Goal: Task Accomplishment & Management: Manage account settings

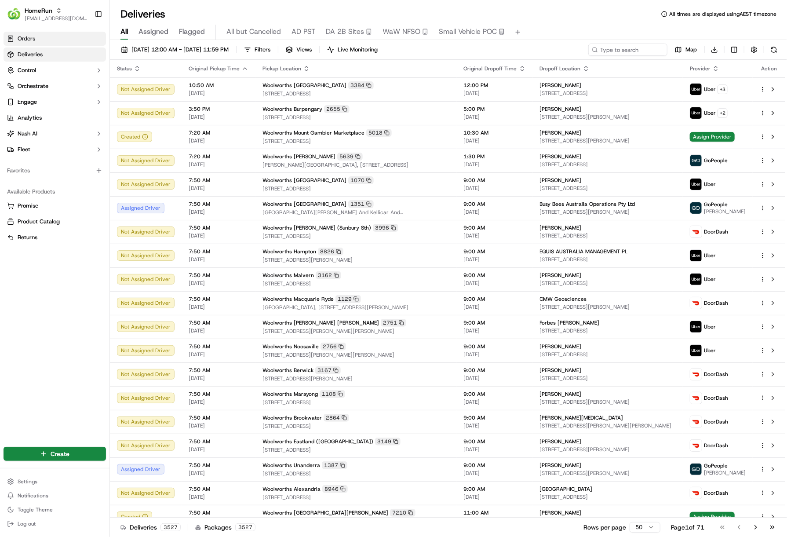
click at [58, 36] on link "Orders" at bounding box center [55, 39] width 102 height 14
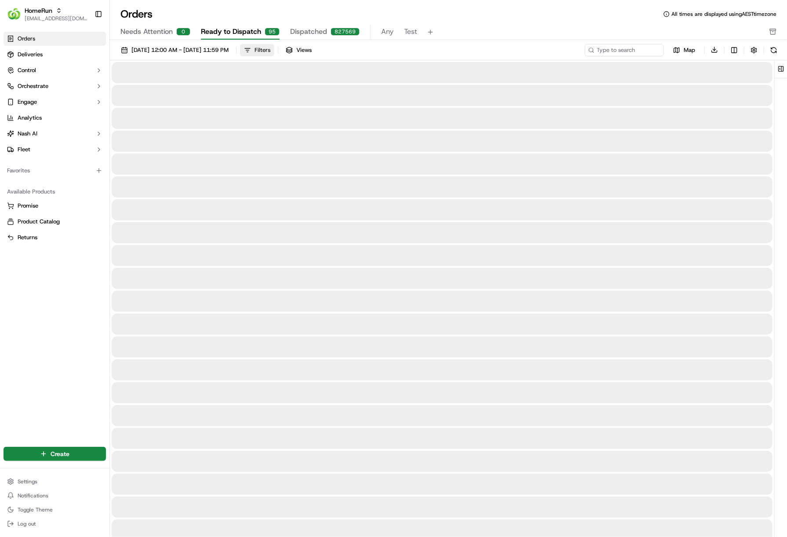
click at [274, 46] on button "Filters" at bounding box center [257, 50] width 34 height 12
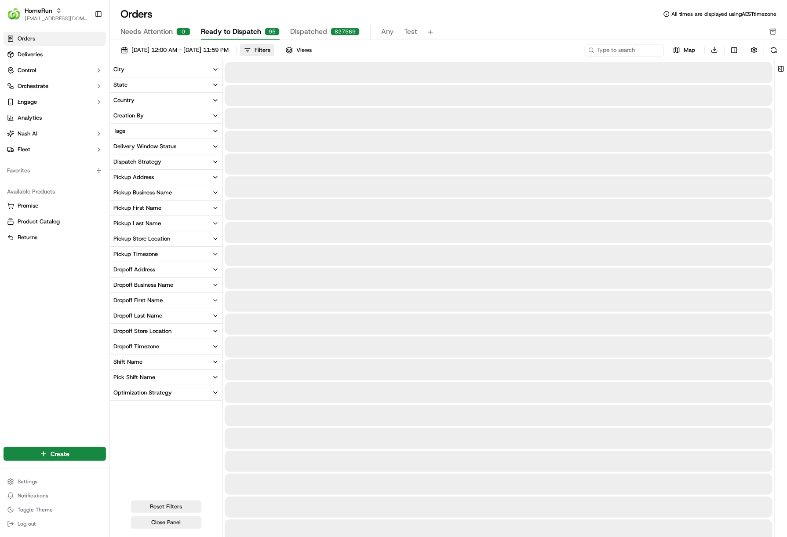
click at [202, 285] on button "Dropoff Business Name" at bounding box center [166, 284] width 113 height 15
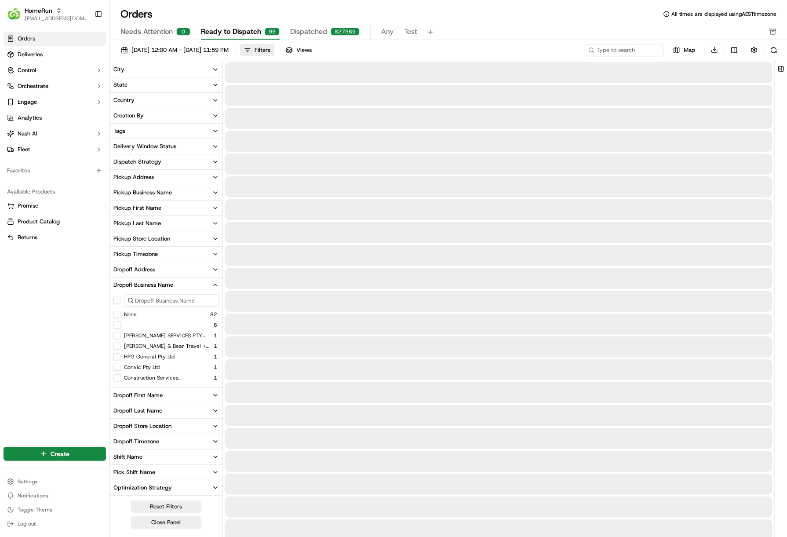
click at [52, 35] on link "Orders" at bounding box center [55, 39] width 102 height 14
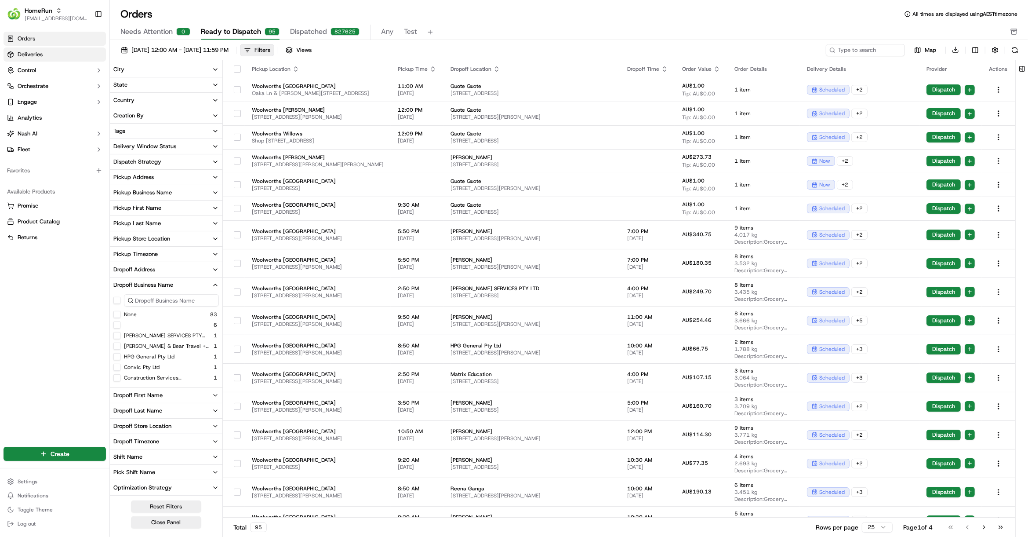
click at [42, 58] on span "Deliveries" at bounding box center [30, 55] width 25 height 8
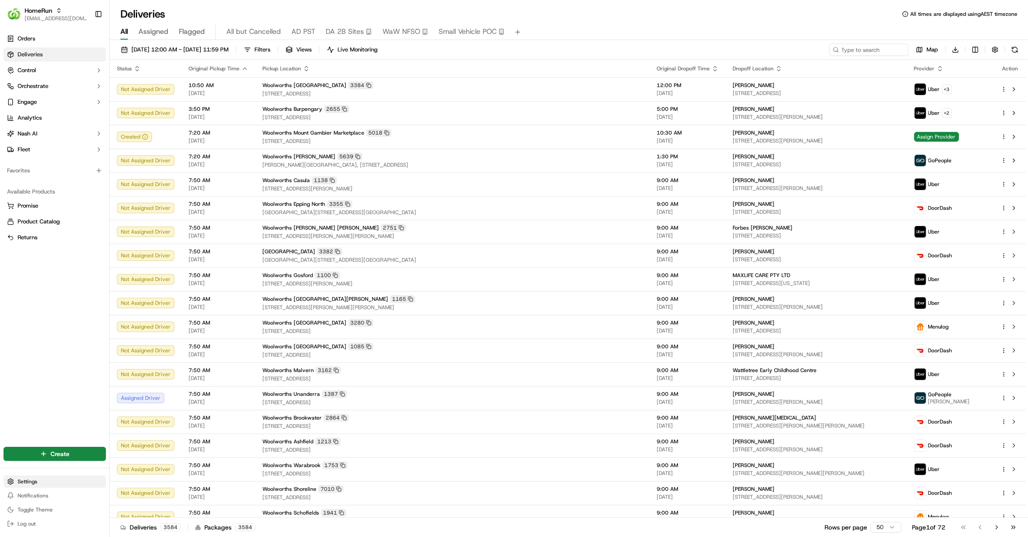
click at [32, 479] on html "HomeRun hleungkaiyuen2@woolworths.com.au Toggle Sidebar Orders Deliveries Contr…" at bounding box center [514, 268] width 1028 height 537
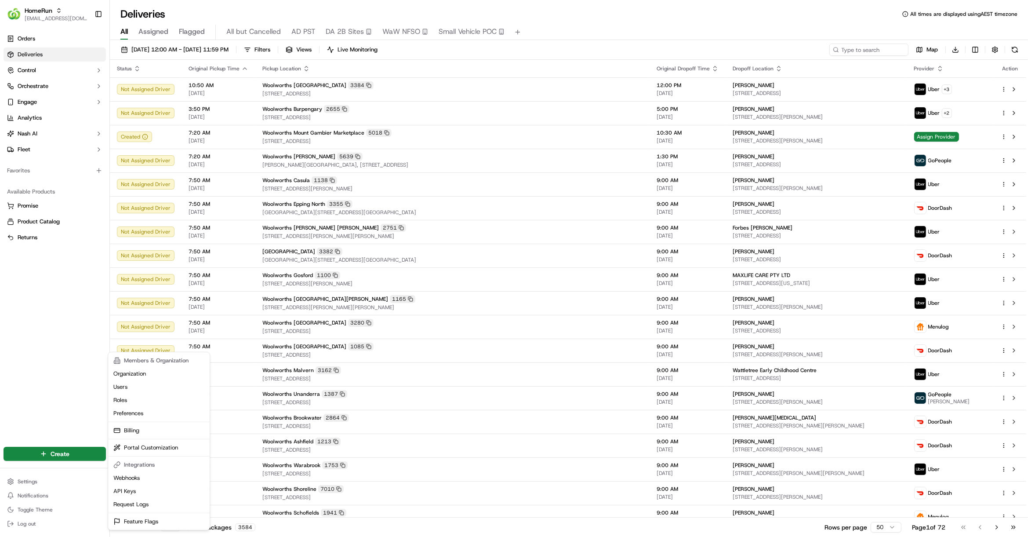
click at [46, 84] on html "HomeRun hleungkaiyuen2@woolworths.com.au Toggle Sidebar Orders Deliveries Contr…" at bounding box center [514, 268] width 1028 height 537
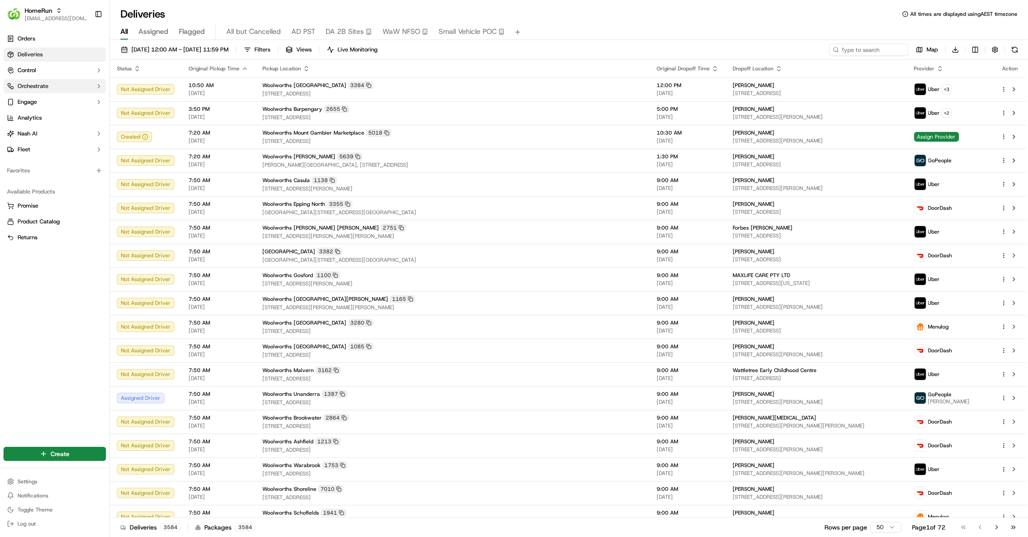
click at [50, 84] on button "Orchestrate" at bounding box center [55, 86] width 102 height 14
click at [50, 110] on span "Dispatch Strategies" at bounding box center [43, 114] width 51 height 8
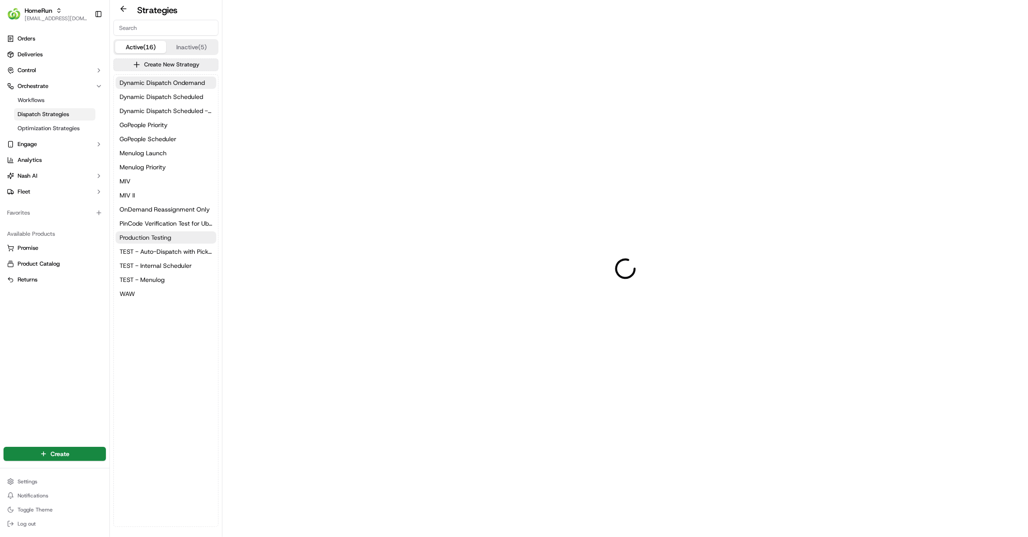
click at [164, 233] on span "Production Testing" at bounding box center [146, 237] width 52 height 9
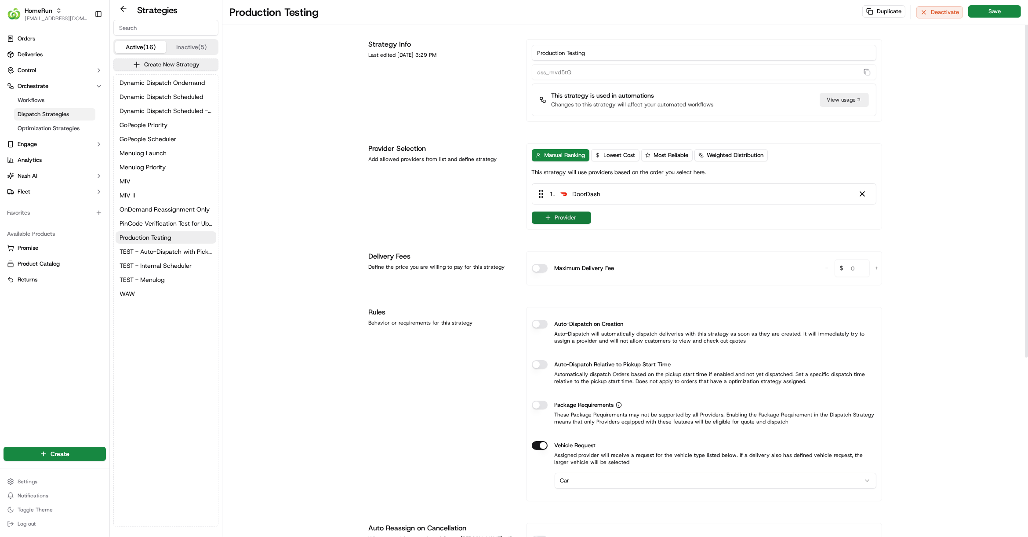
click at [569, 215] on button "Provider" at bounding box center [561, 217] width 59 height 12
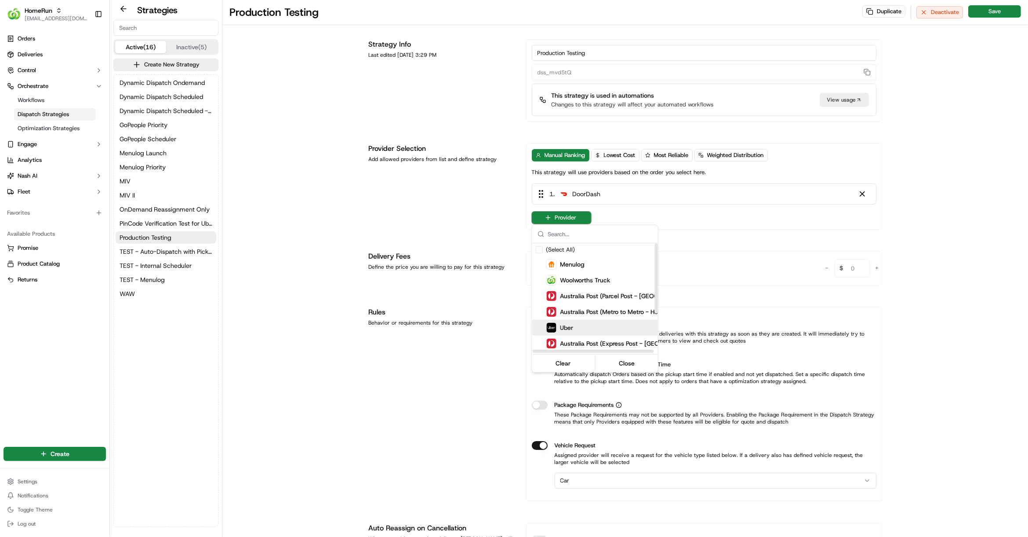
click at [601, 328] on div "Uber" at bounding box center [617, 327] width 141 height 11
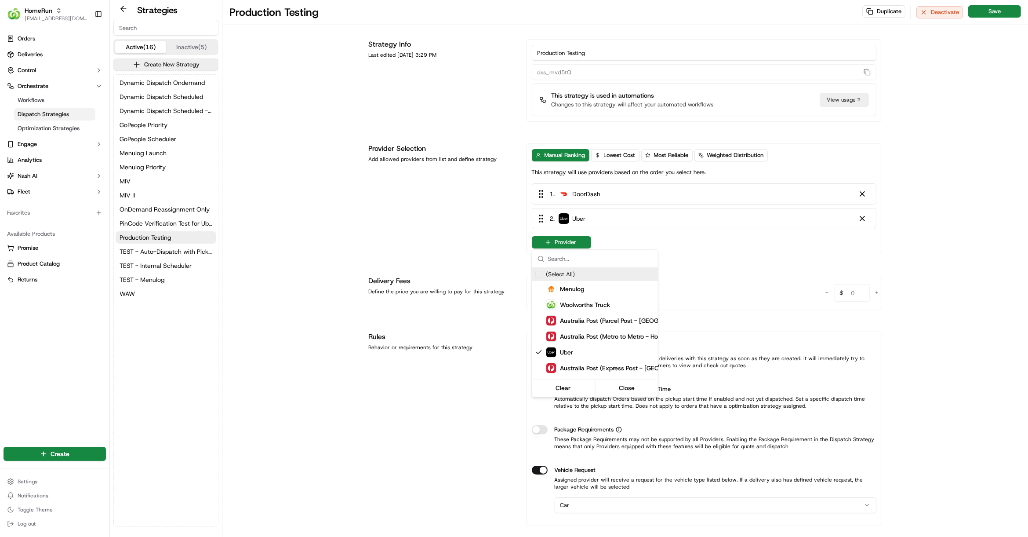
click at [787, 191] on html "HomeRun hleungkaiyuen2@woolworths.com.au Toggle Sidebar Orders Deliveries Contr…" at bounding box center [514, 268] width 1028 height 537
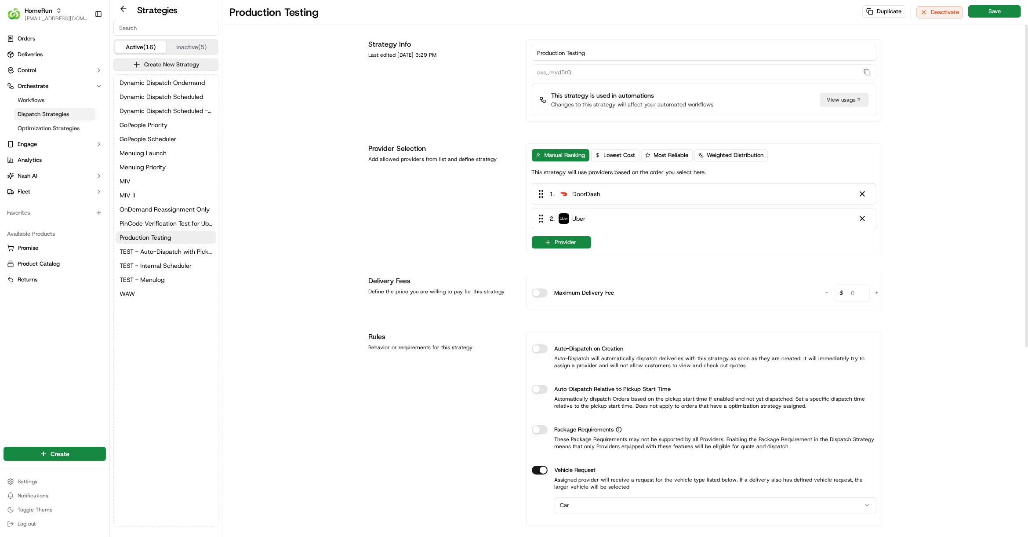
click at [787, 195] on div at bounding box center [862, 194] width 9 height 9
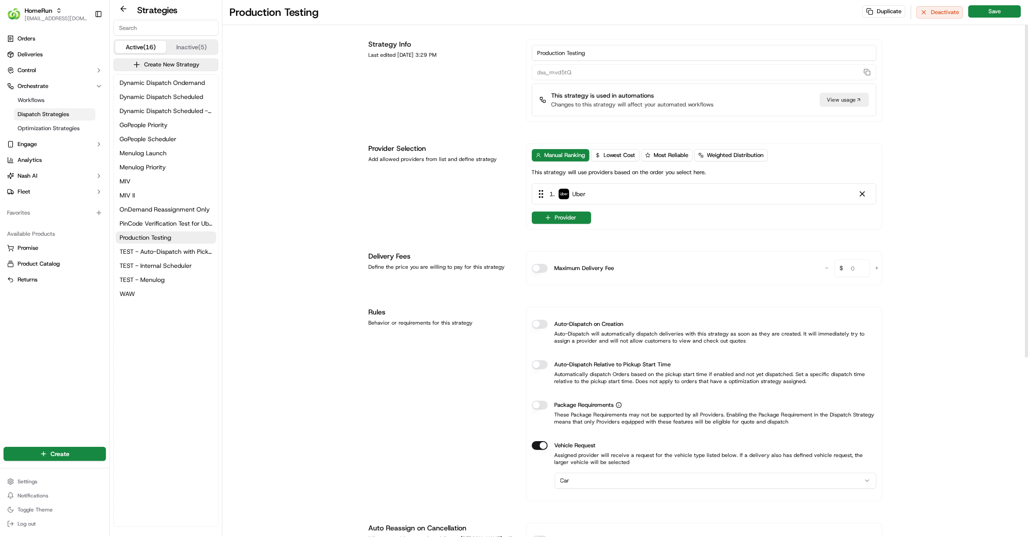
click at [787, 121] on div "Production Testing Duplicate Deactivate Save Strategy Info Last edited Sep 23, …" at bounding box center [625, 404] width 806 height 808
click at [787, 10] on button "Save" at bounding box center [995, 11] width 53 height 12
click at [545, 215] on icon "button" at bounding box center [548, 217] width 7 height 7
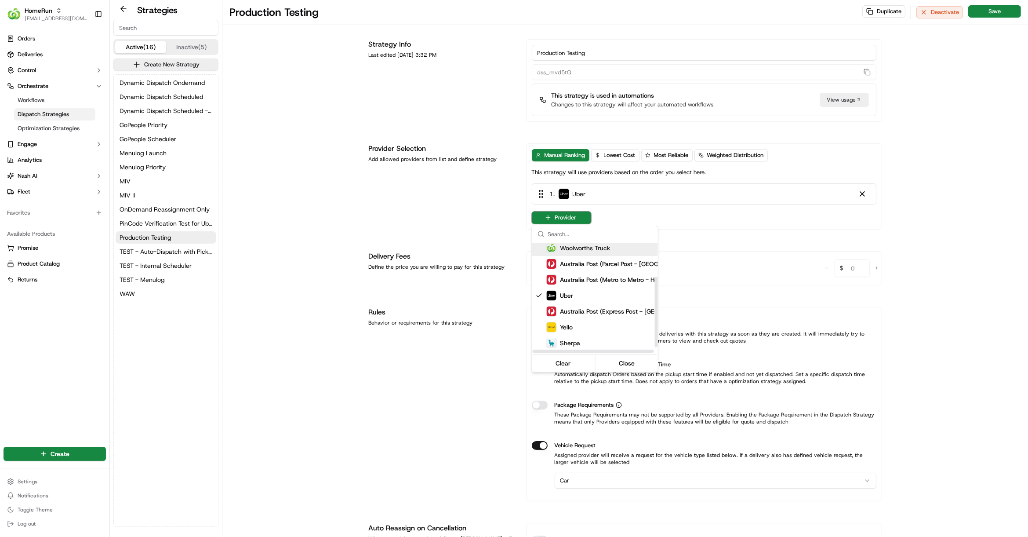
scroll to position [62, 0]
click at [574, 268] on div "Uber" at bounding box center [617, 266] width 141 height 11
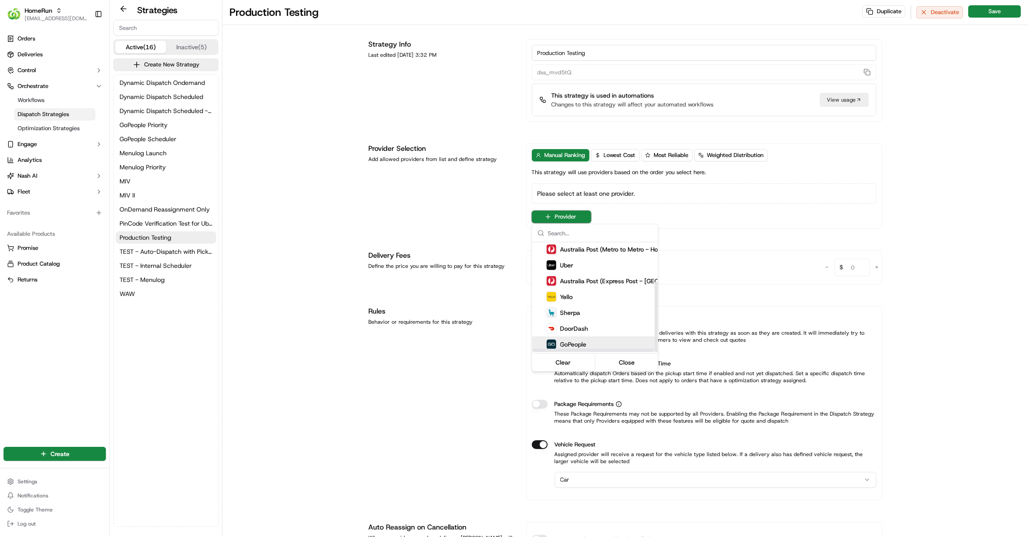
click at [598, 337] on div "GoPeople" at bounding box center [611, 344] width 158 height 16
click at [787, 133] on html "HomeRun hleungkaiyuen2@woolworths.com.au Toggle Sidebar Orders Deliveries Contr…" at bounding box center [514, 268] width 1028 height 537
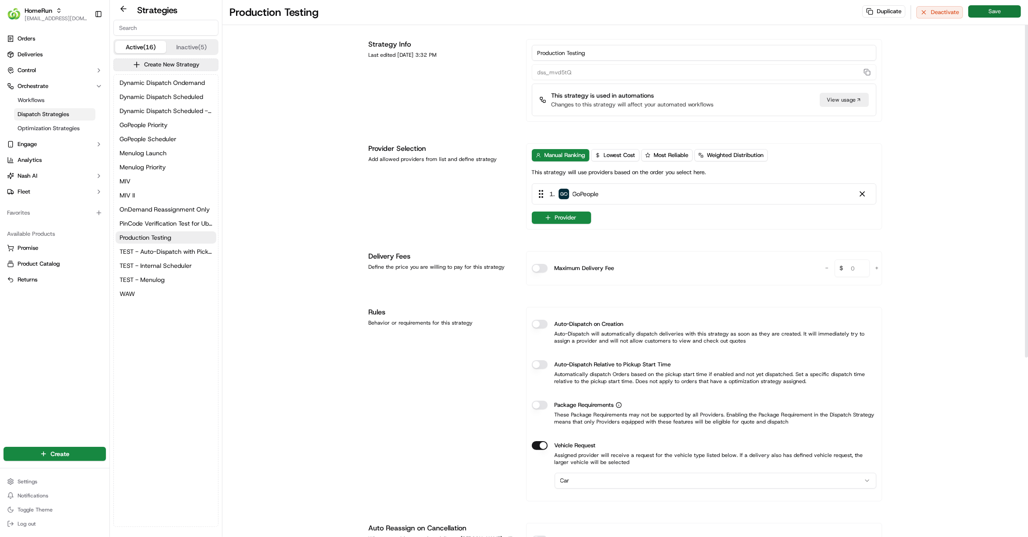
click at [787, 15] on button "Save" at bounding box center [995, 11] width 53 height 12
click at [554, 214] on button "Provider" at bounding box center [561, 217] width 59 height 12
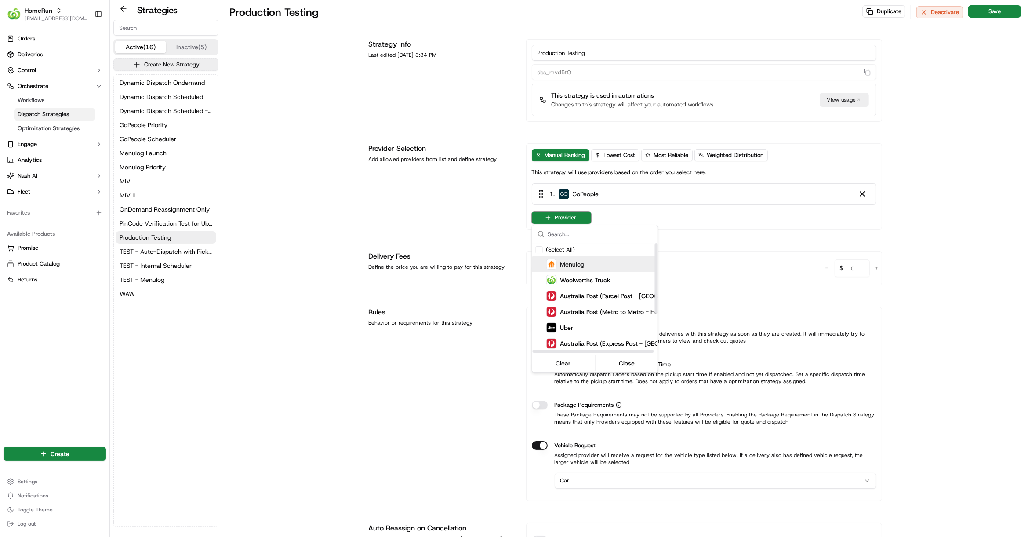
click at [619, 266] on div "Menulog" at bounding box center [617, 264] width 141 height 11
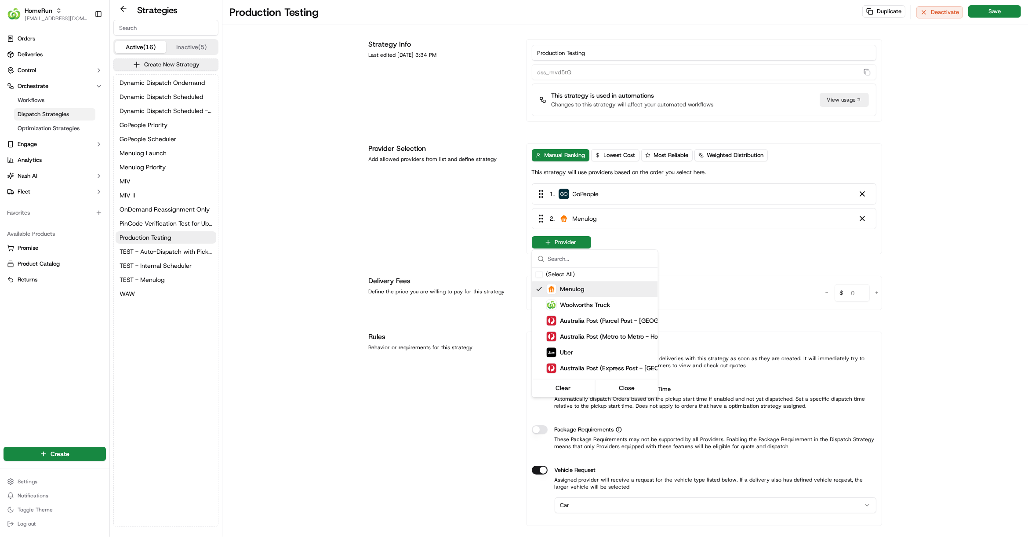
click at [787, 176] on html "HomeRun hleungkaiyuen2@woolworths.com.au Toggle Sidebar Orders Deliveries Contr…" at bounding box center [514, 268] width 1028 height 537
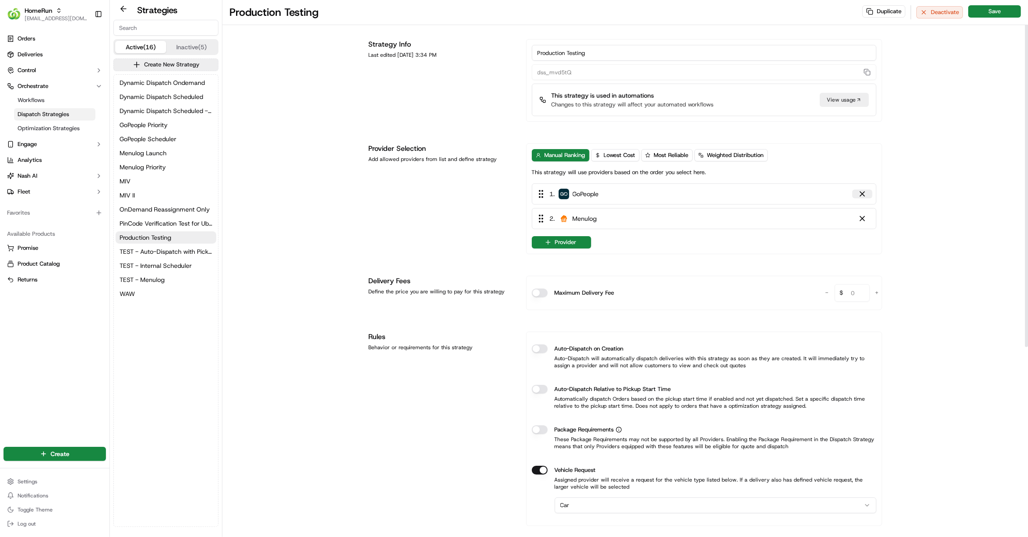
click at [787, 192] on div at bounding box center [862, 194] width 9 height 9
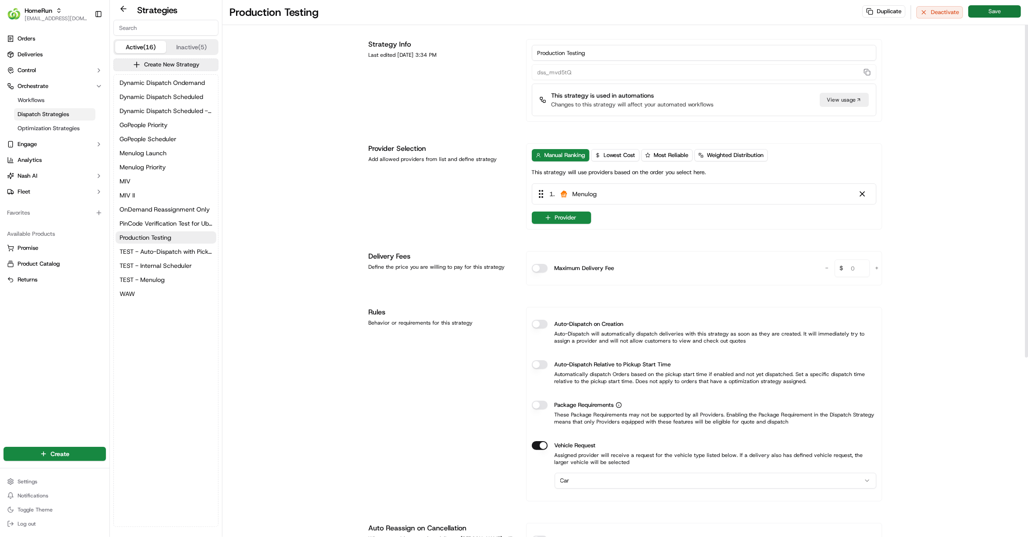
click at [787, 15] on button "Save" at bounding box center [995, 11] width 53 height 12
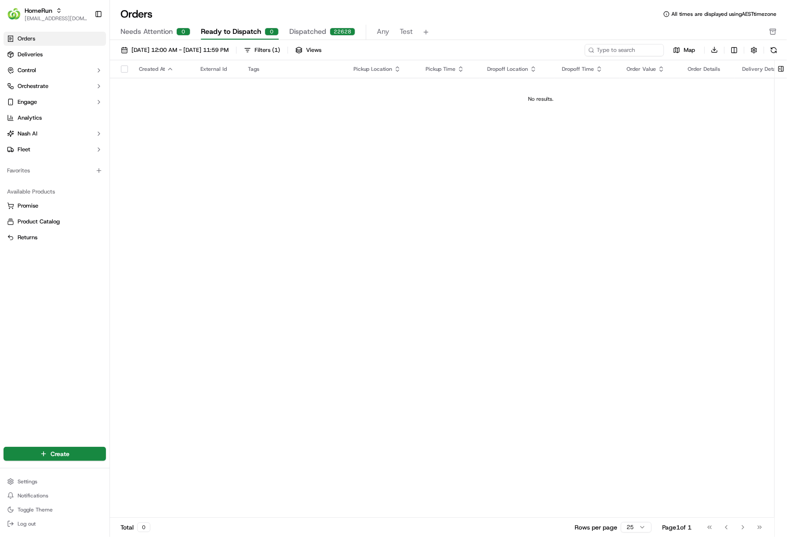
click at [331, 36] on button "Dispatched 22628" at bounding box center [322, 32] width 66 height 15
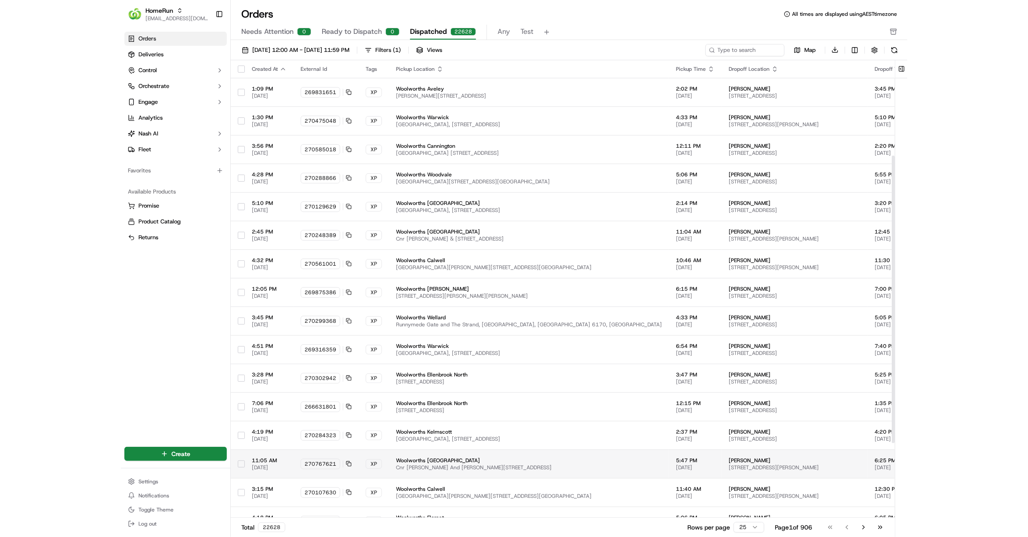
scroll to position [271, 0]
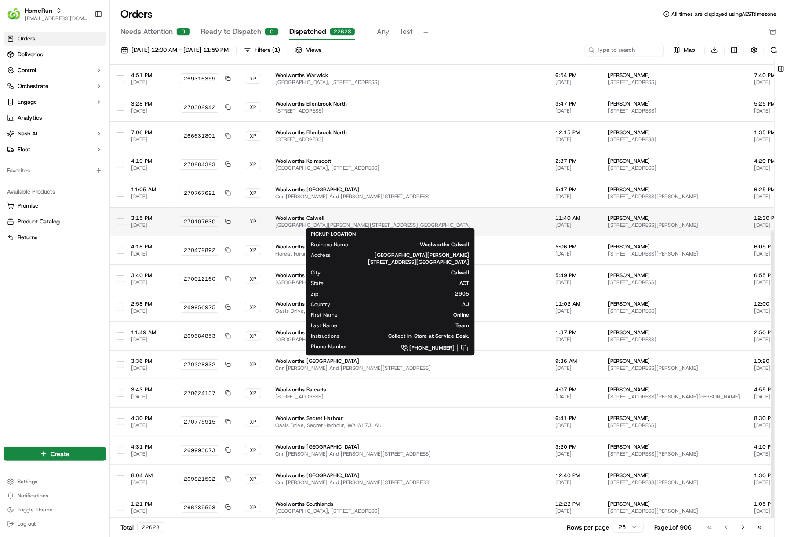
click at [392, 222] on span "Calwell Shopping Centre, Johnson Drive, Calwell, ACT 2905, AU" at bounding box center [408, 225] width 266 height 7
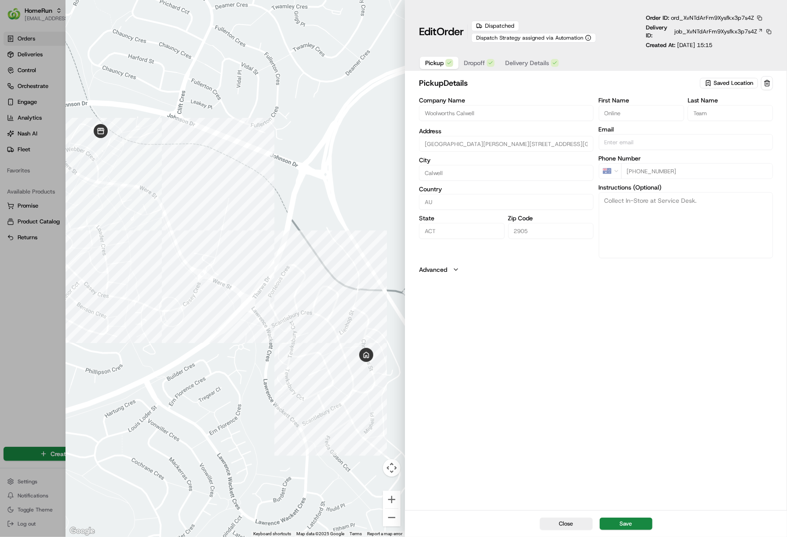
click at [531, 62] on span "Delivery Details" at bounding box center [527, 62] width 44 height 9
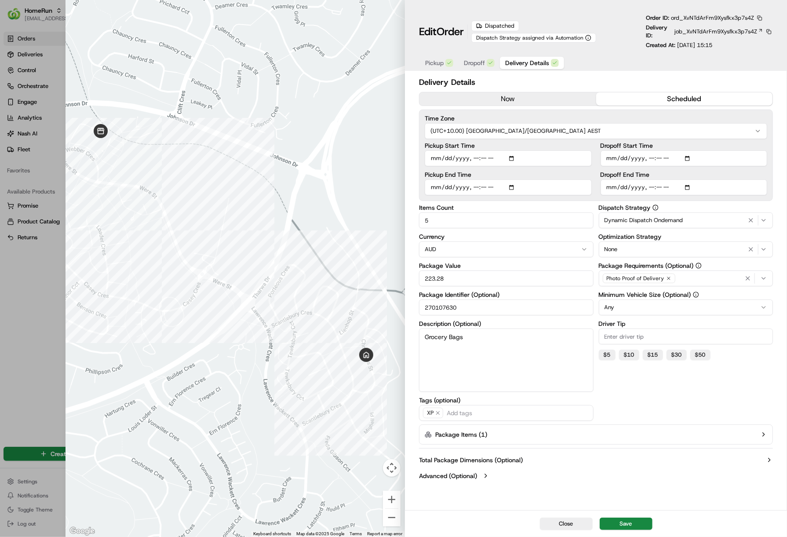
click at [437, 308] on input "270107630" at bounding box center [506, 307] width 174 height 16
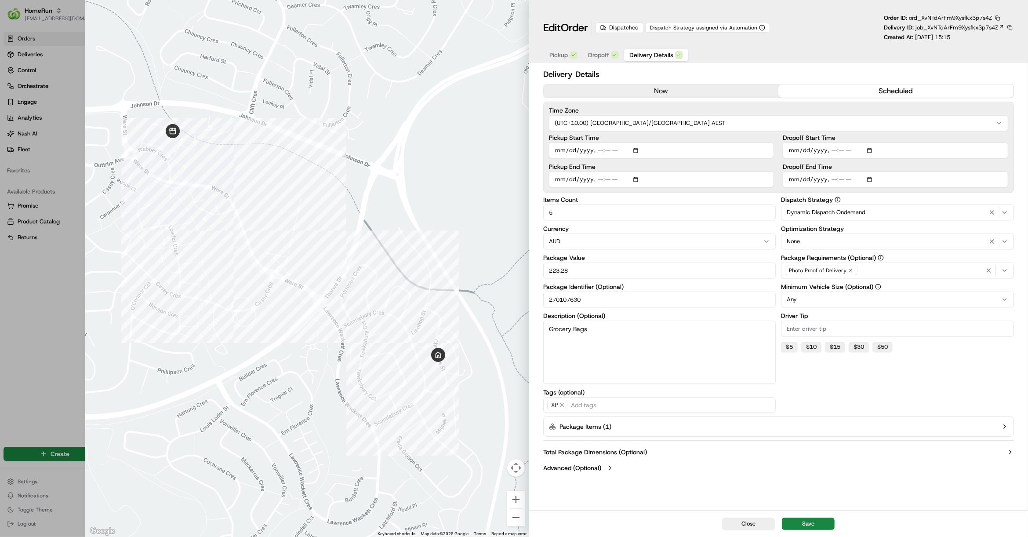
type input "1"
click at [38, 424] on div at bounding box center [514, 268] width 1028 height 537
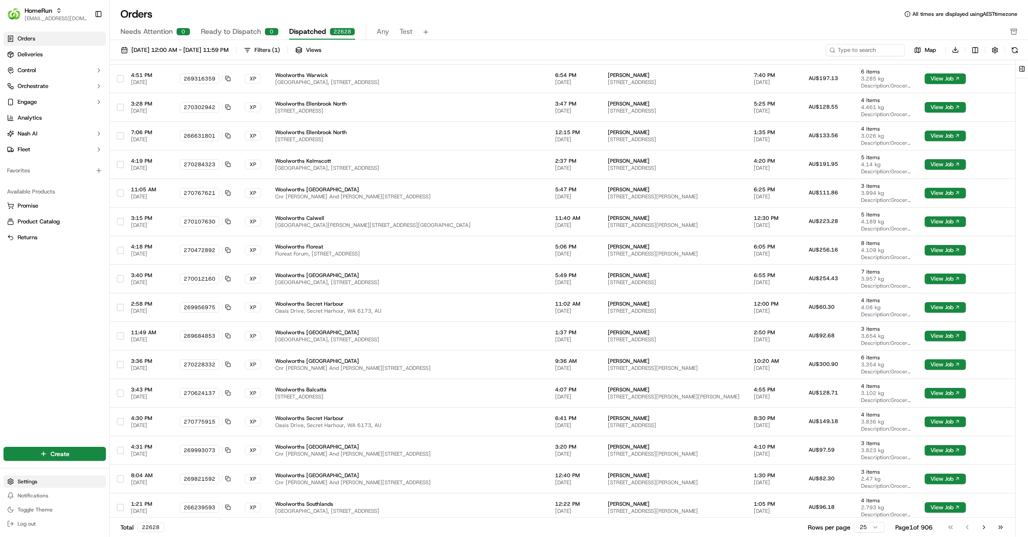
click at [34, 477] on html "HomeRun hleungkaiyuen2@woolworths.com.au Toggle Sidebar Orders Deliveries Contr…" at bounding box center [514, 268] width 1028 height 537
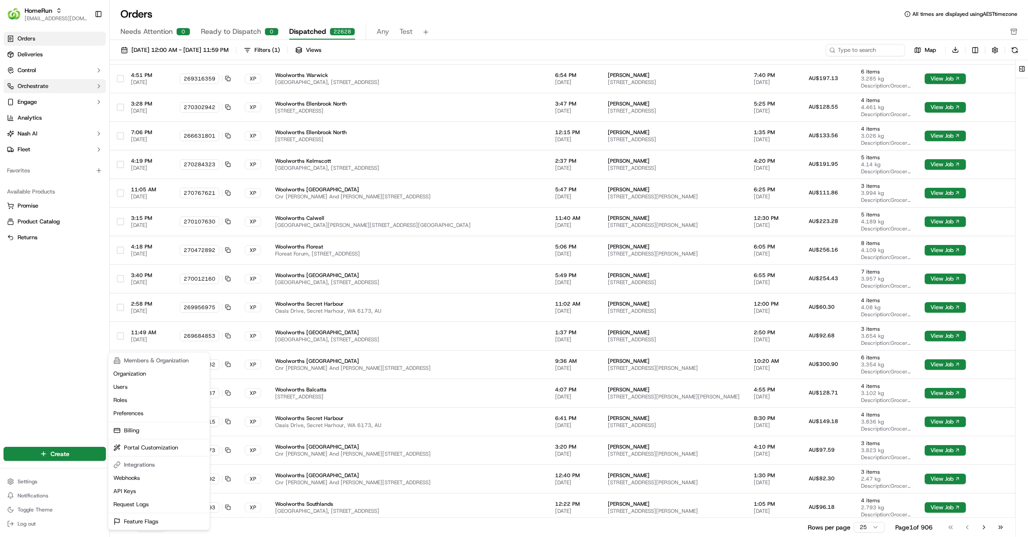
click at [53, 86] on html "HomeRun hleungkaiyuen2@woolworths.com.au Toggle Sidebar Orders Deliveries Contr…" at bounding box center [514, 268] width 1028 height 537
click at [55, 87] on button "Orchestrate" at bounding box center [55, 86] width 102 height 14
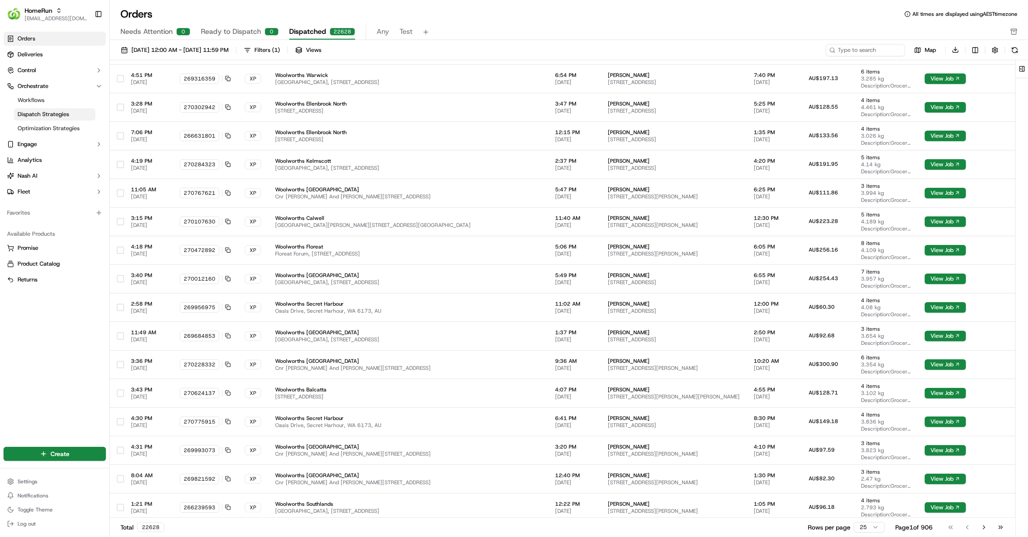
click at [64, 109] on link "Dispatch Strategies" at bounding box center [54, 114] width 81 height 12
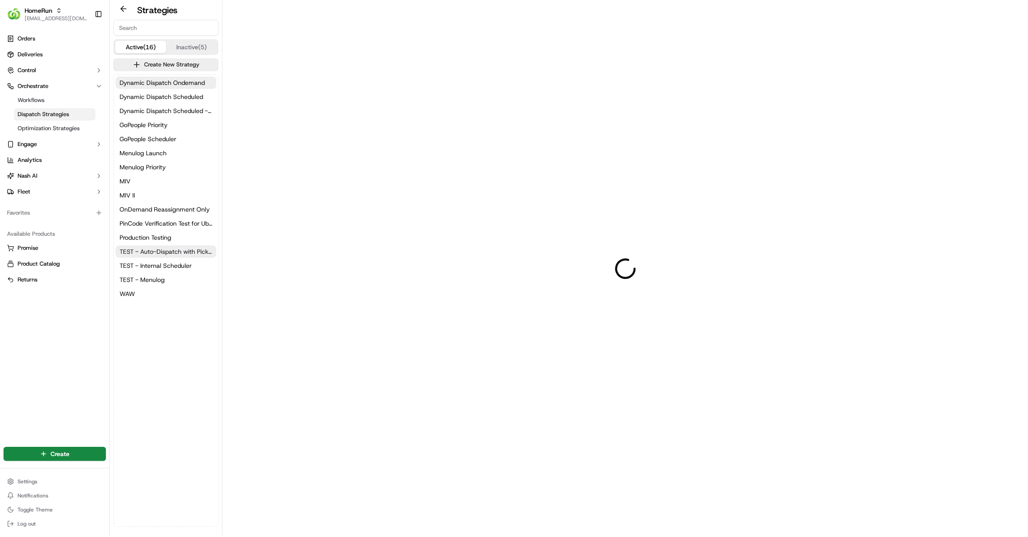
click at [171, 254] on span "TEST - Auto-Dispatch with Pickup Start Time" at bounding box center [166, 251] width 93 height 9
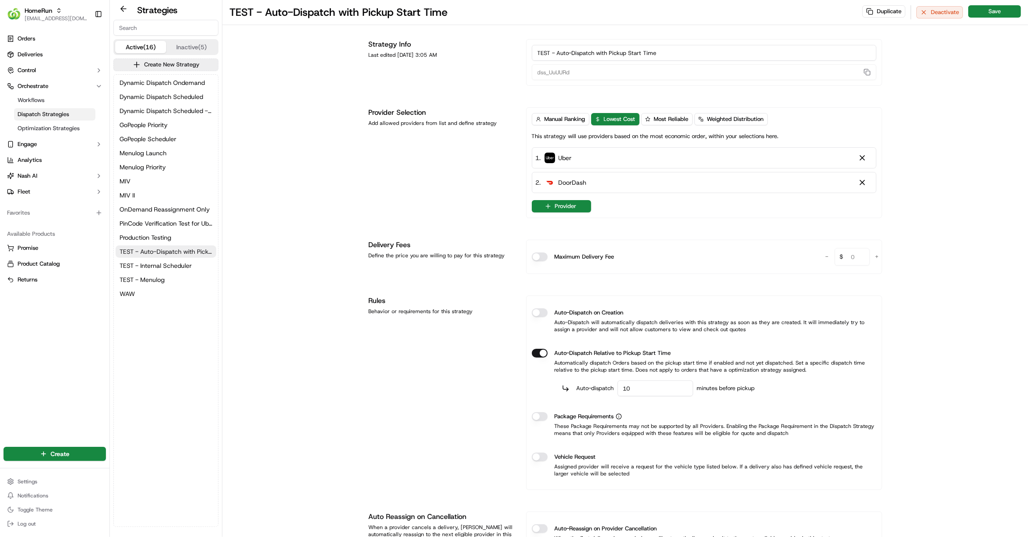
click at [171, 254] on span "TEST - Auto-Dispatch with Pickup Start Time" at bounding box center [166, 251] width 93 height 9
click at [156, 237] on span "Production Testing" at bounding box center [146, 237] width 52 height 9
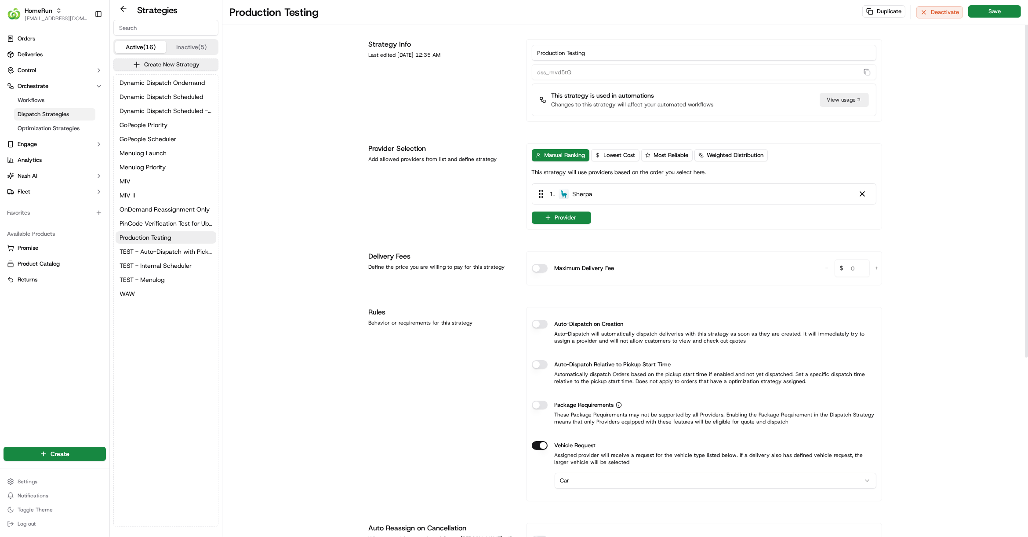
click at [378, 29] on div "Strategy Info Last edited Mar 13, 2025 12:35 AM Production Testing dss_mvd5tQ T…" at bounding box center [626, 416] width 528 height 783
click at [787, 193] on button at bounding box center [863, 194] width 20 height 9
click at [654, 186] on div "Must select at least 1 provider" at bounding box center [704, 193] width 345 height 20
click at [605, 192] on div "Must select at least 1 provider" at bounding box center [704, 193] width 345 height 20
click at [569, 217] on button "Provider" at bounding box center [561, 217] width 59 height 12
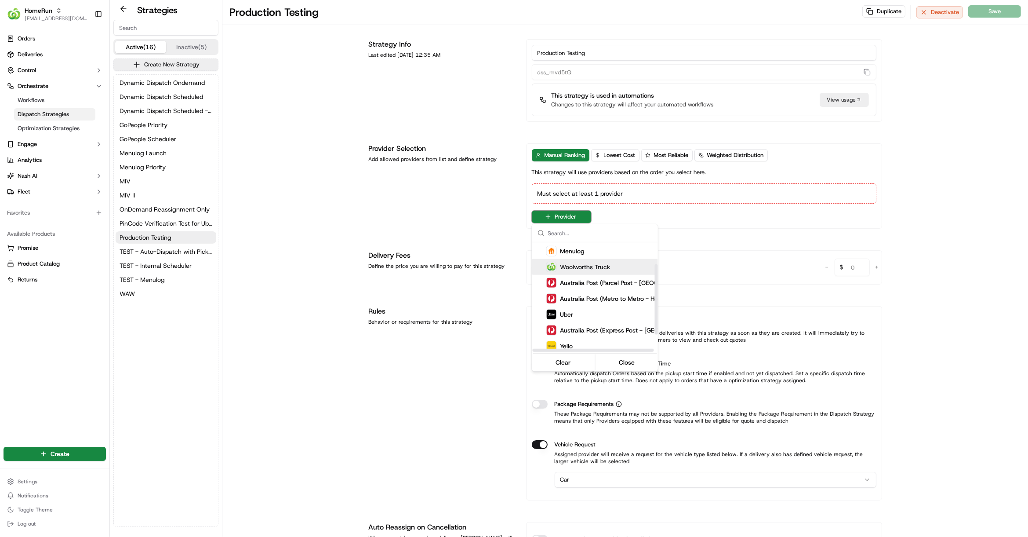
scroll to position [62, 0]
click at [599, 331] on div "DoorDash" at bounding box center [617, 328] width 141 height 11
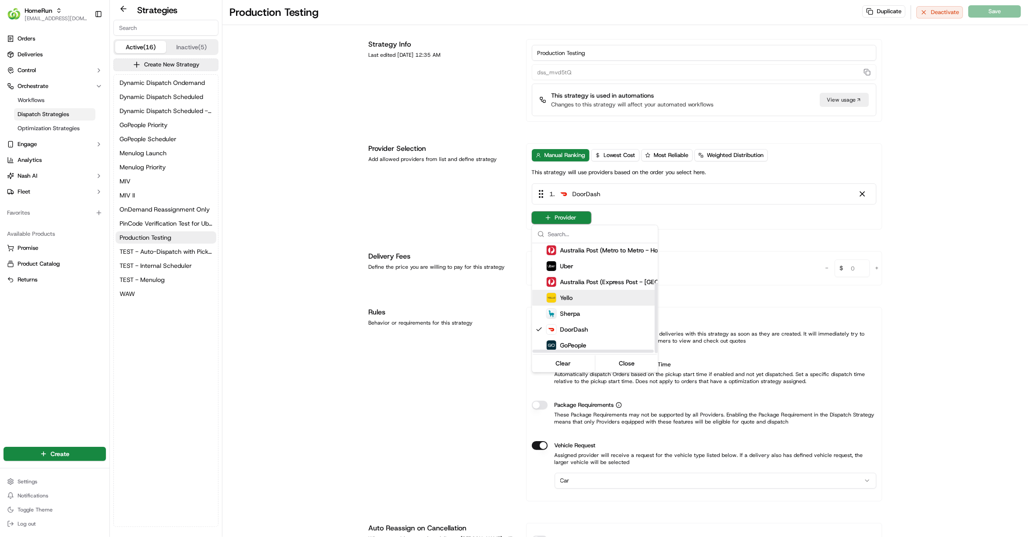
click at [787, 214] on html "HomeRun hleungkaiyuen2@woolworths.com.au Toggle Sidebar Orders Deliveries Contr…" at bounding box center [514, 268] width 1028 height 537
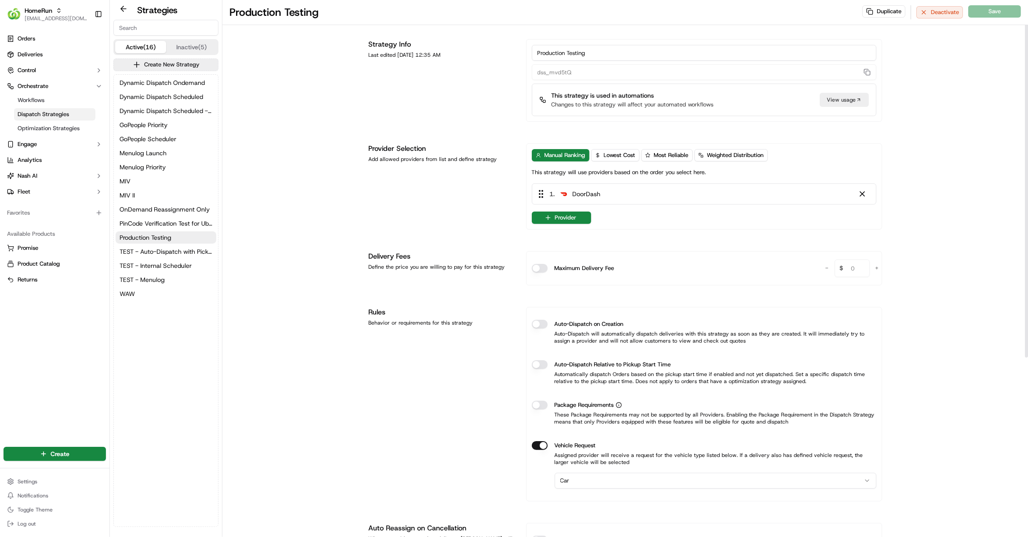
click at [787, 131] on div "Production Testing Duplicate Deactivate Save Strategy Info Last edited Mar 13, …" at bounding box center [625, 404] width 806 height 808
click at [787, 13] on div "Duplicate Deactivate Save" at bounding box center [942, 12] width 159 height 14
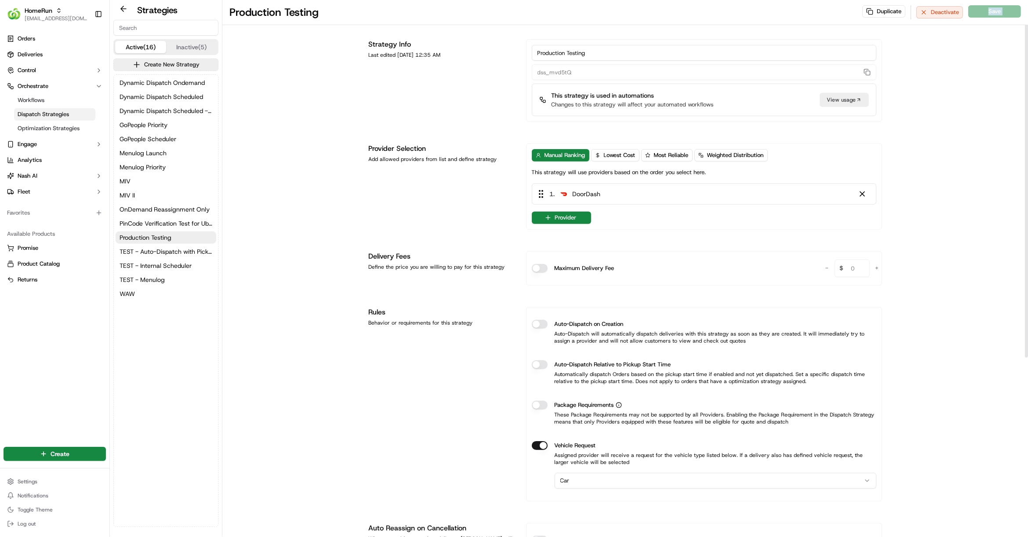
click at [787, 13] on div "Duplicate Deactivate Save" at bounding box center [942, 12] width 159 height 14
click at [554, 220] on button "Provider" at bounding box center [561, 217] width 59 height 12
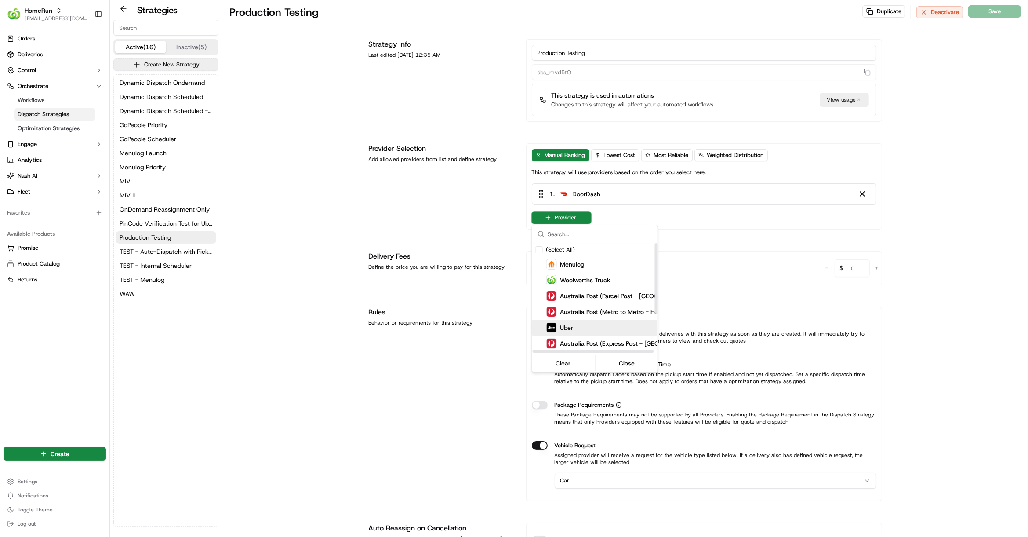
click at [569, 331] on span "Uber" at bounding box center [567, 327] width 13 height 9
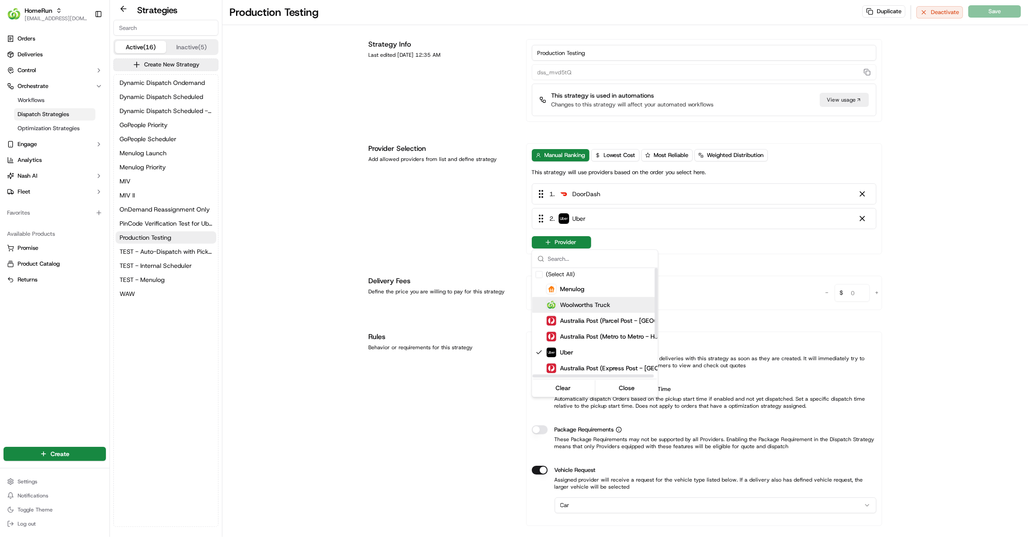
click at [787, 210] on html "HomeRun hleungkaiyuen2@woolworths.com.au Toggle Sidebar Orders Deliveries Contr…" at bounding box center [514, 268] width 1028 height 537
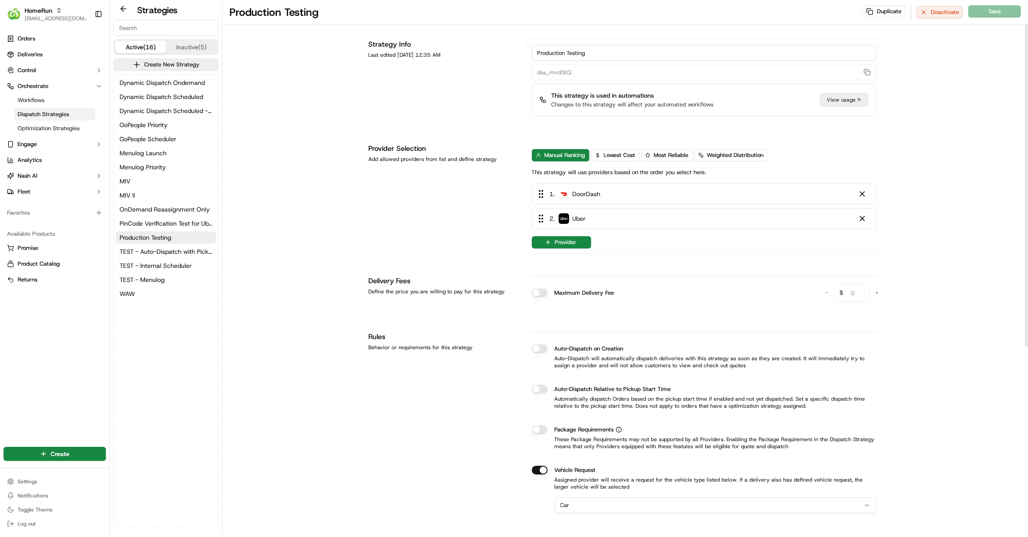
click at [787, 204] on div "Production Testing Duplicate Deactivate Save Strategy Info Last edited Mar 13, …" at bounding box center [625, 416] width 806 height 833
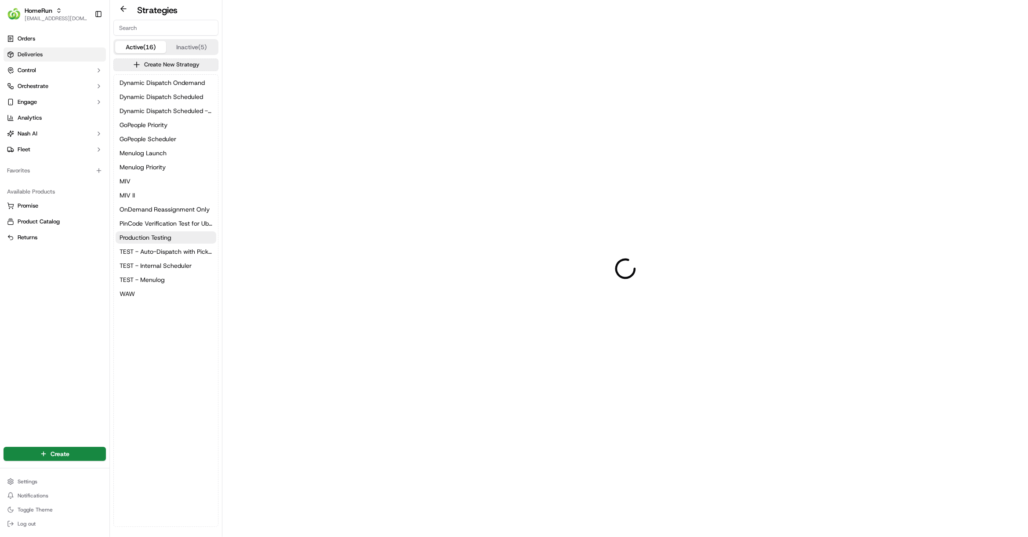
click at [31, 52] on span "Deliveries" at bounding box center [30, 55] width 25 height 8
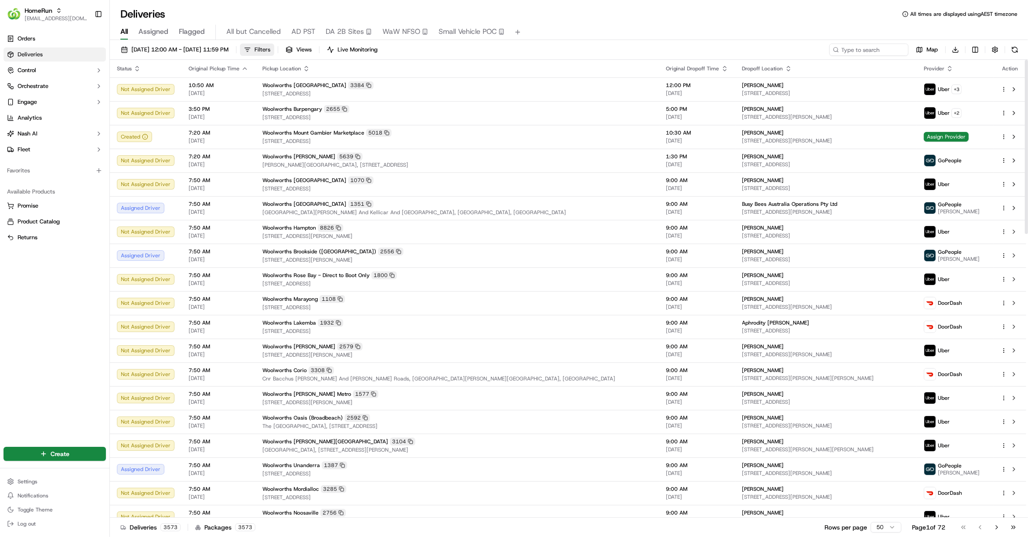
click at [270, 50] on span "Filters" at bounding box center [263, 50] width 16 height 8
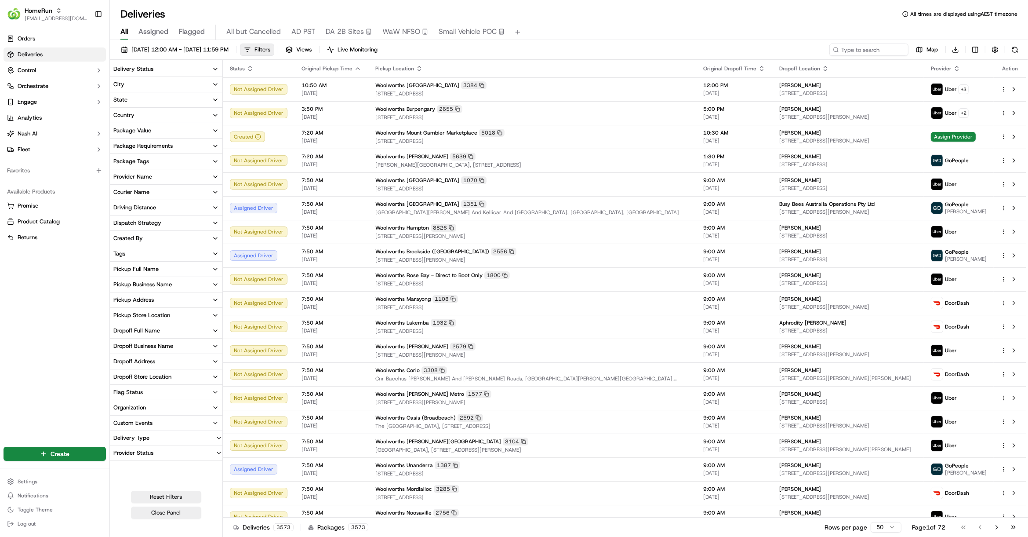
click at [162, 176] on button "Provider Name" at bounding box center [166, 176] width 113 height 15
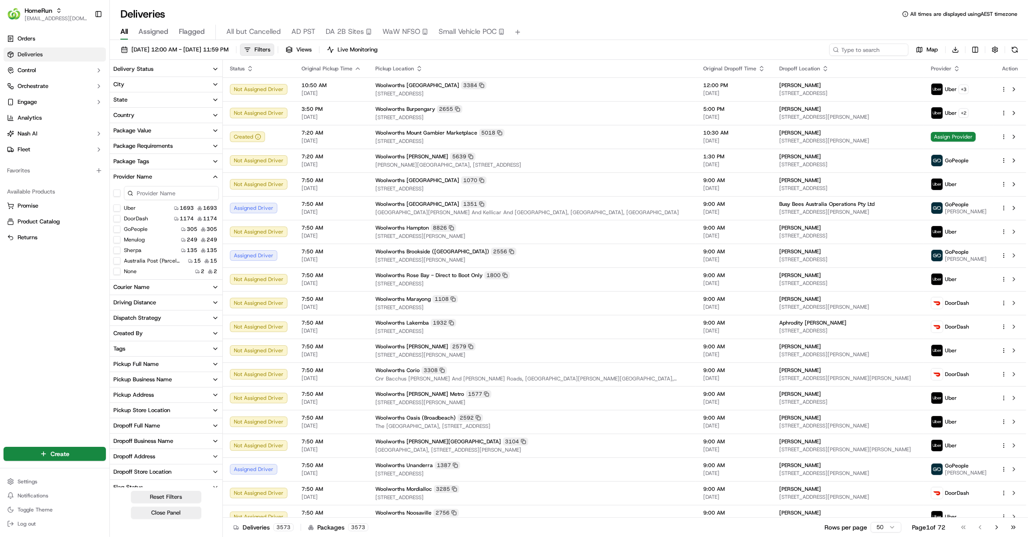
click at [117, 251] on button "Sherpa" at bounding box center [116, 250] width 7 height 7
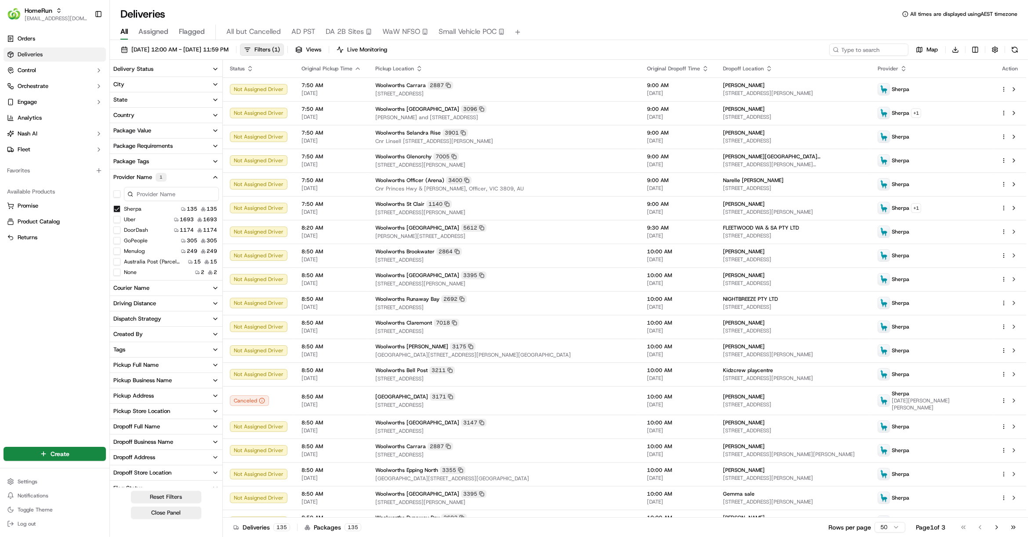
click at [160, 145] on div "Package Requirements" at bounding box center [142, 146] width 59 height 8
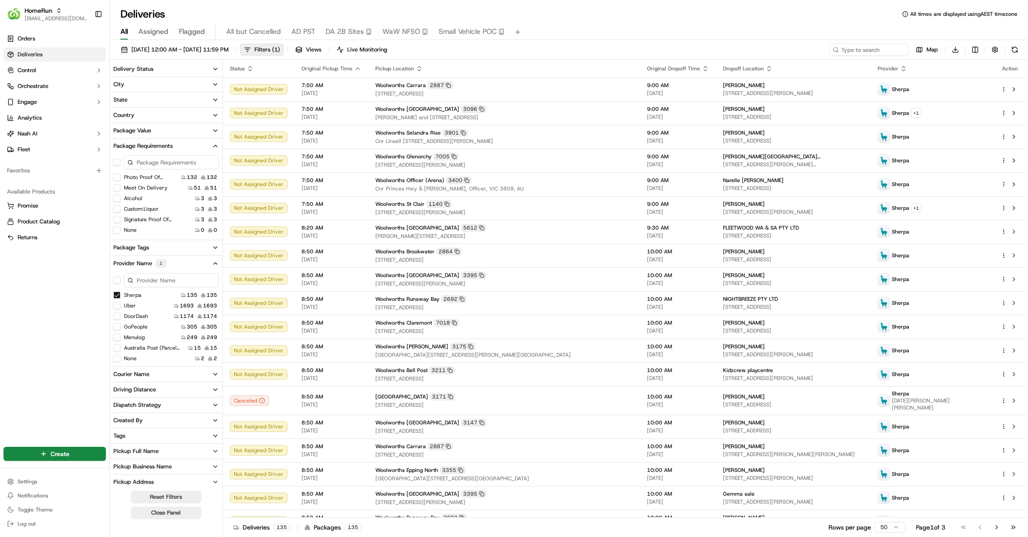
click at [118, 207] on button "Custom:liquor" at bounding box center [116, 208] width 7 height 7
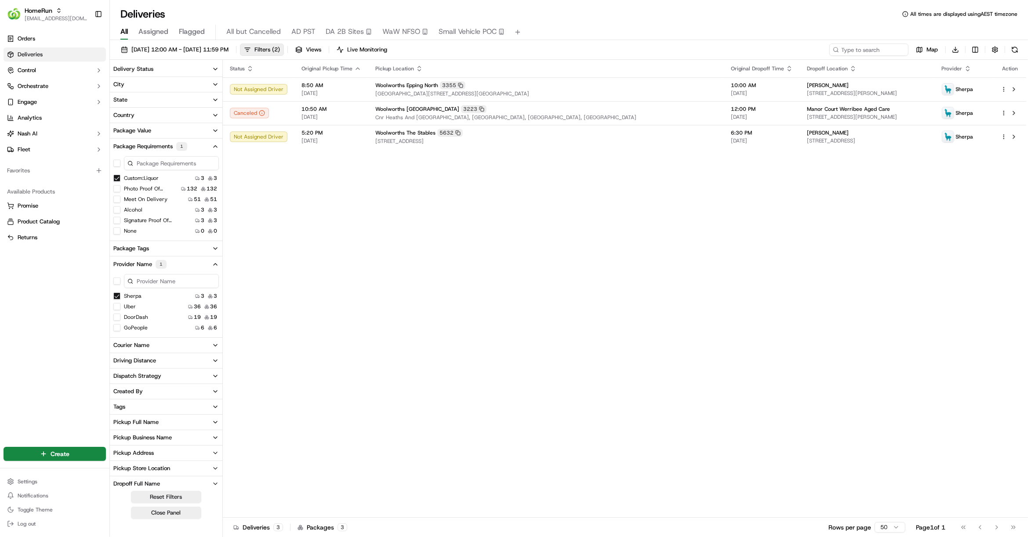
drag, startPoint x: 550, startPoint y: 214, endPoint x: 551, endPoint y: 199, distance: 15.4
click at [550, 214] on div "Status Original Pickup Time Pickup Location Original Dropoff Time Dropoff Locat…" at bounding box center [625, 289] width 804 height 458
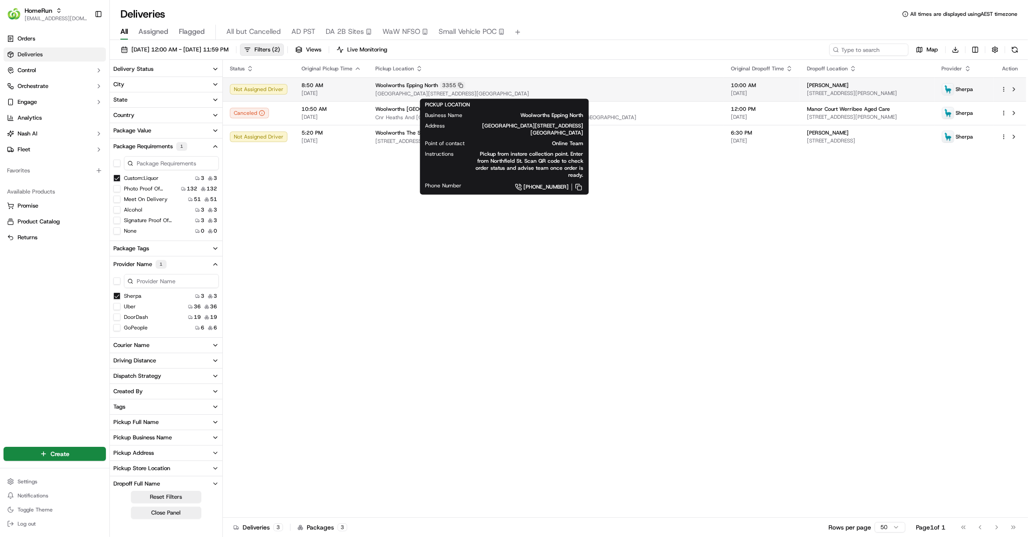
click at [517, 85] on div "Woolworths Epping North 3355" at bounding box center [547, 85] width 342 height 8
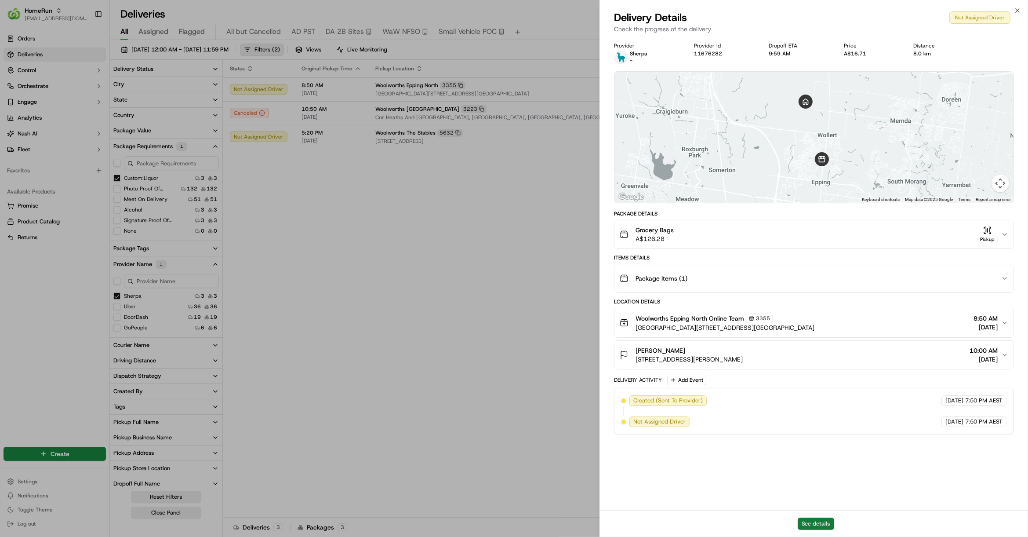
click at [816, 521] on button "See details" at bounding box center [816, 524] width 36 height 12
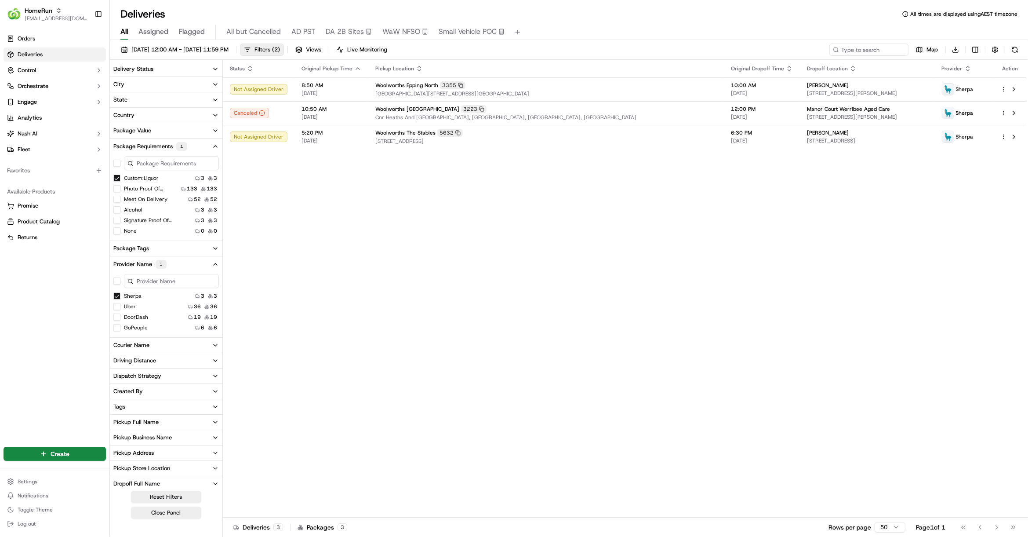
drag, startPoint x: 421, startPoint y: 203, endPoint x: 472, endPoint y: 102, distance: 112.9
click at [499, 90] on span "[GEOGRAPHIC_DATA][STREET_ADDRESS][GEOGRAPHIC_DATA]" at bounding box center [547, 93] width 342 height 7
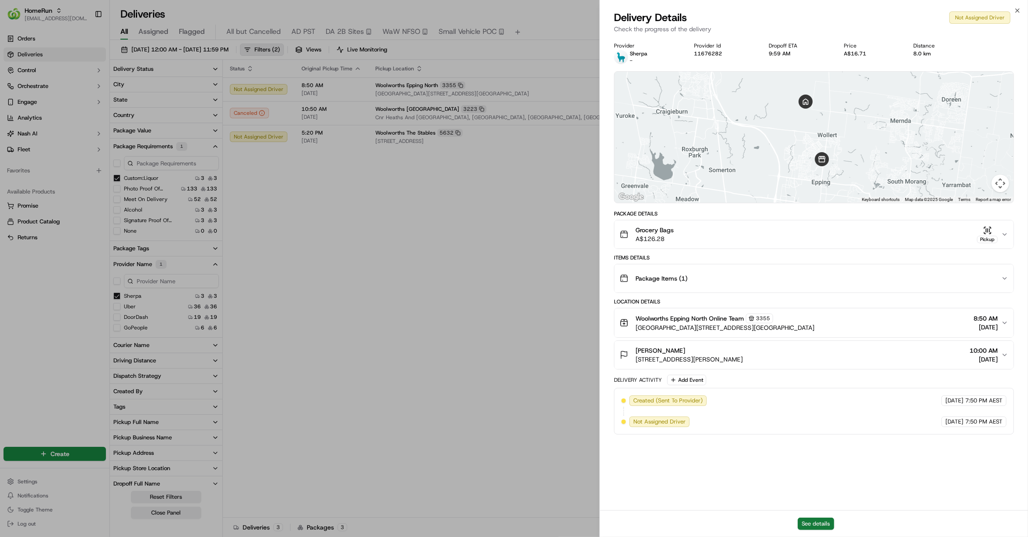
click at [825, 519] on button "See details" at bounding box center [816, 524] width 36 height 12
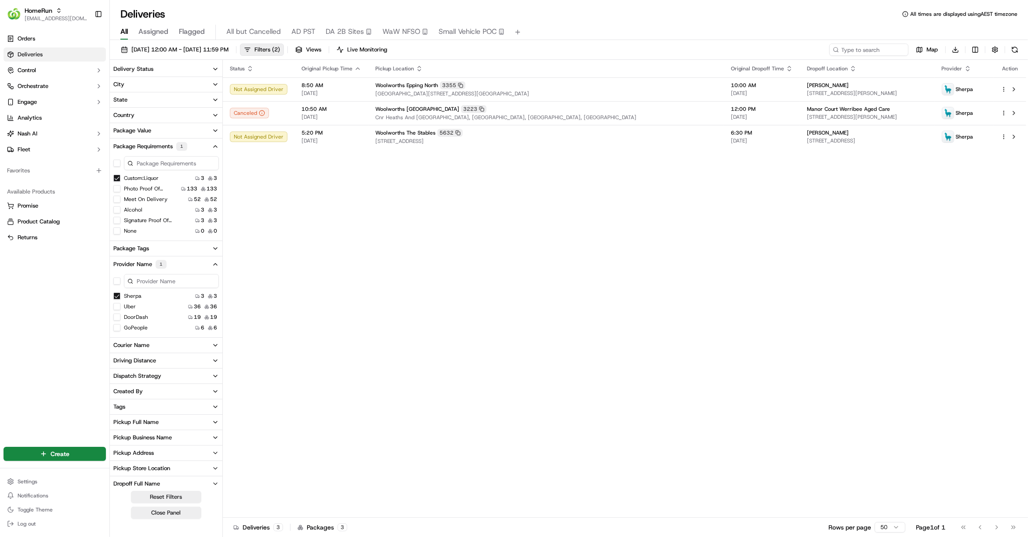
click at [117, 316] on button "DoorDash" at bounding box center [116, 317] width 7 height 7
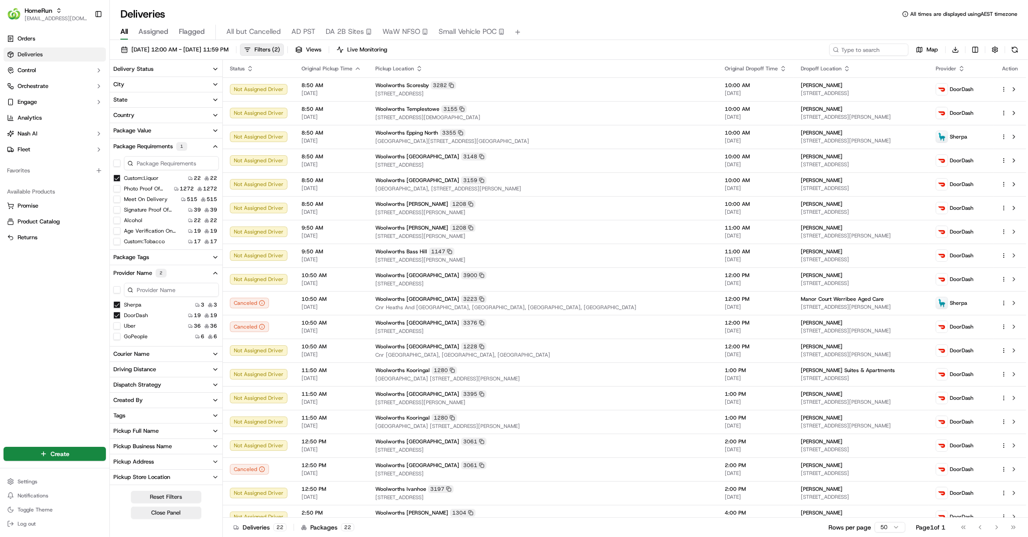
click at [116, 305] on button "Sherpa" at bounding box center [116, 304] width 7 height 7
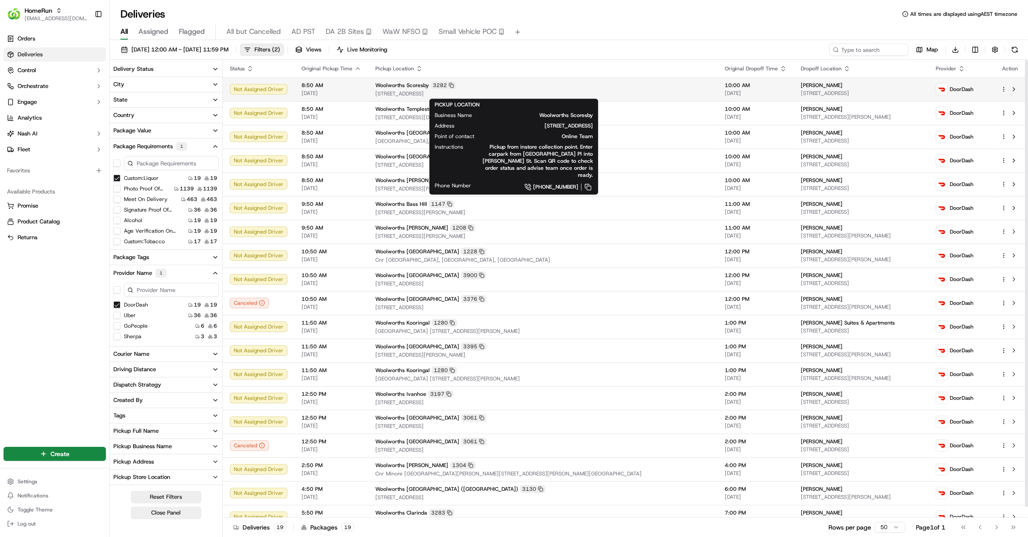
click at [618, 84] on div "Woolworths Scoresby 3282" at bounding box center [543, 85] width 335 height 8
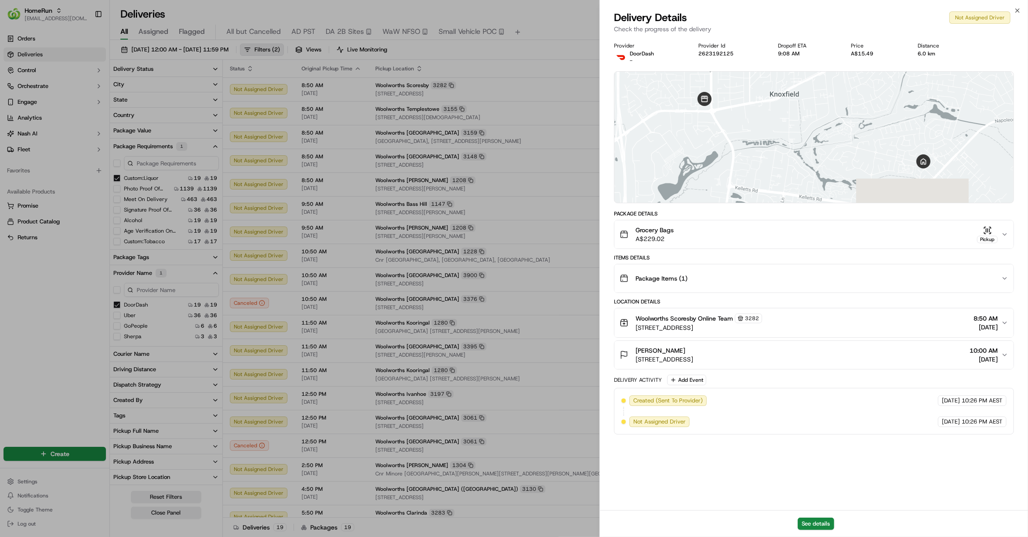
drag, startPoint x: 777, startPoint y: 238, endPoint x: 793, endPoint y: 242, distance: 15.8
click at [778, 238] on div "Grocery Bags A$229.02 Pickup" at bounding box center [811, 235] width 382 height 18
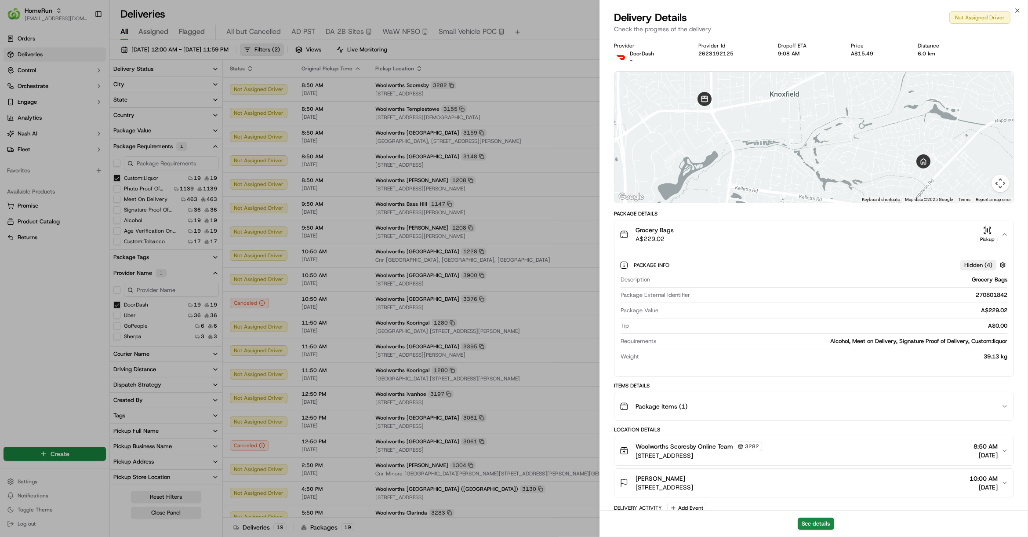
click at [1001, 295] on div "270801842" at bounding box center [851, 295] width 314 height 8
copy div "270801842"
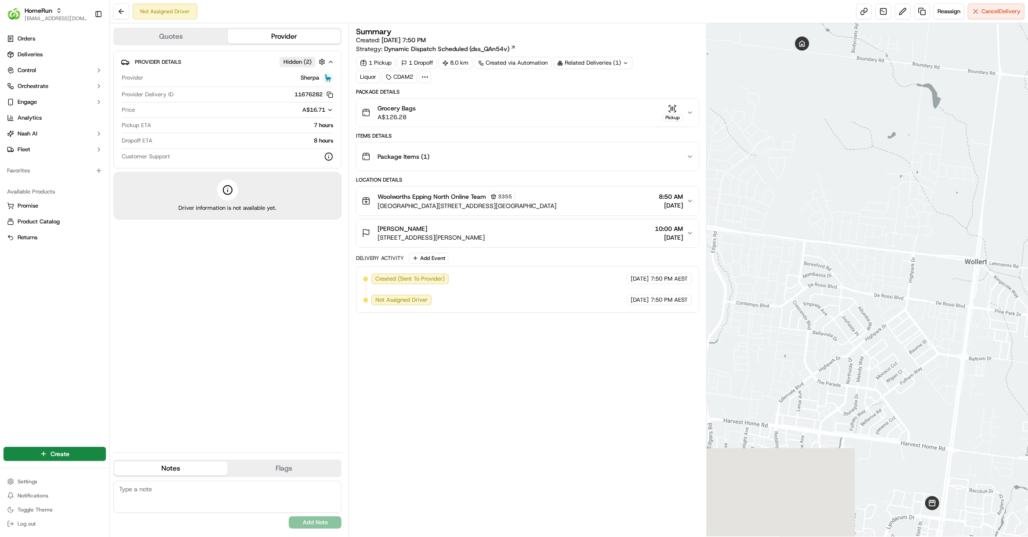
click at [503, 107] on div "Grocery Bags A$126.28 Pickup" at bounding box center [524, 113] width 325 height 18
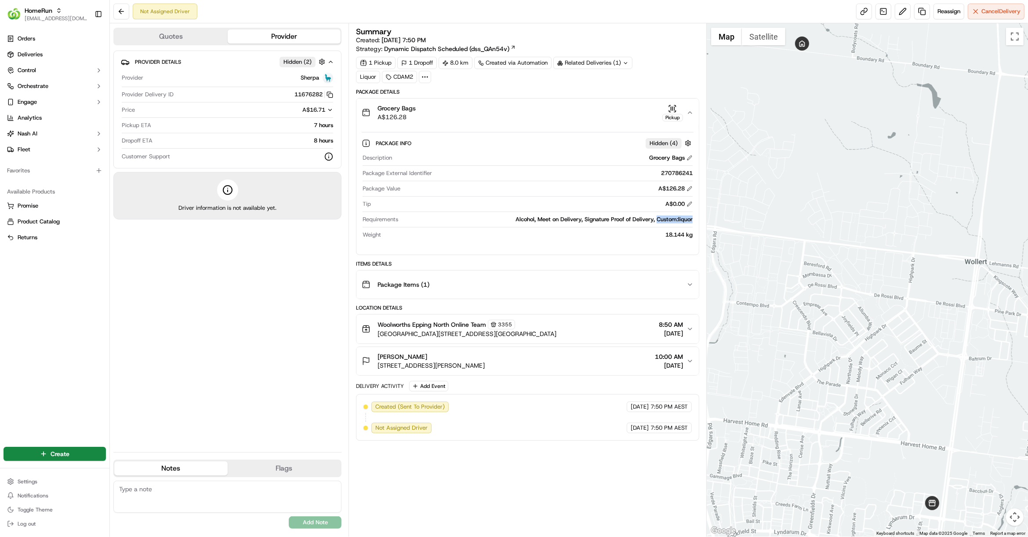
drag, startPoint x: 657, startPoint y: 219, endPoint x: 692, endPoint y: 216, distance: 34.8
click at [692, 216] on div "Alcohol, Meet on Delivery, Signature Proof of Delivery, Custom:liquor" at bounding box center [547, 219] width 291 height 8
copy div "Custom:liquor"
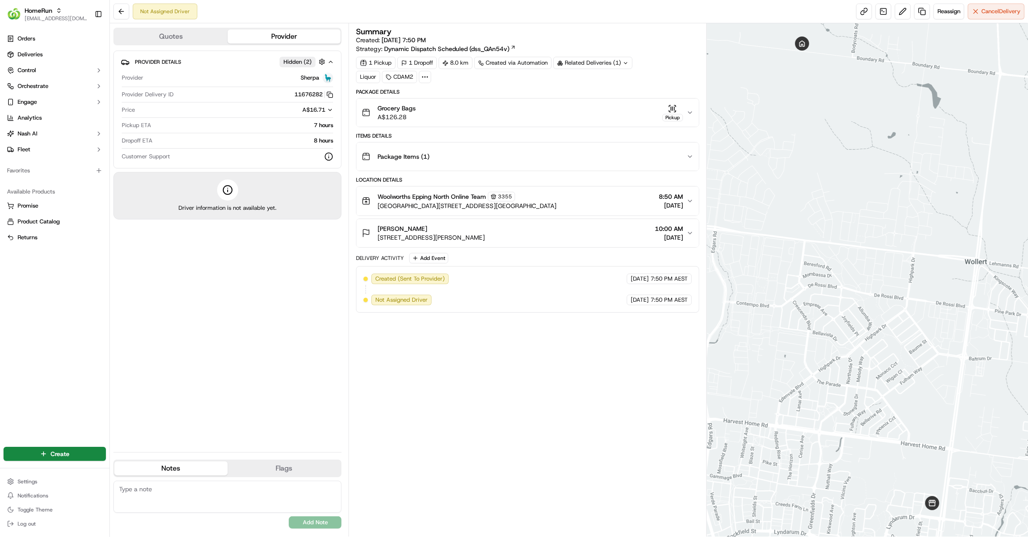
click at [451, 114] on div "Grocery Bags A$126.28 Pickup" at bounding box center [524, 113] width 325 height 18
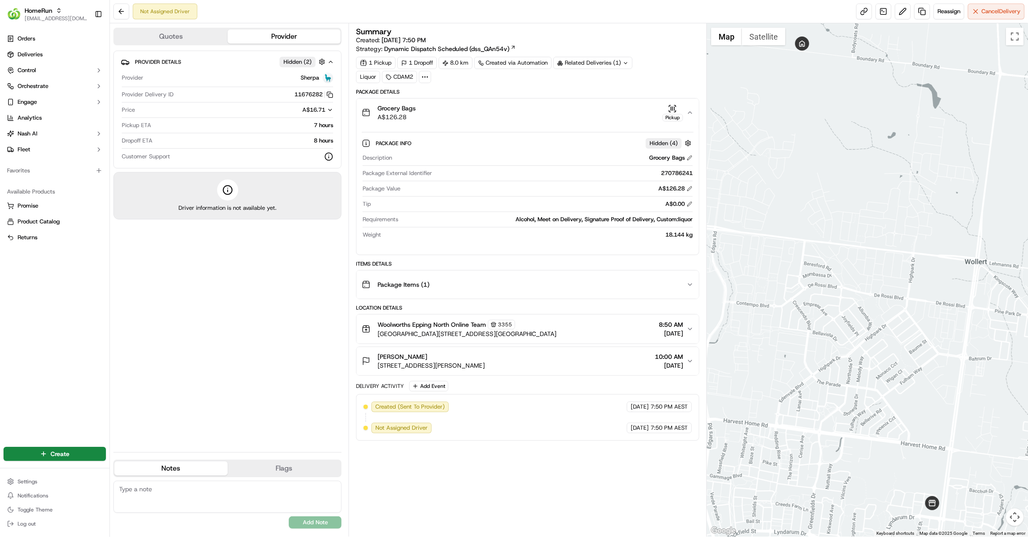
click at [674, 181] on div at bounding box center [528, 181] width 330 height 0
click at [676, 173] on div "270786241" at bounding box center [564, 173] width 257 height 8
click at [677, 171] on div "270786241" at bounding box center [564, 173] width 257 height 8
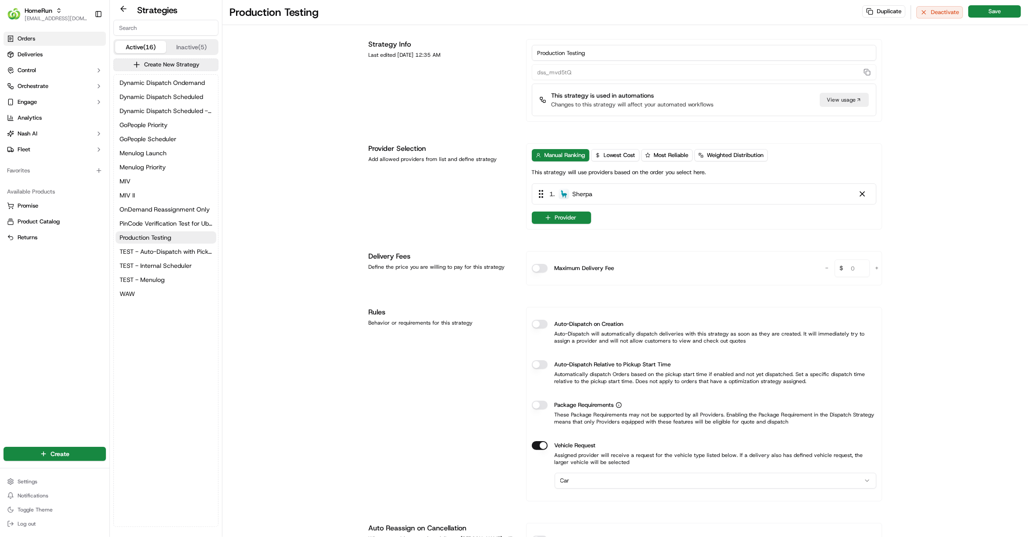
click at [43, 41] on link "Orders" at bounding box center [55, 39] width 102 height 14
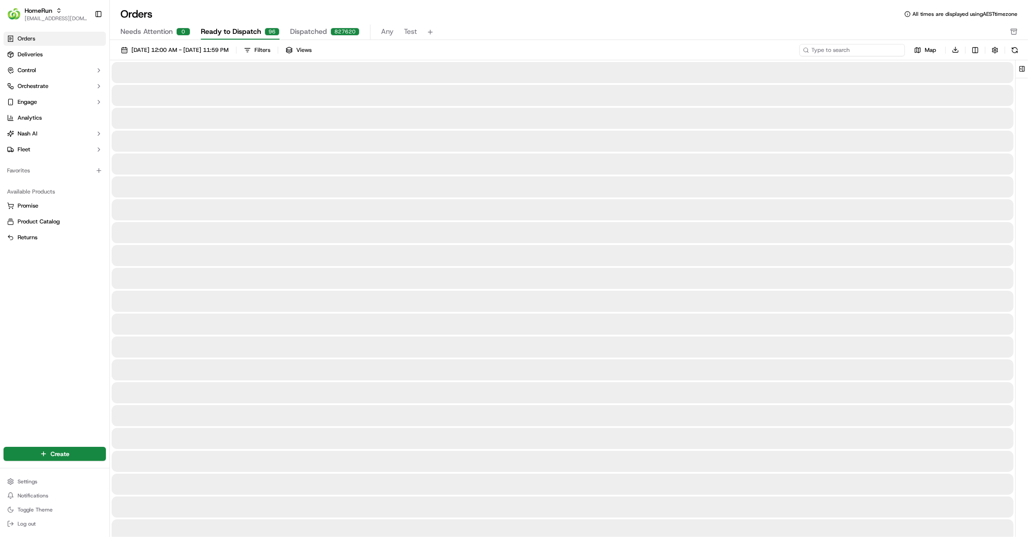
click at [859, 51] on input at bounding box center [853, 50] width 106 height 12
paste input "270786241"
type input "270786241"
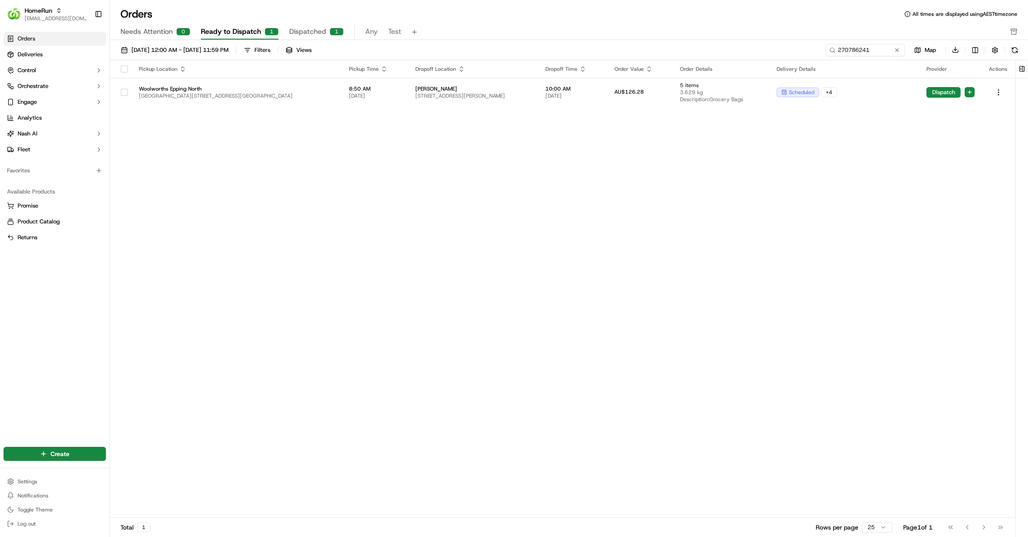
click at [523, 119] on div "Pickup Location Pickup Time Dropoff Location Dropoff Time Order Value Order Det…" at bounding box center [563, 289] width 906 height 458
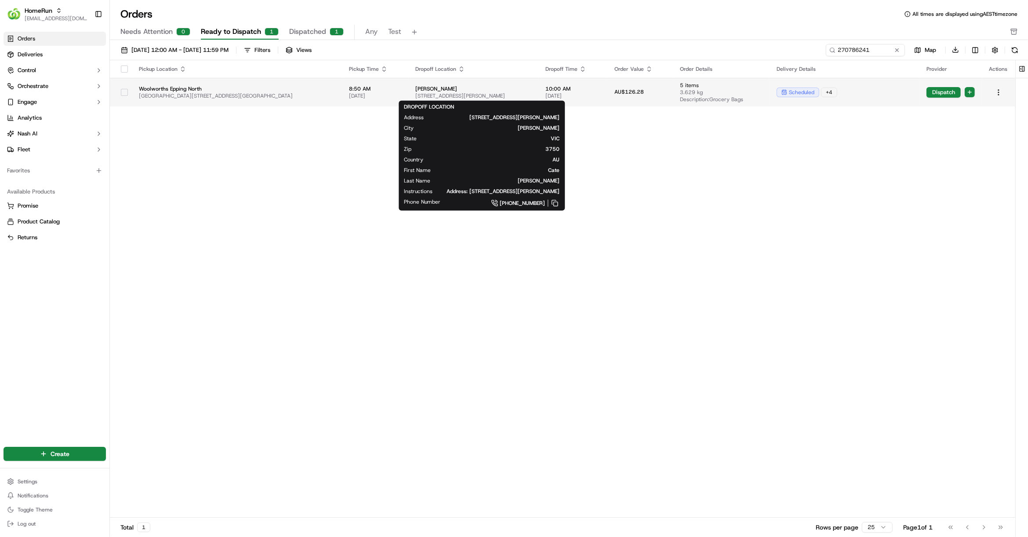
click at [532, 97] on span "145B Boundary Rd, Wollert, VIC 3750, AU" at bounding box center [474, 95] width 117 height 7
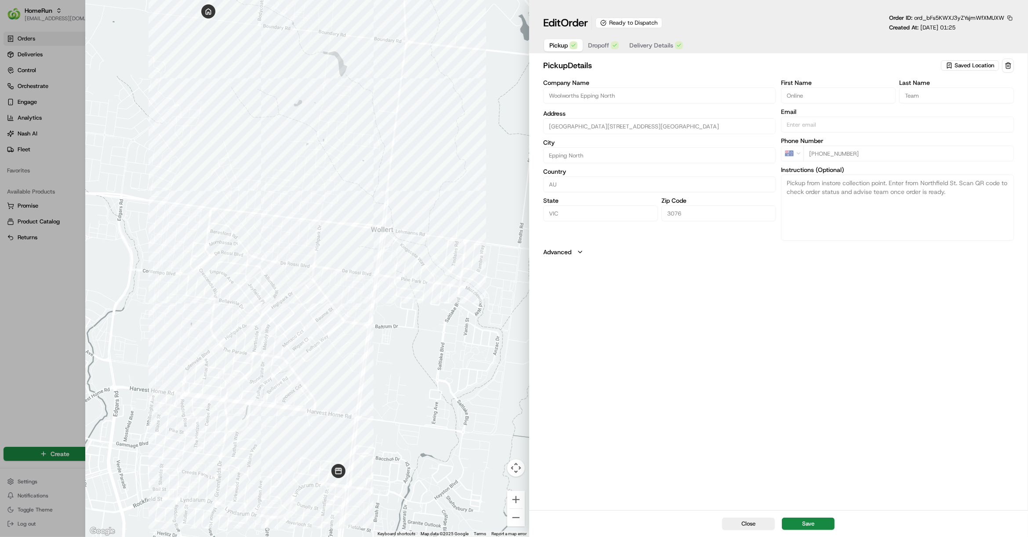
type input "+1"
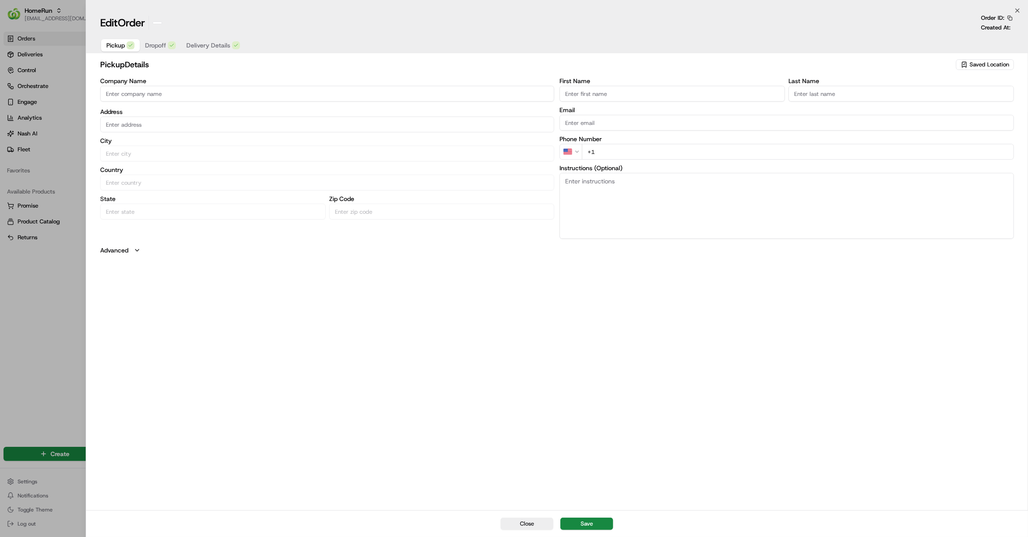
click at [46, 282] on div at bounding box center [514, 268] width 1028 height 537
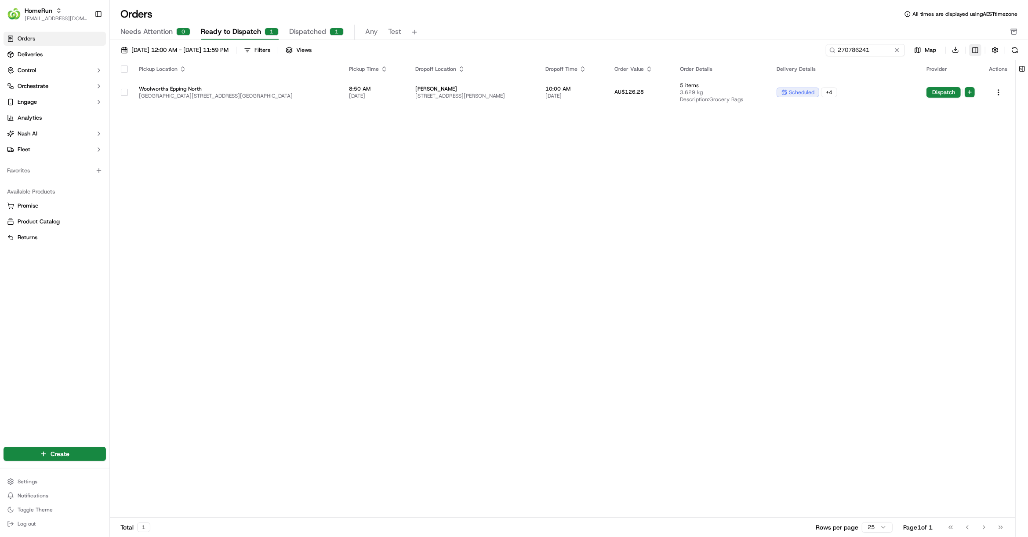
click at [972, 50] on html "HomeRun hleungkaiyuen2@woolworths.com.au Toggle Sidebar Orders Deliveries Contr…" at bounding box center [514, 268] width 1028 height 537
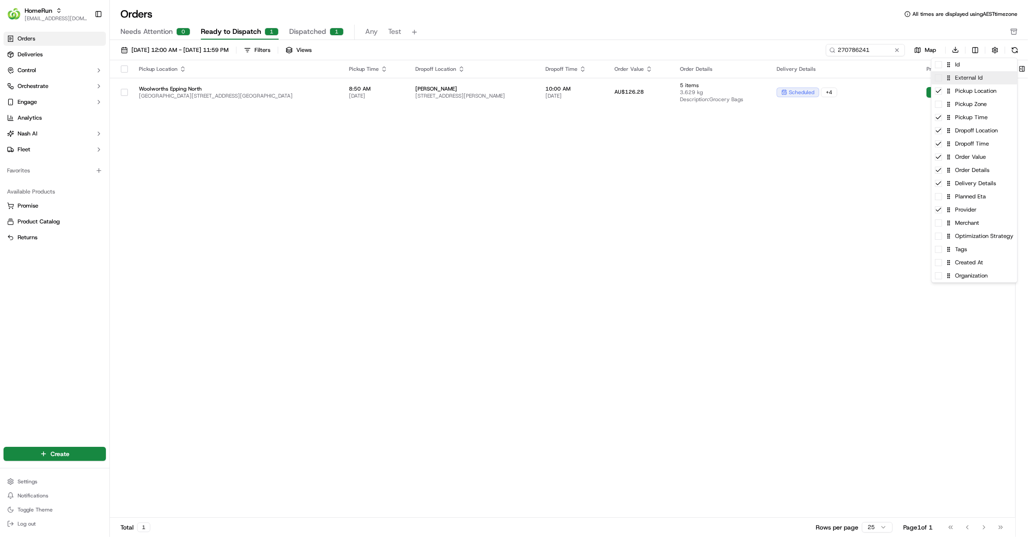
click at [994, 78] on div "External Id" at bounding box center [975, 77] width 86 height 13
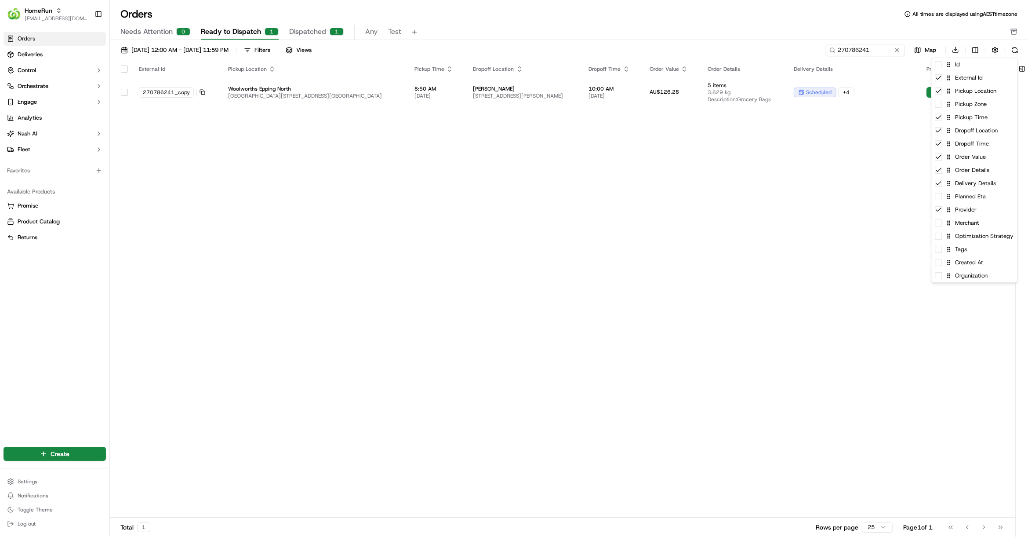
click at [762, 165] on html "HomeRun hleungkaiyuen2@woolworths.com.au Toggle Sidebar Orders Deliveries Contr…" at bounding box center [514, 268] width 1028 height 537
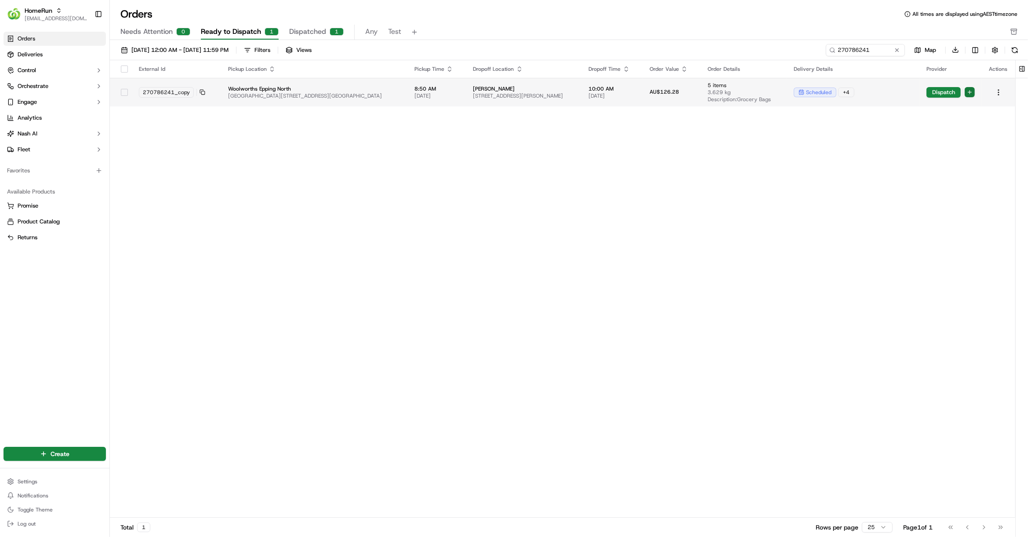
click at [973, 92] on html "HomeRun hleungkaiyuen2@woolworths.com.au Toggle Sidebar Orders Deliveries Contr…" at bounding box center [514, 268] width 1028 height 537
click at [959, 119] on span "Autodispatch" at bounding box center [960, 120] width 32 height 7
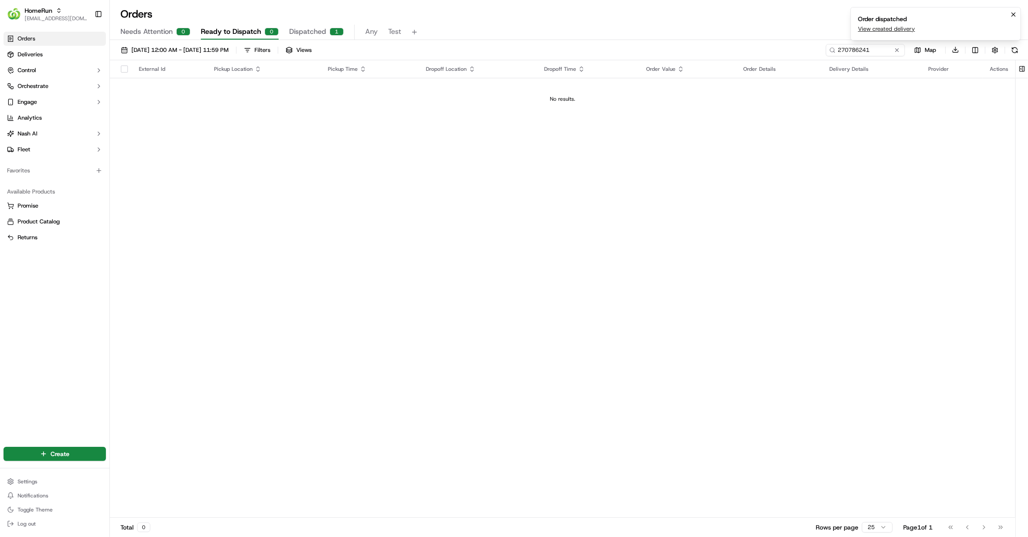
click at [880, 31] on link "View created delivery" at bounding box center [886, 29] width 57 height 8
drag, startPoint x: 1013, startPoint y: 15, endPoint x: 994, endPoint y: 15, distance: 18.9
click at [1014, 15] on icon "Notifications (F8)" at bounding box center [1013, 14] width 7 height 7
click at [878, 49] on input "270786241" at bounding box center [853, 50] width 106 height 12
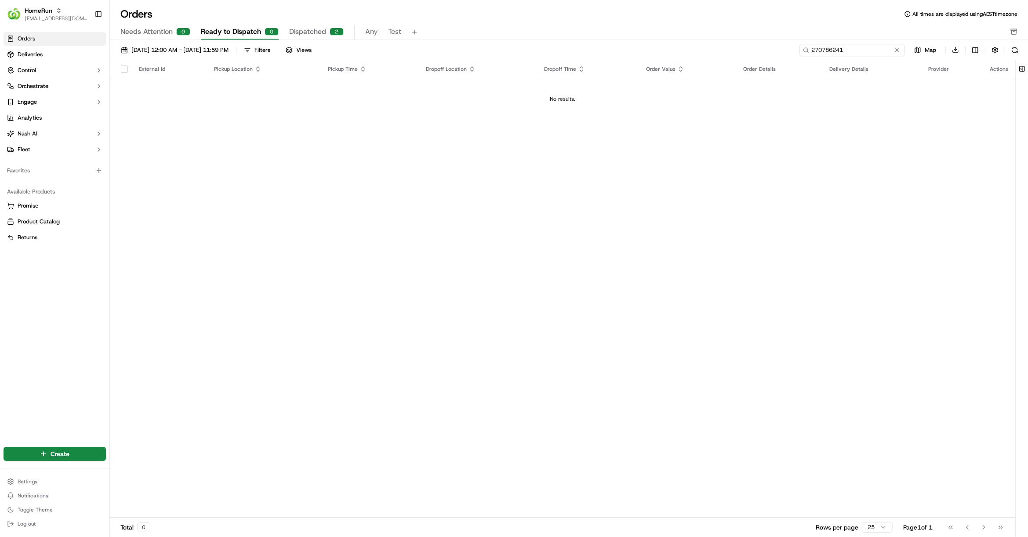
paste input "801842"
click at [1014, 50] on button at bounding box center [1015, 50] width 12 height 12
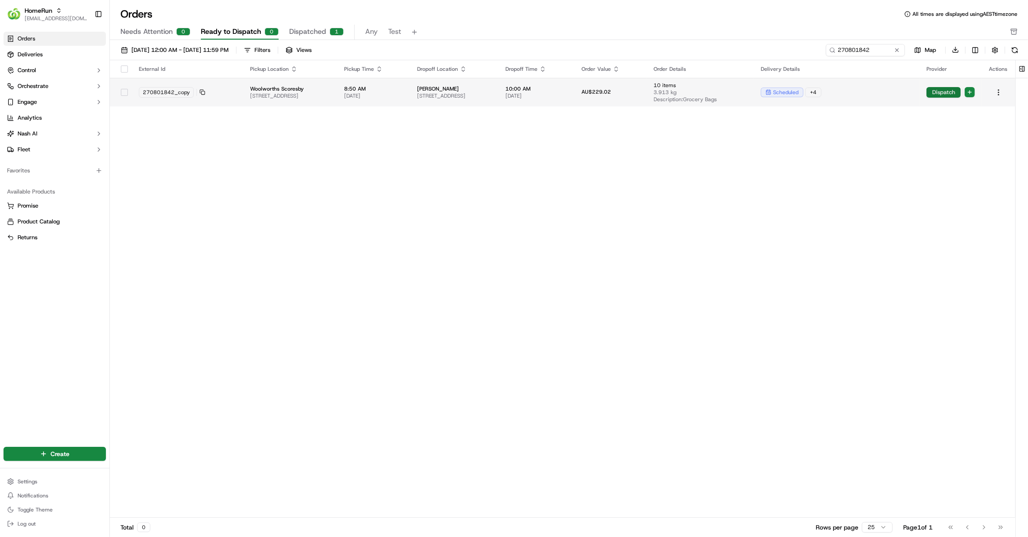
click at [948, 92] on button "Dispatch" at bounding box center [944, 92] width 34 height 11
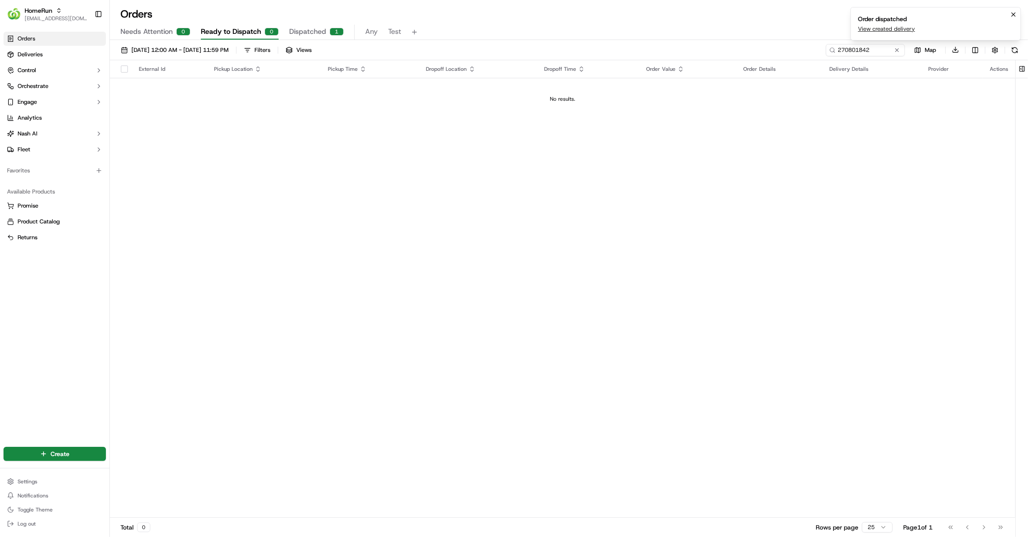
click at [889, 30] on link "View created delivery" at bounding box center [886, 29] width 57 height 8
click at [1017, 13] on icon "Notifications (F8)" at bounding box center [1013, 14] width 7 height 7
click at [890, 47] on input "270801842" at bounding box center [853, 50] width 106 height 12
paste input "71651"
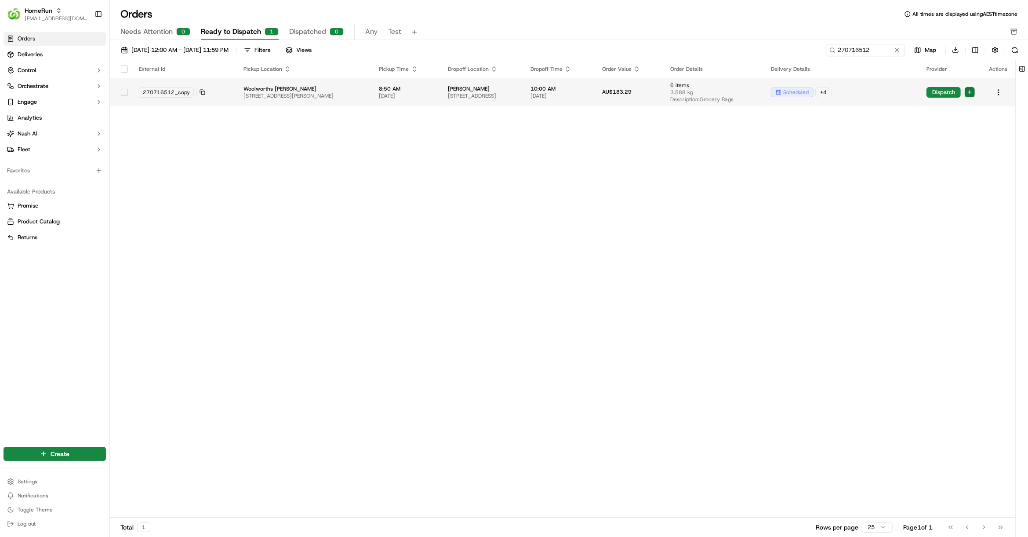
click at [971, 91] on html "HomeRun hleungkaiyuen2@woolworths.com.au Toggle Sidebar Orders Deliveries Contr…" at bounding box center [514, 268] width 1028 height 537
click at [948, 115] on div "Autodispatch" at bounding box center [971, 120] width 61 height 14
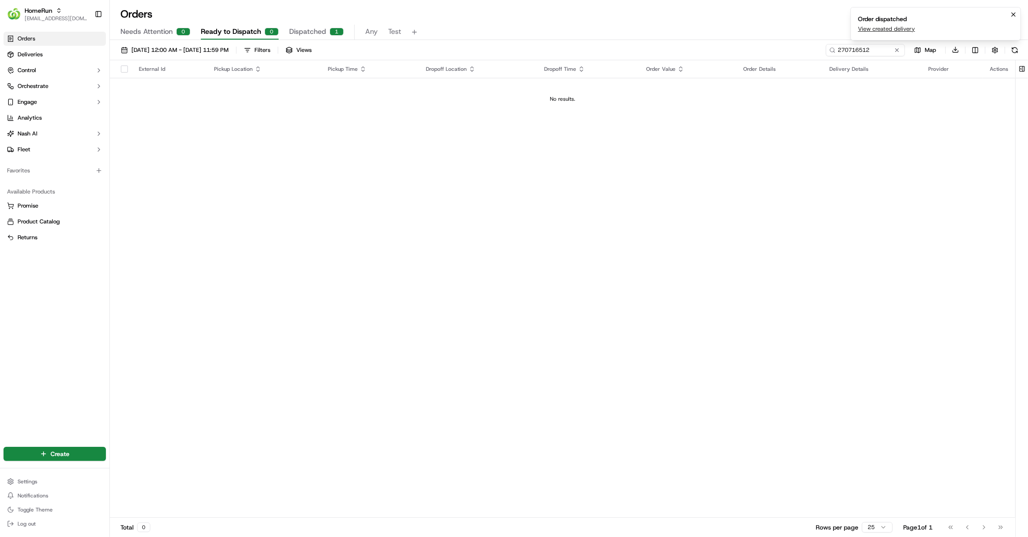
click at [875, 27] on link "View created delivery" at bounding box center [886, 29] width 57 height 8
click at [884, 47] on input "270716512" at bounding box center [853, 50] width 106 height 12
paste input "341"
type input "270734112"
click at [1015, 14] on icon "Notifications (F8)" at bounding box center [1013, 14] width 7 height 7
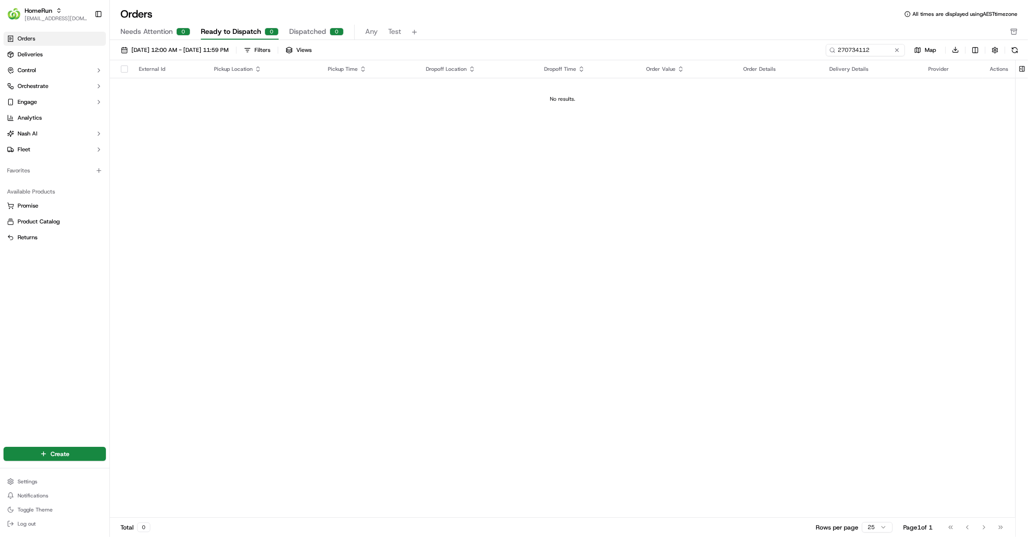
click at [1019, 46] on button at bounding box center [1015, 50] width 12 height 12
click at [1017, 51] on button at bounding box center [1015, 50] width 12 height 12
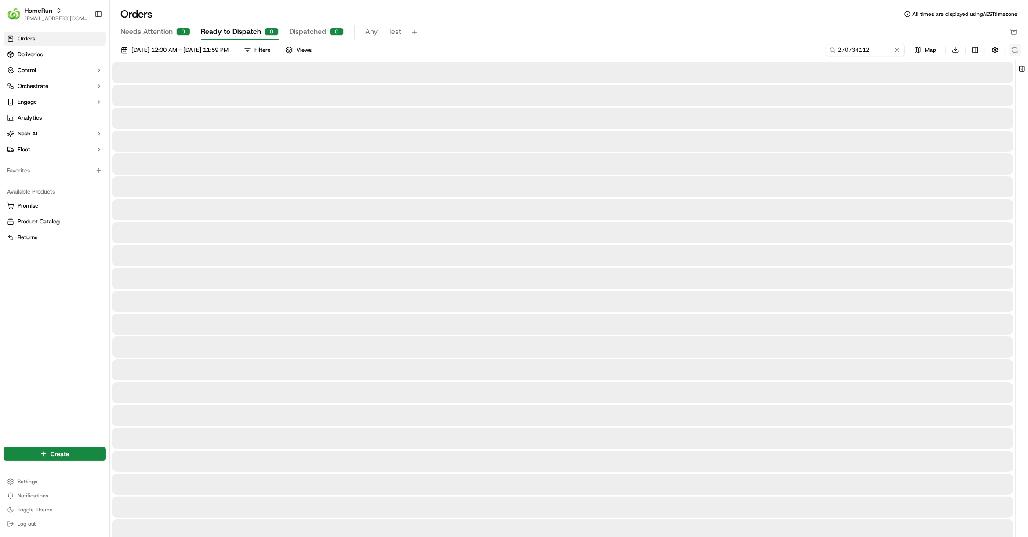
click at [1017, 51] on button at bounding box center [1015, 50] width 12 height 12
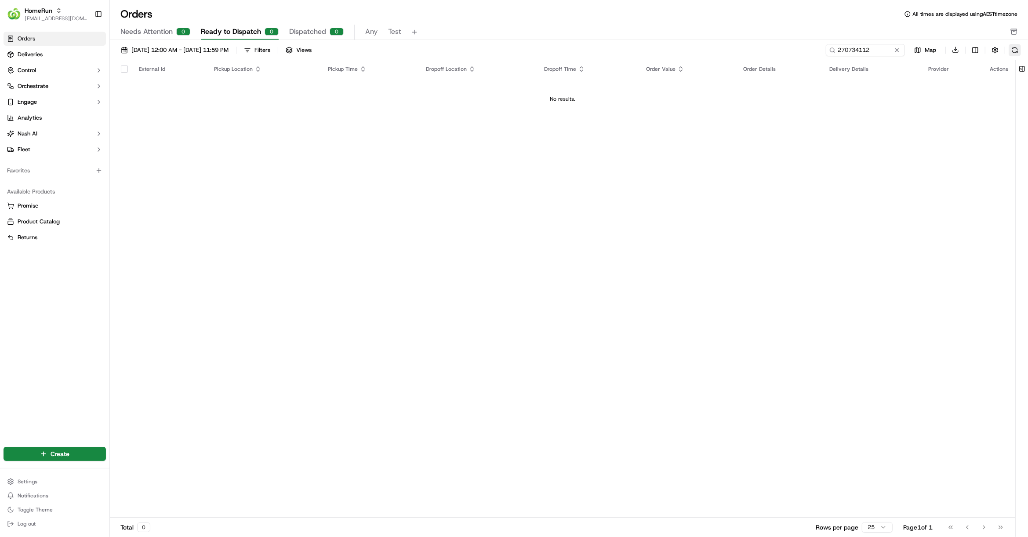
click at [1017, 51] on button at bounding box center [1015, 50] width 12 height 12
click at [1017, 51] on div "270734112 Map Download" at bounding box center [923, 50] width 195 height 13
click at [1017, 51] on button at bounding box center [1015, 50] width 12 height 12
click at [1017, 51] on div "270734112 Map Download" at bounding box center [923, 50] width 195 height 13
click at [1017, 51] on button at bounding box center [1015, 50] width 12 height 12
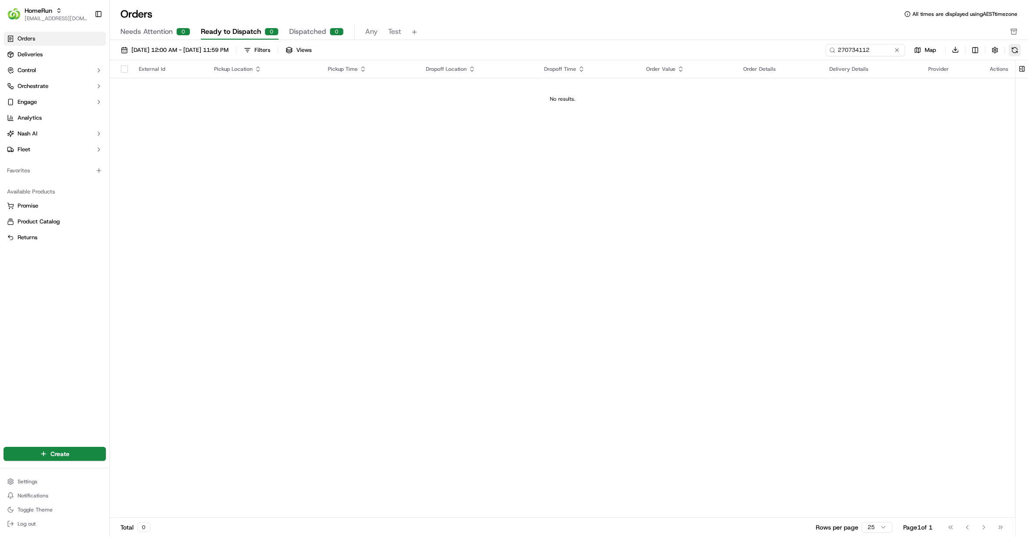
click at [1017, 51] on div "270734112 Map Download" at bounding box center [923, 50] width 195 height 13
click at [1017, 51] on button at bounding box center [1015, 50] width 12 height 12
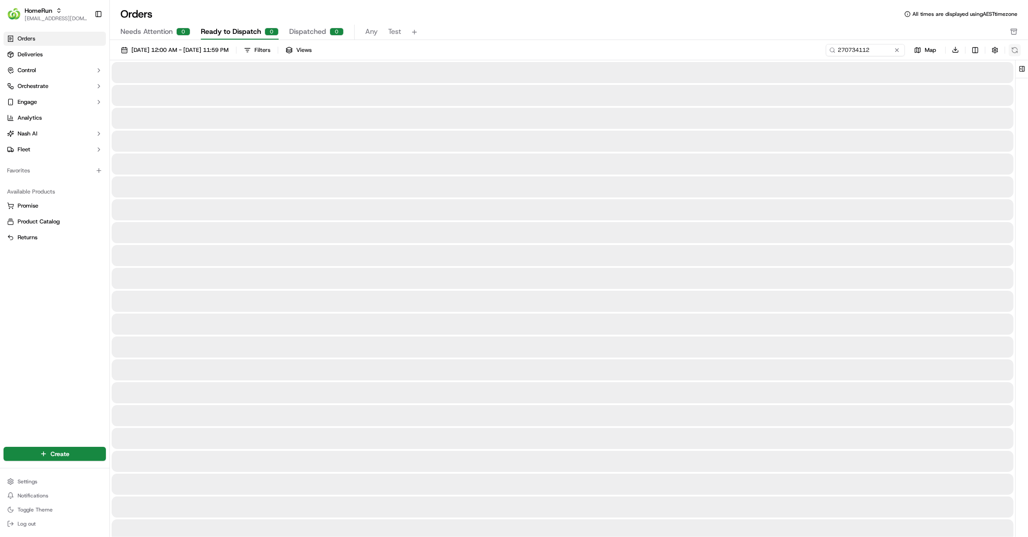
click at [1017, 51] on button at bounding box center [1015, 50] width 12 height 12
click at [1017, 51] on div "270734112 Map Download" at bounding box center [923, 50] width 195 height 13
click at [1017, 51] on button at bounding box center [1015, 50] width 12 height 12
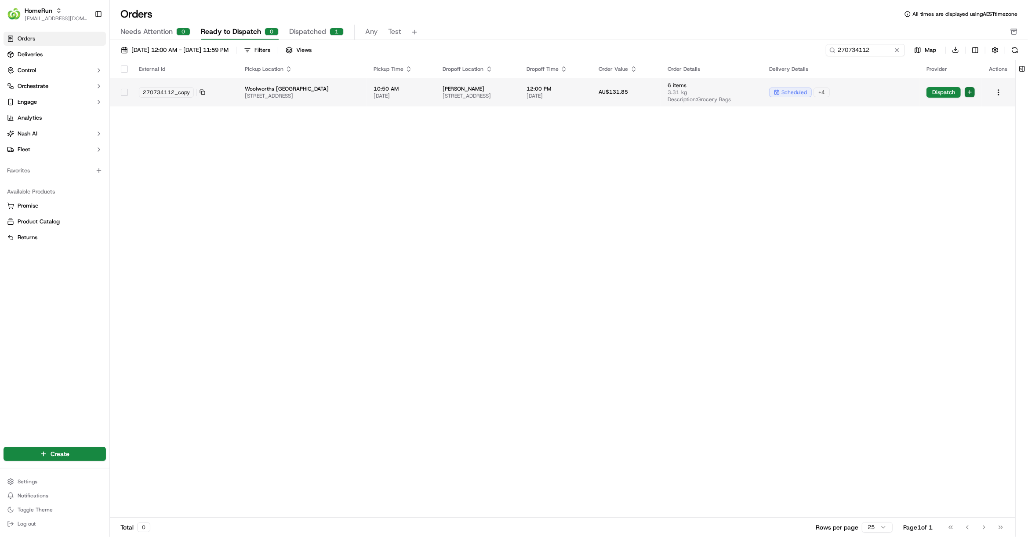
click at [975, 91] on html "HomeRun hleungkaiyuen2@woolworths.com.au Toggle Sidebar Orders Deliveries Contr…" at bounding box center [514, 268] width 1028 height 537
click at [958, 120] on span "Autodispatch" at bounding box center [960, 120] width 32 height 7
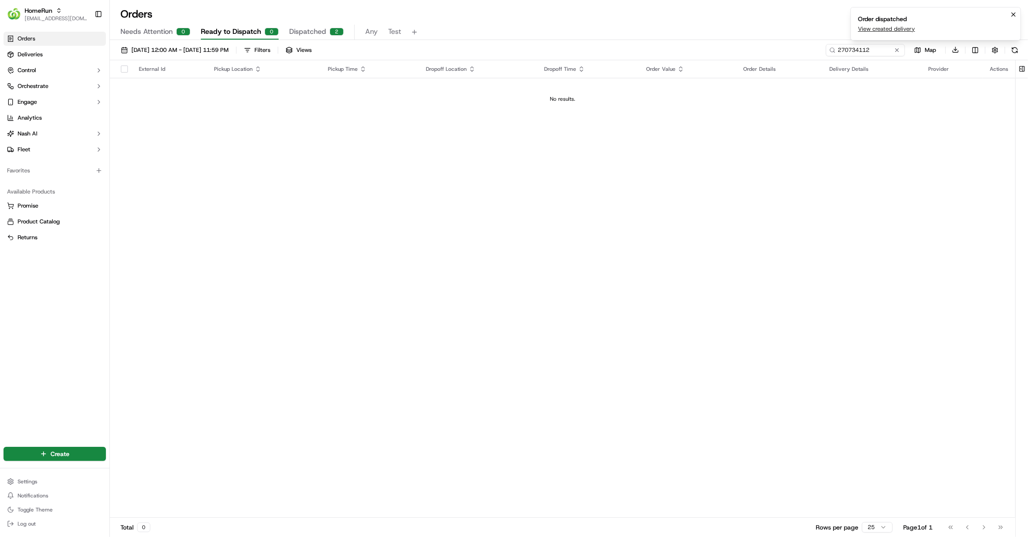
click at [901, 33] on li "Order dispatched View created delivery" at bounding box center [936, 23] width 171 height 33
click at [901, 30] on link "View created delivery" at bounding box center [886, 29] width 57 height 8
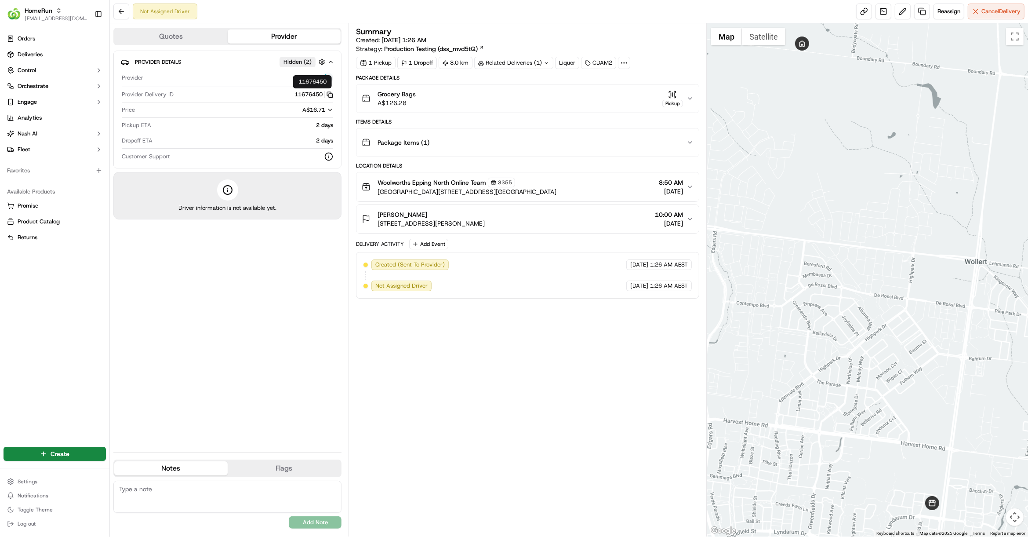
click at [332, 94] on icon "button" at bounding box center [330, 94] width 7 height 7
click at [332, 94] on rect "button" at bounding box center [331, 96] width 4 height 4
click at [536, 98] on div "Grocery Bags A$126.28 Pickup" at bounding box center [524, 99] width 325 height 18
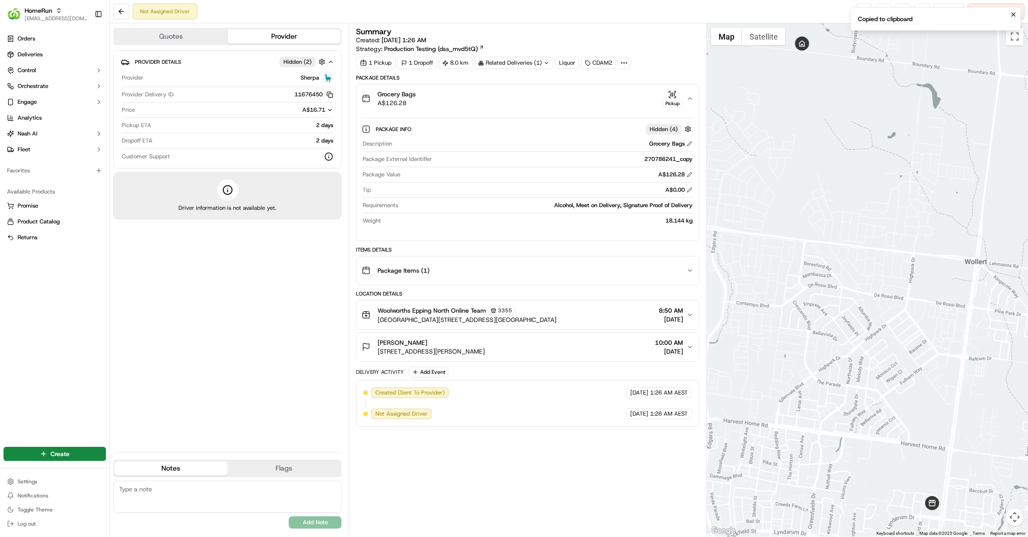
click at [536, 98] on div "Grocery Bags A$126.28 Pickup" at bounding box center [524, 99] width 325 height 18
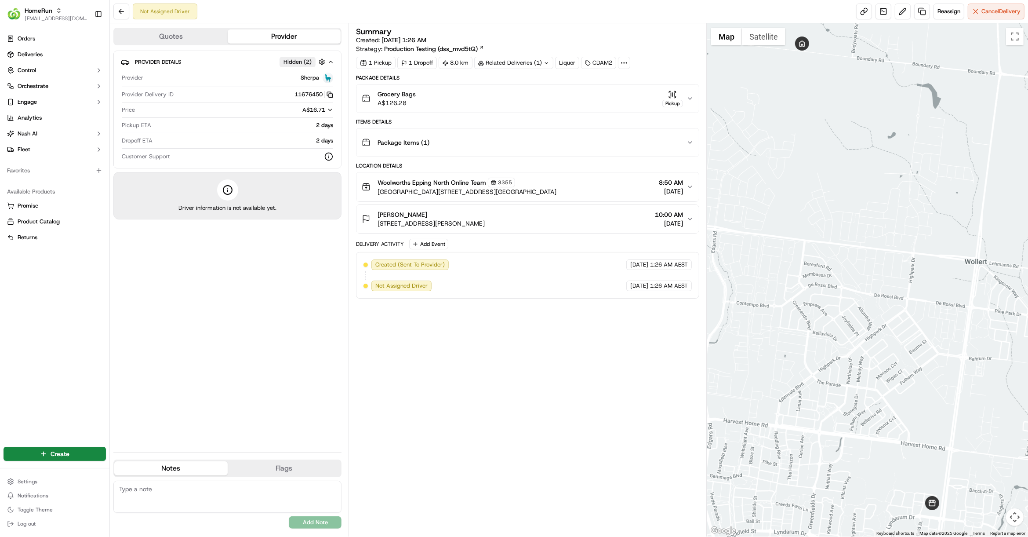
click at [566, 85] on button "Grocery Bags A$126.28 Pickup" at bounding box center [528, 98] width 343 height 28
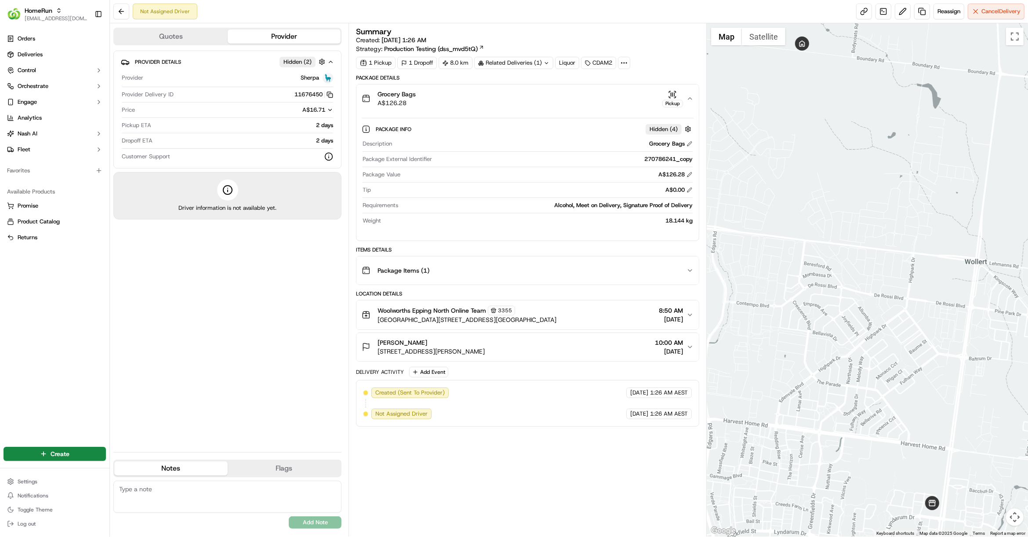
click at [662, 167] on div "Description Grocery Bags Package External Identifier 270786241_copy Package Val…" at bounding box center [528, 182] width 332 height 92
click at [663, 160] on div "270786241_copy" at bounding box center [564, 159] width 257 height 8
copy div "270786241_copy"
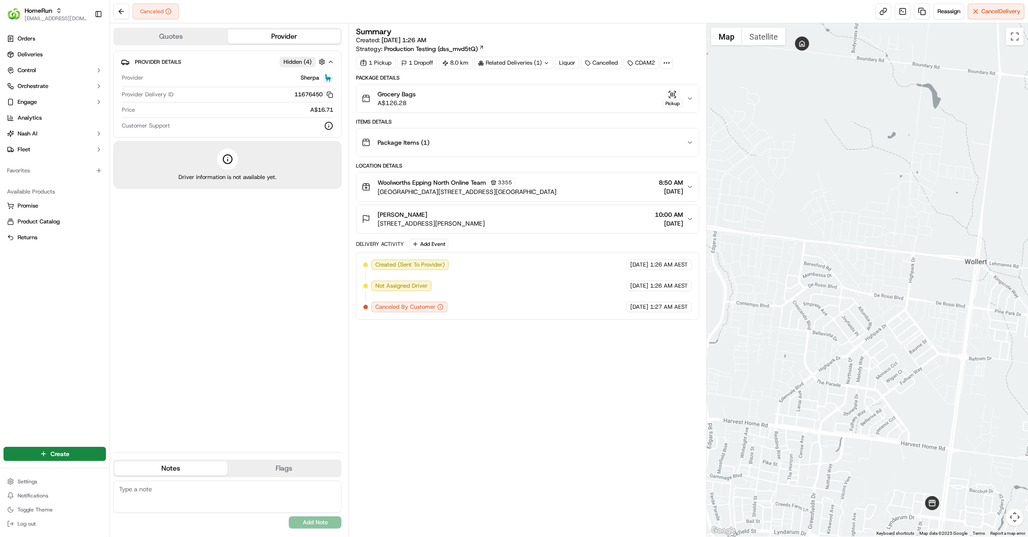
click at [667, 61] on icon at bounding box center [667, 63] width 8 height 8
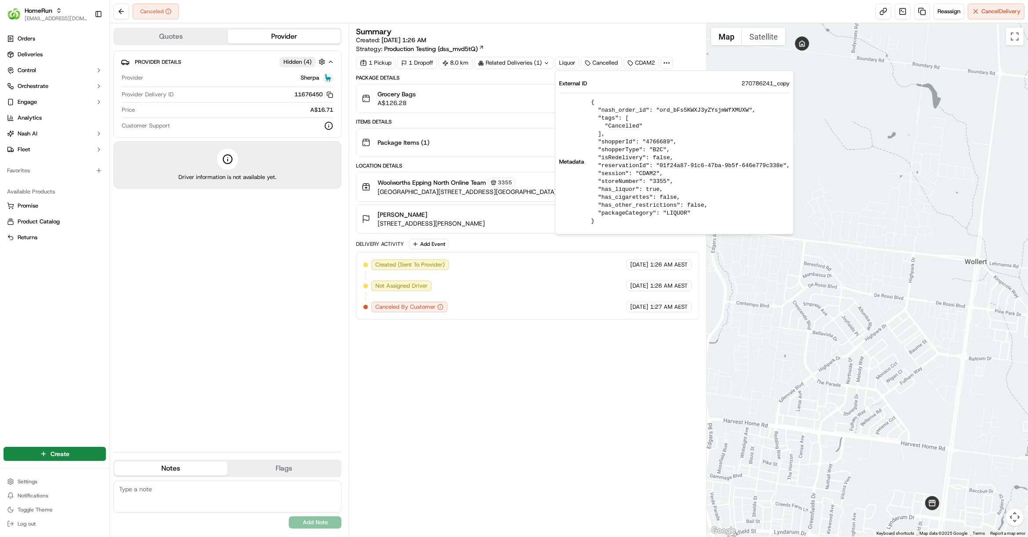
click at [667, 61] on icon at bounding box center [667, 63] width 8 height 8
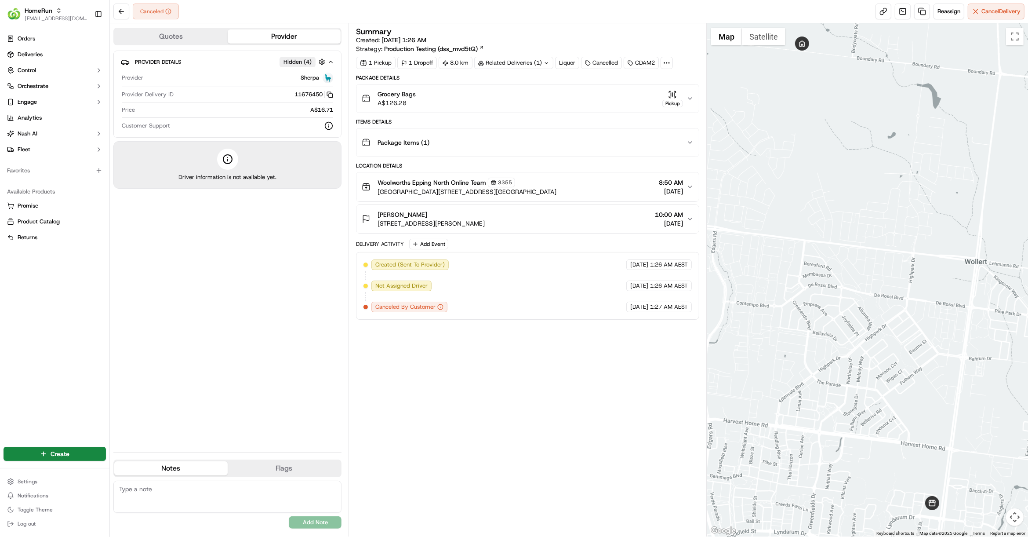
click at [637, 36] on div "Summary Created: [DATE] 1:26 AM Strategy: Production Testing (dss_mvd5tQ)" at bounding box center [527, 41] width 343 height 26
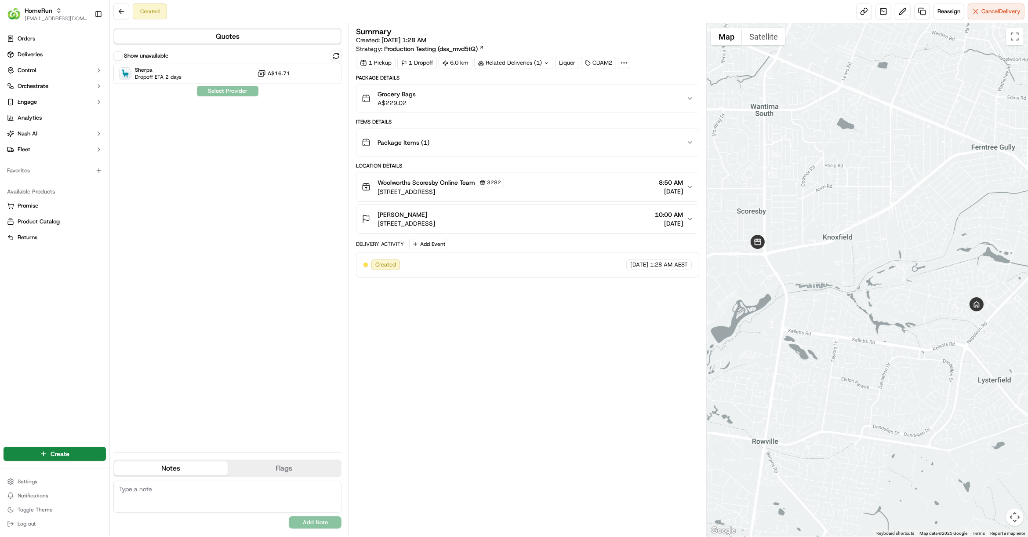
click at [479, 98] on div "Grocery Bags A$229.02" at bounding box center [524, 99] width 325 height 18
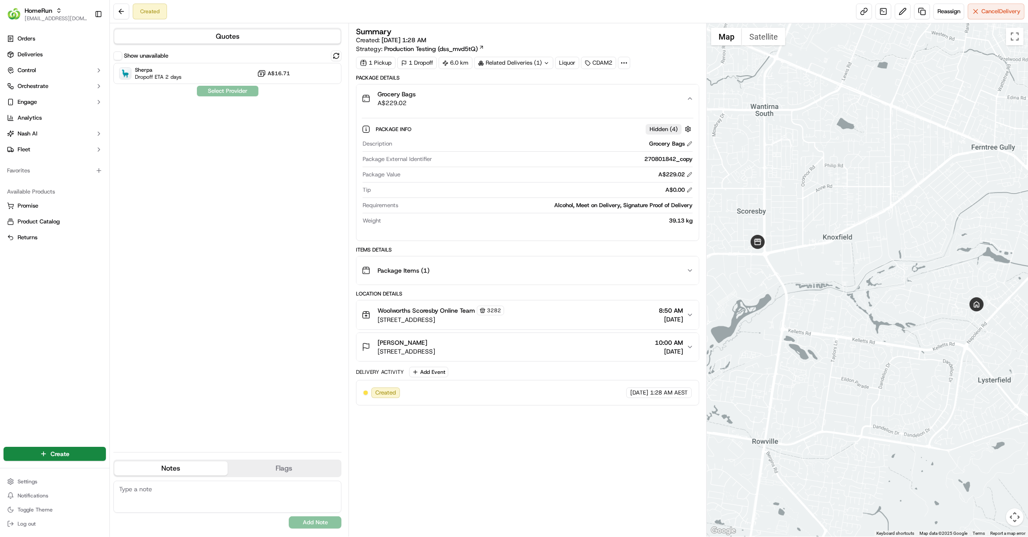
click at [654, 161] on div "270801842_copy" at bounding box center [564, 159] width 257 height 8
copy div "270801842_copy"
click at [141, 58] on label "Show unavailable" at bounding box center [146, 56] width 44 height 8
click at [122, 58] on button "Show unavailable" at bounding box center [117, 55] width 9 height 9
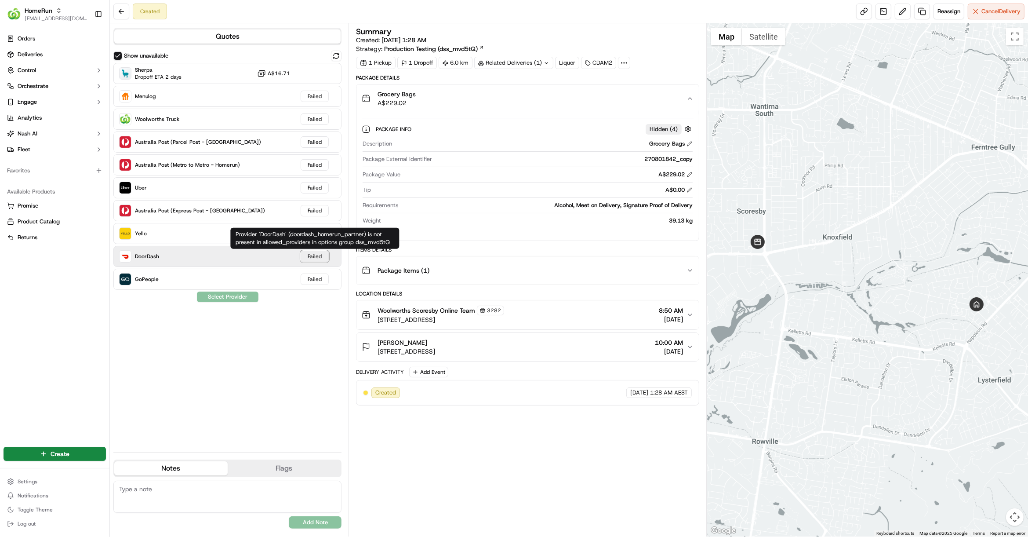
click at [325, 257] on div "Failed" at bounding box center [315, 256] width 28 height 11
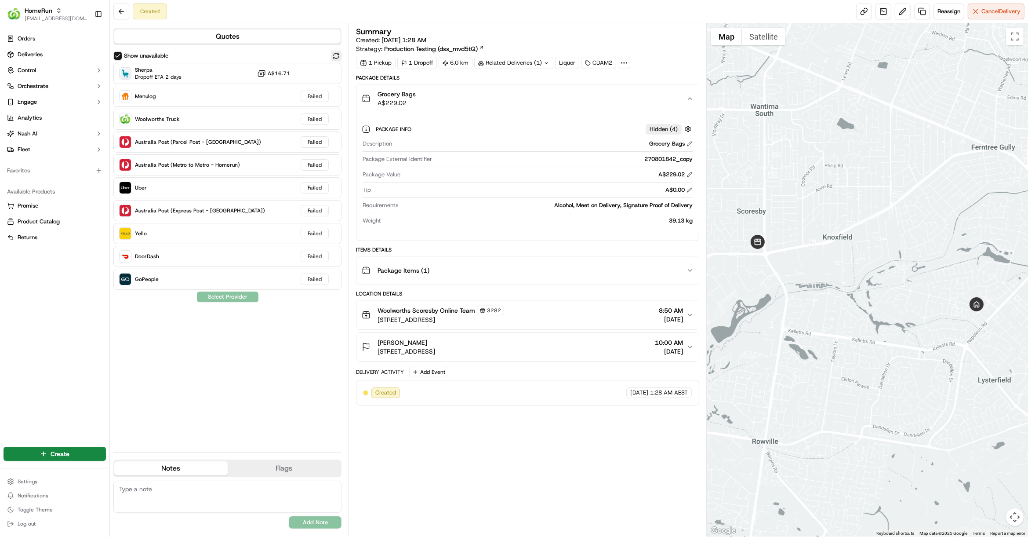
click at [334, 55] on button at bounding box center [336, 56] width 11 height 11
click at [555, 99] on div "Grocery Bags A$229.02" at bounding box center [524, 99] width 325 height 18
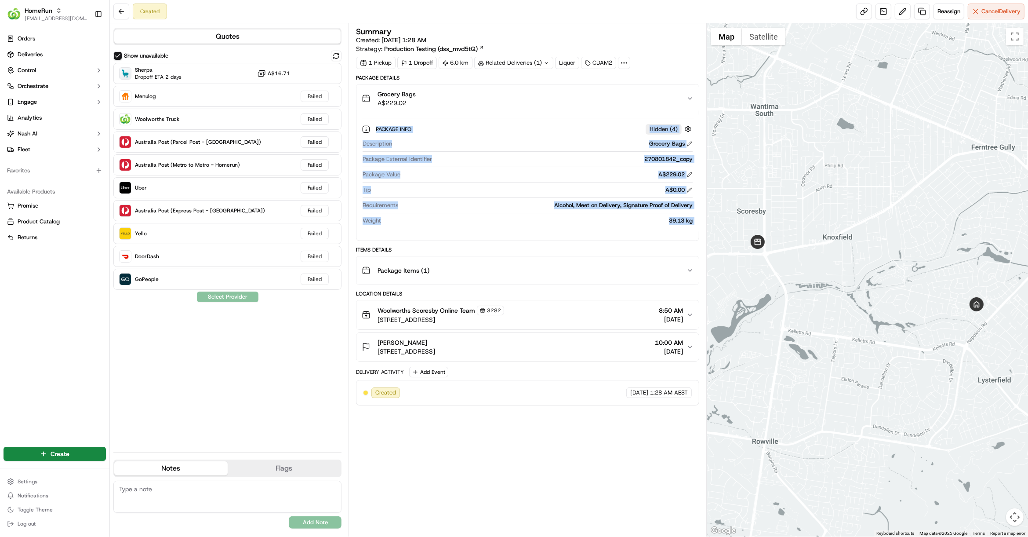
click at [555, 99] on div "Grocery Bags A$229.02" at bounding box center [524, 99] width 325 height 18
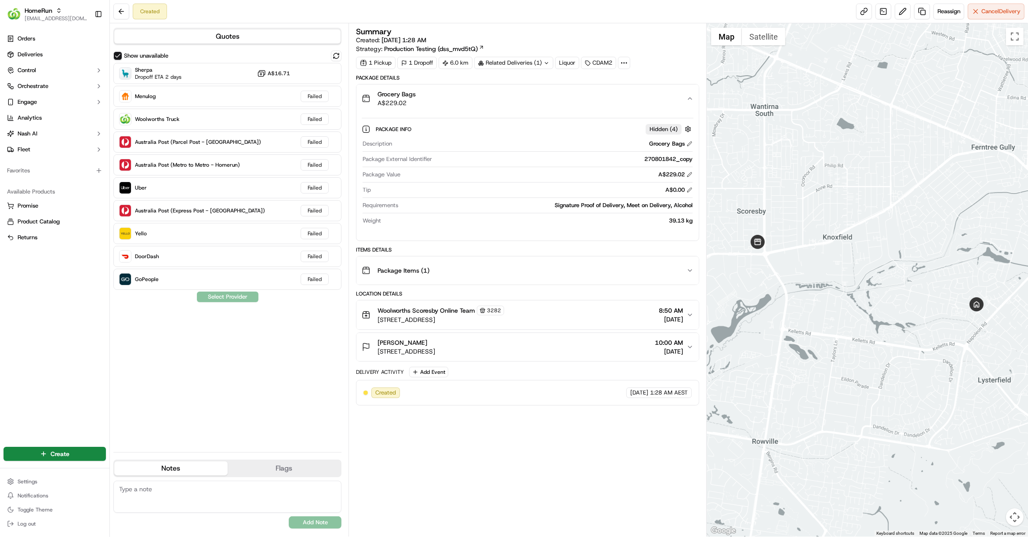
drag, startPoint x: 542, startPoint y: 441, endPoint x: 547, endPoint y: 442, distance: 5.4
click at [542, 441] on div "Summary Created: 24/09/2025 1:28 AM Strategy: Production Testing (dss_mvd5tQ) 1…" at bounding box center [527, 280] width 343 height 504
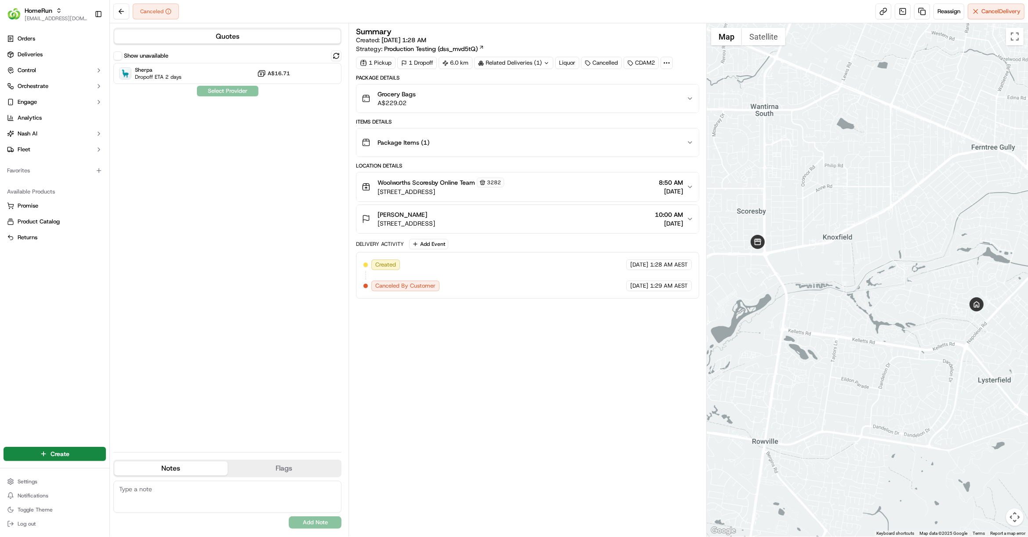
drag, startPoint x: 220, startPoint y: 110, endPoint x: 217, endPoint y: 102, distance: 9.2
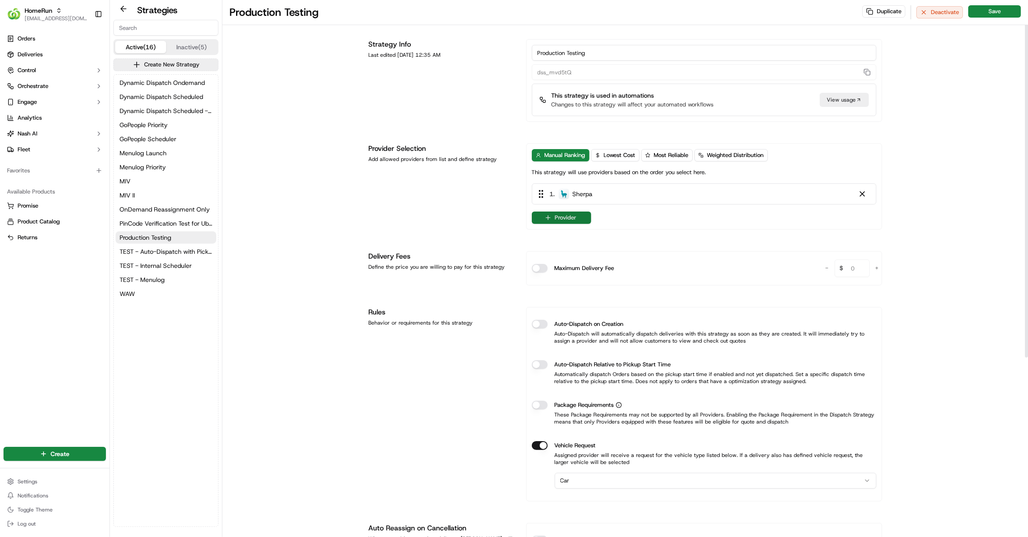
click at [564, 218] on button "Provider" at bounding box center [561, 217] width 59 height 12
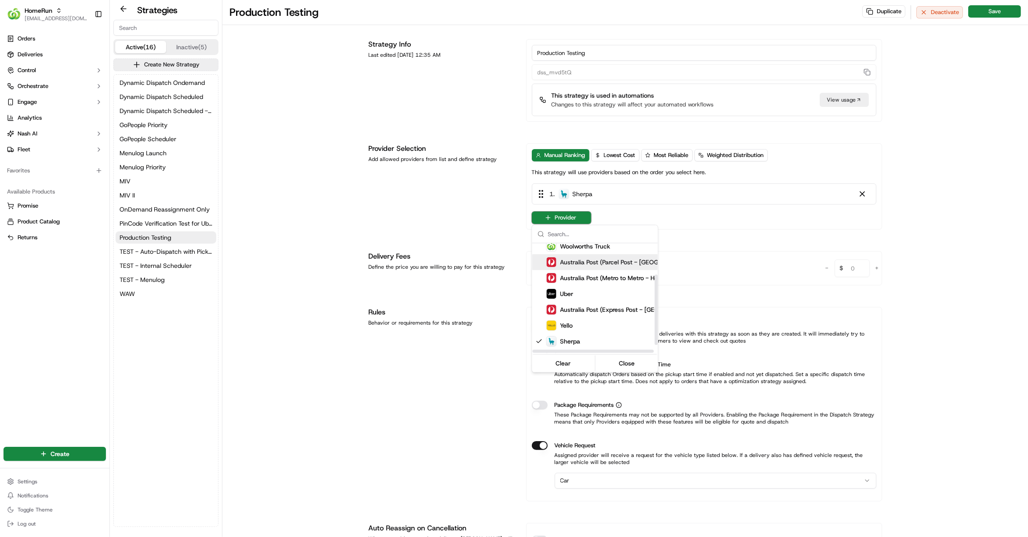
scroll to position [49, 0]
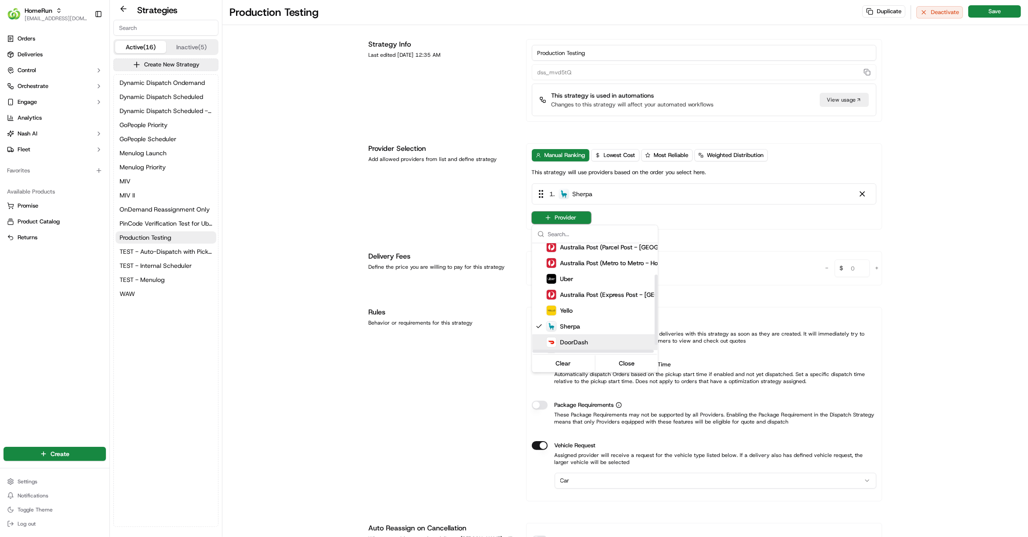
click at [591, 342] on div "DoorDash" at bounding box center [617, 342] width 141 height 11
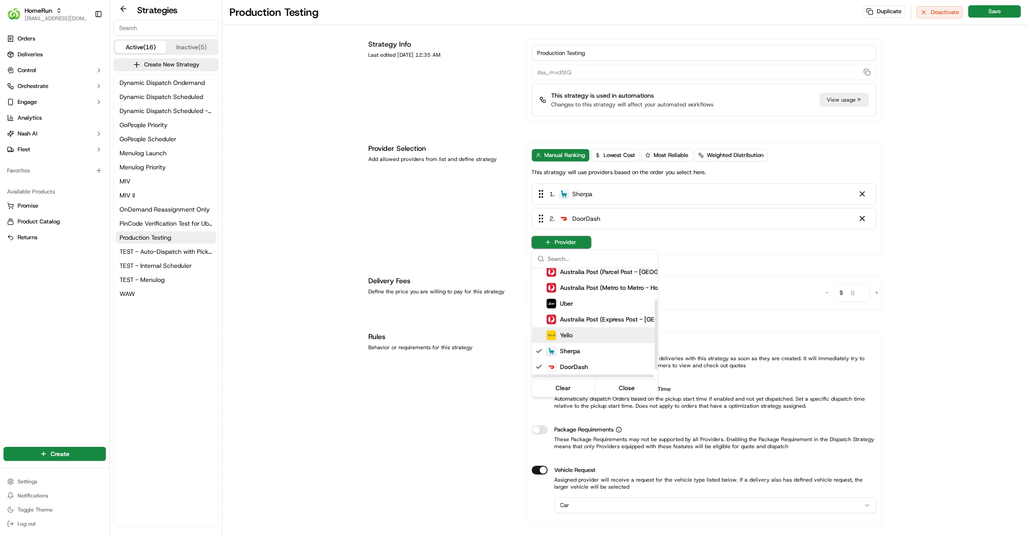
click at [934, 232] on html "HomeRun hleungkaiyuen2@woolworths.com.au Toggle Sidebar Orders Deliveries Contr…" at bounding box center [514, 268] width 1028 height 537
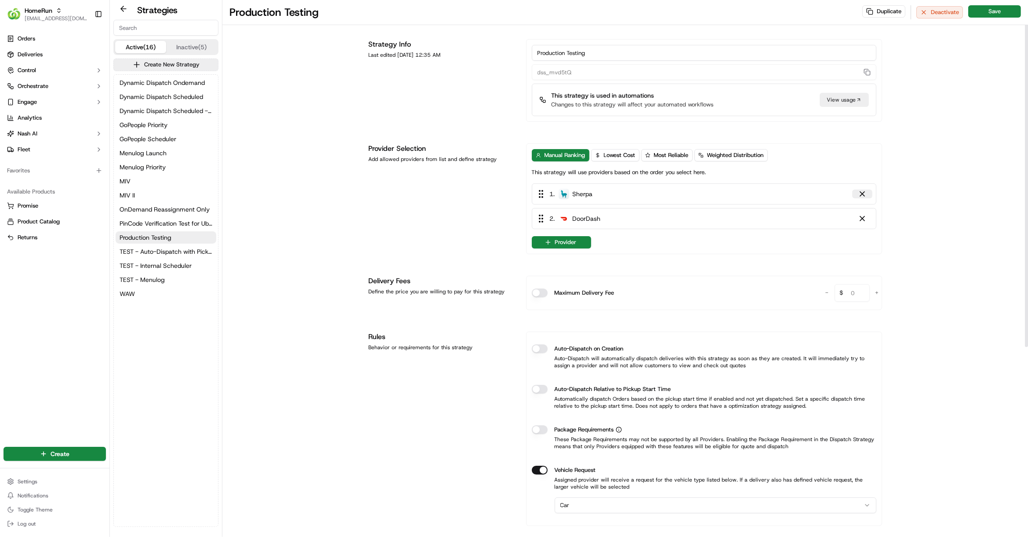
click at [863, 197] on div at bounding box center [862, 194] width 9 height 9
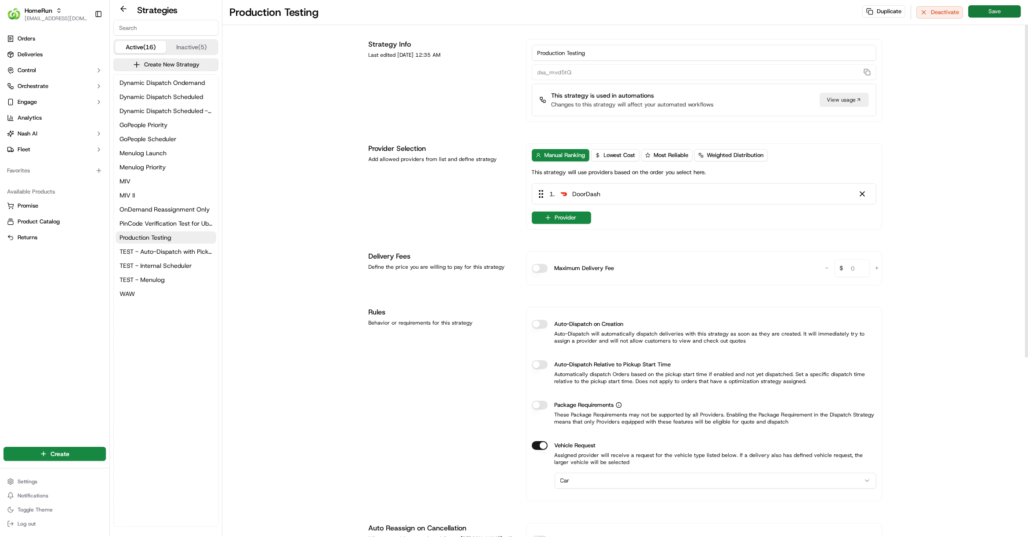
click at [996, 8] on button "Save" at bounding box center [995, 11] width 53 height 12
click at [36, 58] on link "Deliveries" at bounding box center [55, 54] width 102 height 14
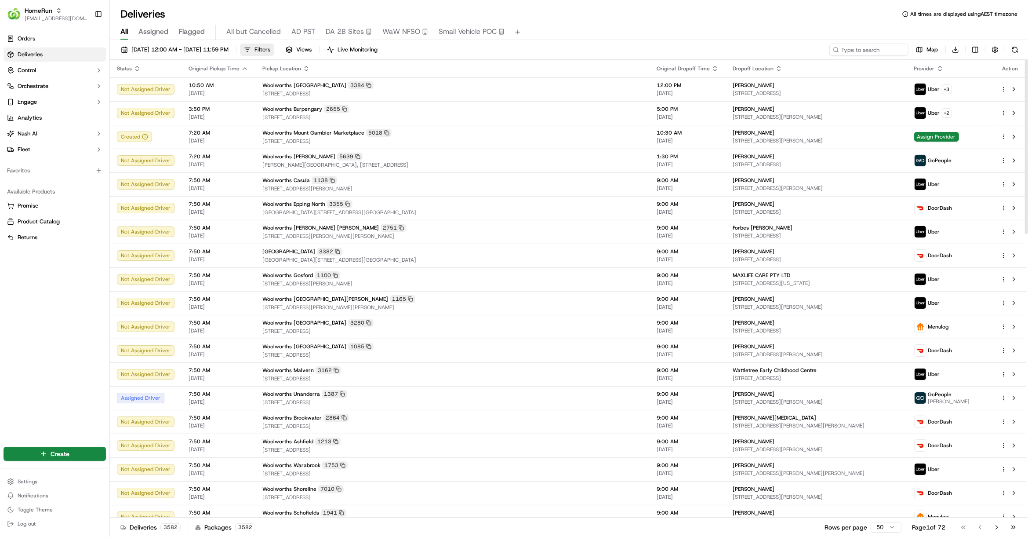
click at [270, 49] on span "Filters" at bounding box center [263, 50] width 16 height 8
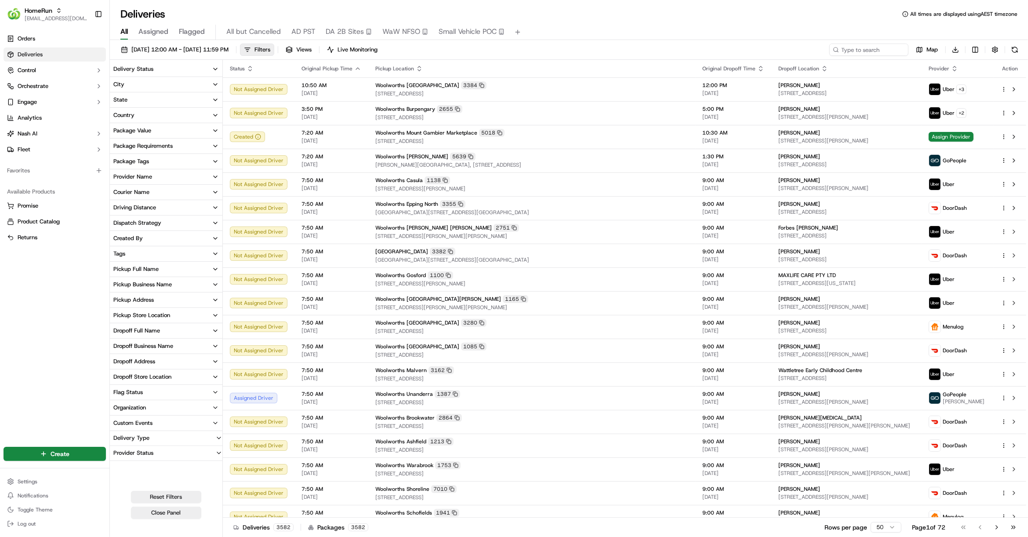
click at [156, 162] on button "Package Tags" at bounding box center [166, 161] width 113 height 15
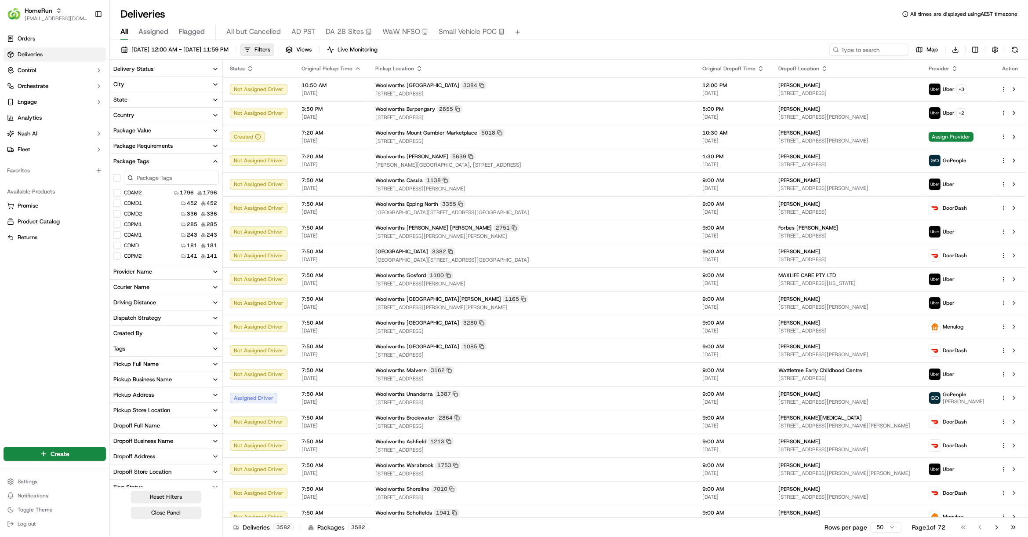
click at [152, 157] on button "Package Tags" at bounding box center [166, 161] width 113 height 15
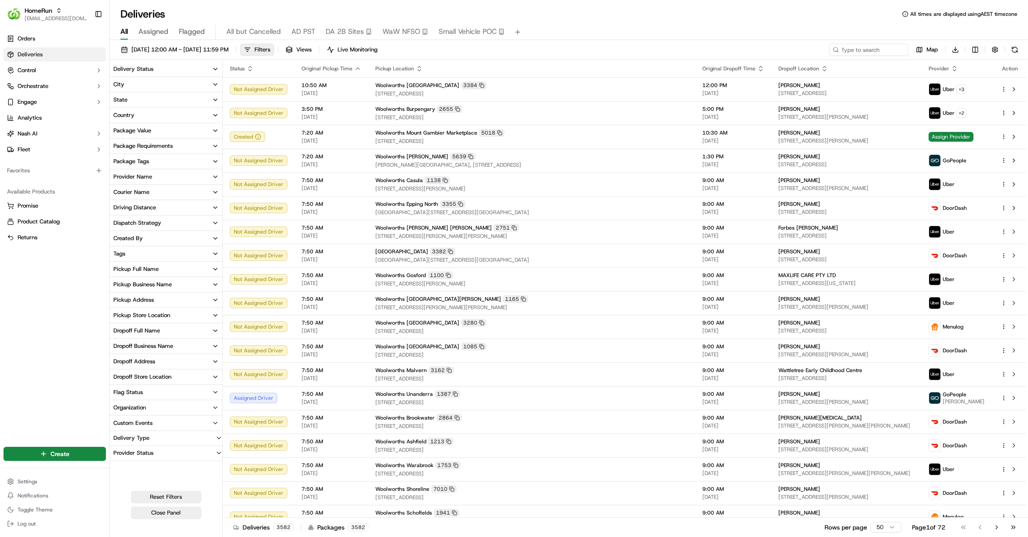
click at [155, 149] on div "Package Requirements" at bounding box center [142, 146] width 59 height 8
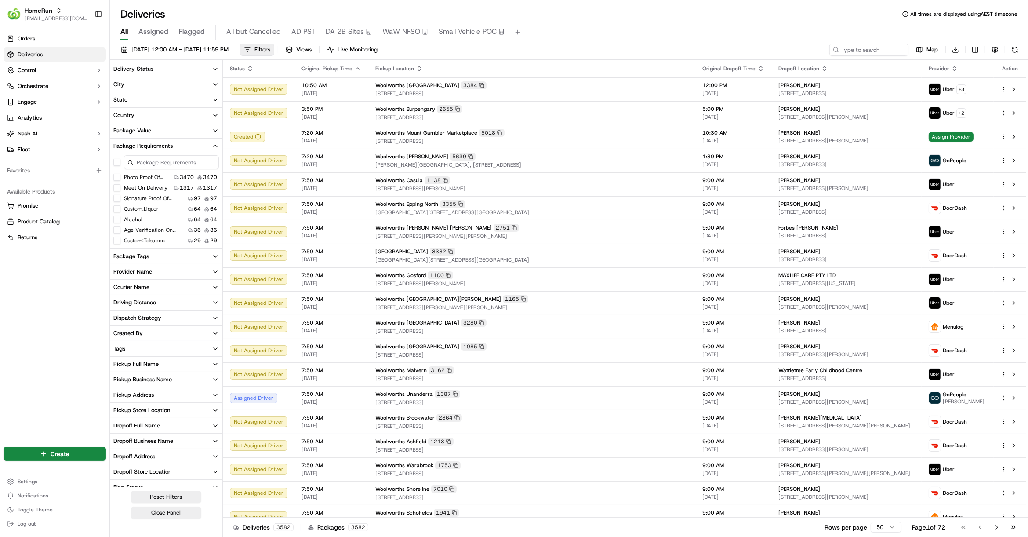
click at [118, 220] on button "Alcohol" at bounding box center [116, 219] width 7 height 7
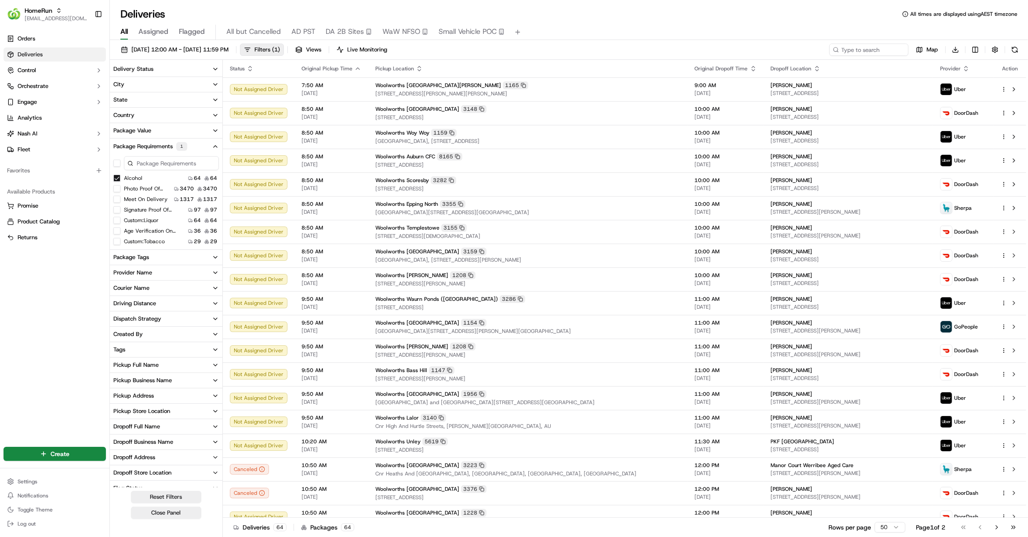
click at [179, 268] on button "Provider Name" at bounding box center [166, 272] width 113 height 15
click at [118, 314] on button "DoorDash" at bounding box center [116, 314] width 7 height 7
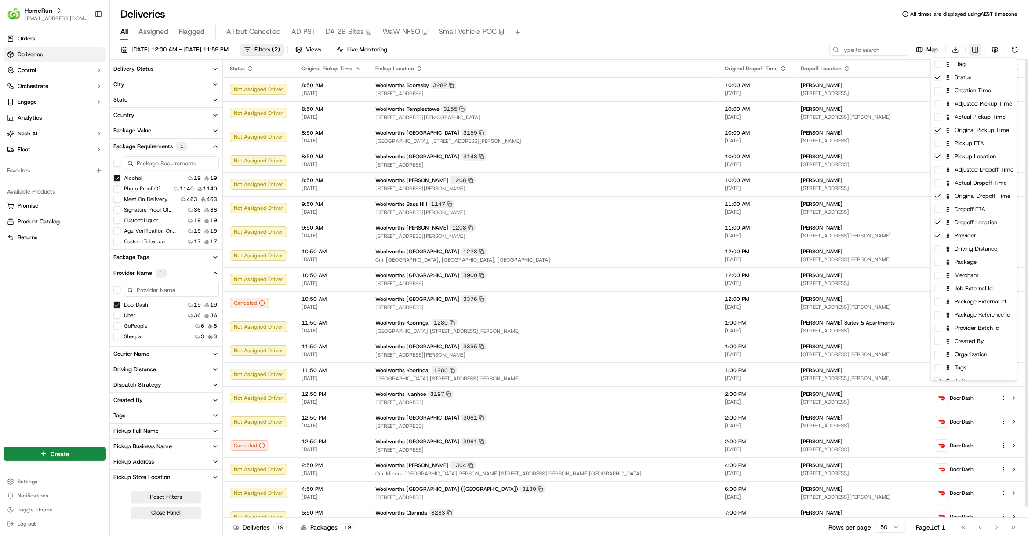
click at [977, 47] on html "HomeRun hleungkaiyuen2@woolworths.com.au Toggle Sidebar Orders Deliveries Contr…" at bounding box center [514, 268] width 1028 height 537
click at [994, 343] on div "Created By" at bounding box center [974, 341] width 86 height 13
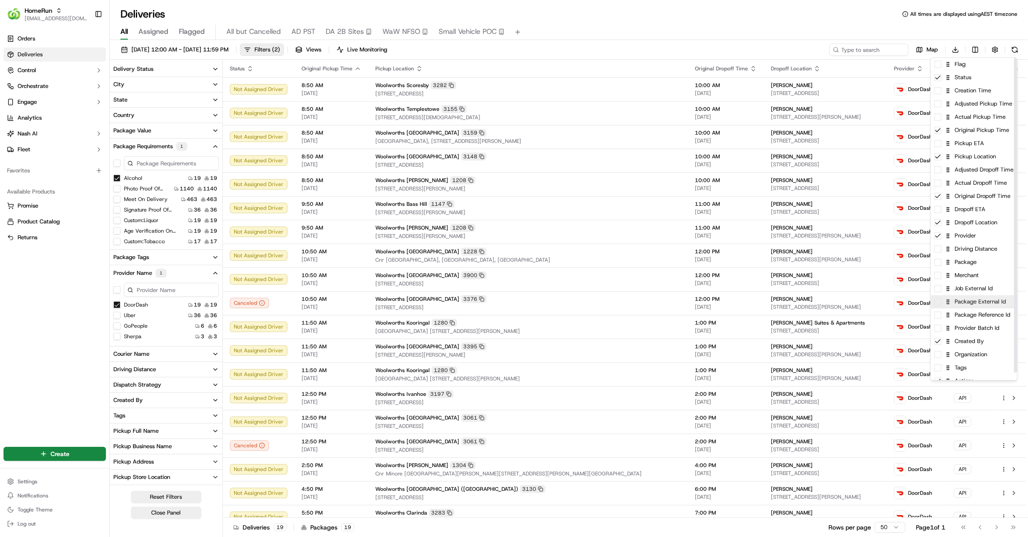
click at [991, 307] on div "Package External Id" at bounding box center [974, 301] width 86 height 13
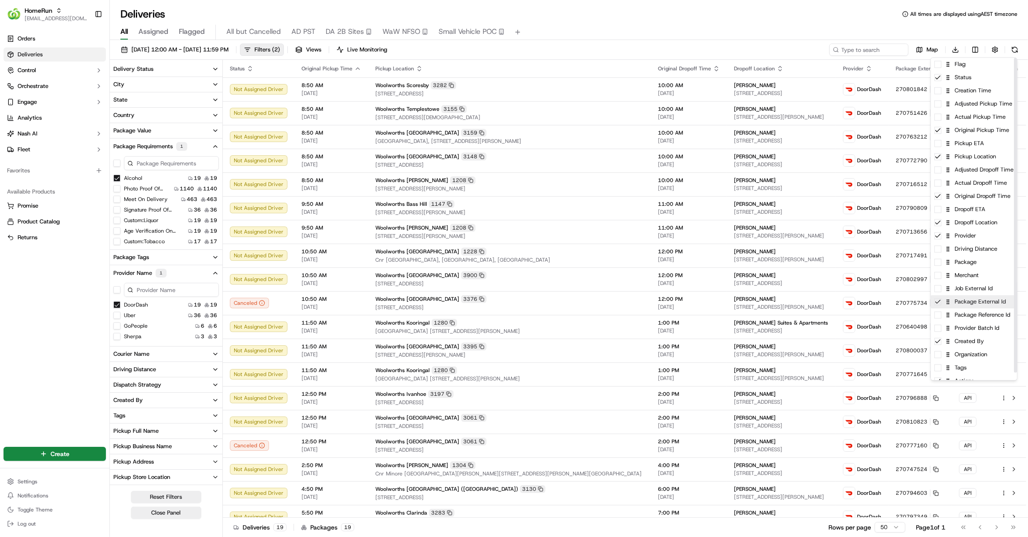
click at [989, 295] on div "Package External Id" at bounding box center [974, 301] width 86 height 13
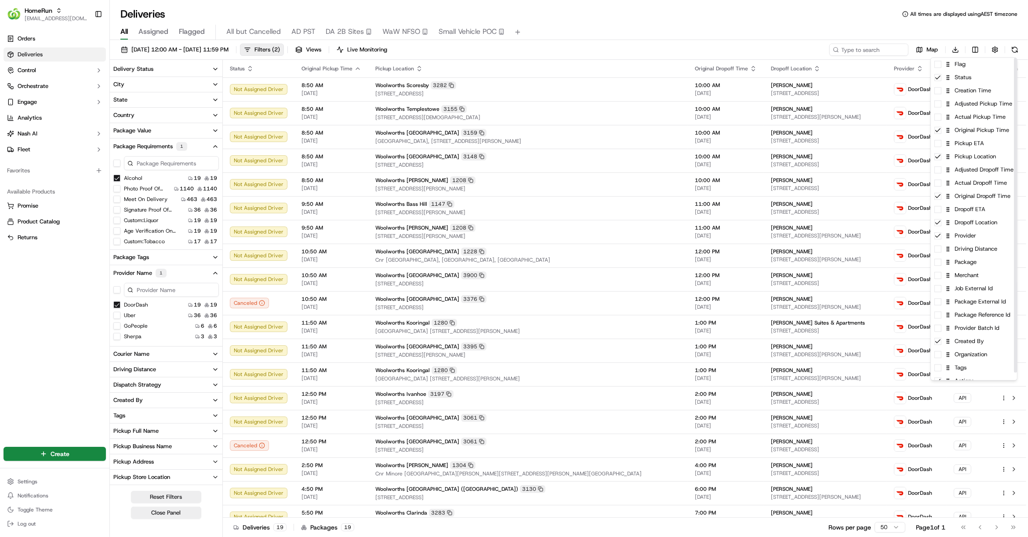
click at [728, 12] on html "HomeRun hleungkaiyuen2@woolworths.com.au Toggle Sidebar Orders Deliveries Contr…" at bounding box center [514, 268] width 1028 height 537
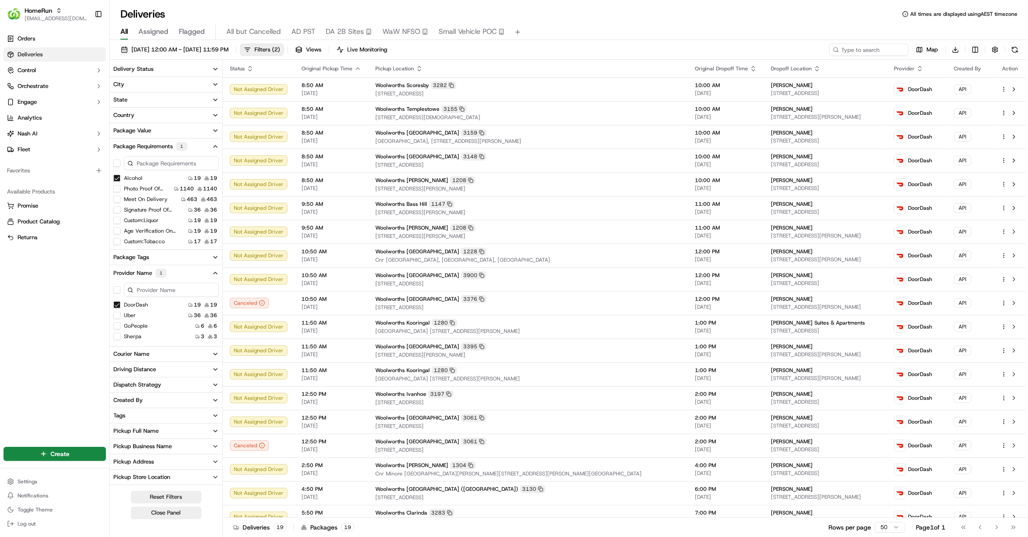
click at [983, 46] on div "Map Download" at bounding box center [926, 50] width 192 height 12
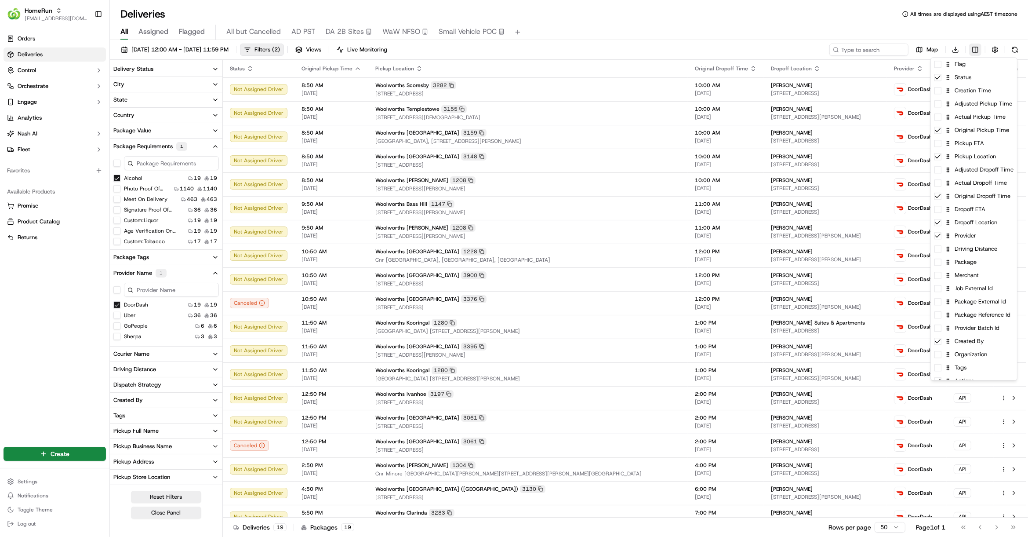
click at [974, 48] on html "HomeRun hleungkaiyuen2@woolworths.com.au Toggle Sidebar Orders Deliveries Contr…" at bounding box center [514, 268] width 1028 height 537
click at [991, 287] on div "Job External Id" at bounding box center [974, 288] width 86 height 13
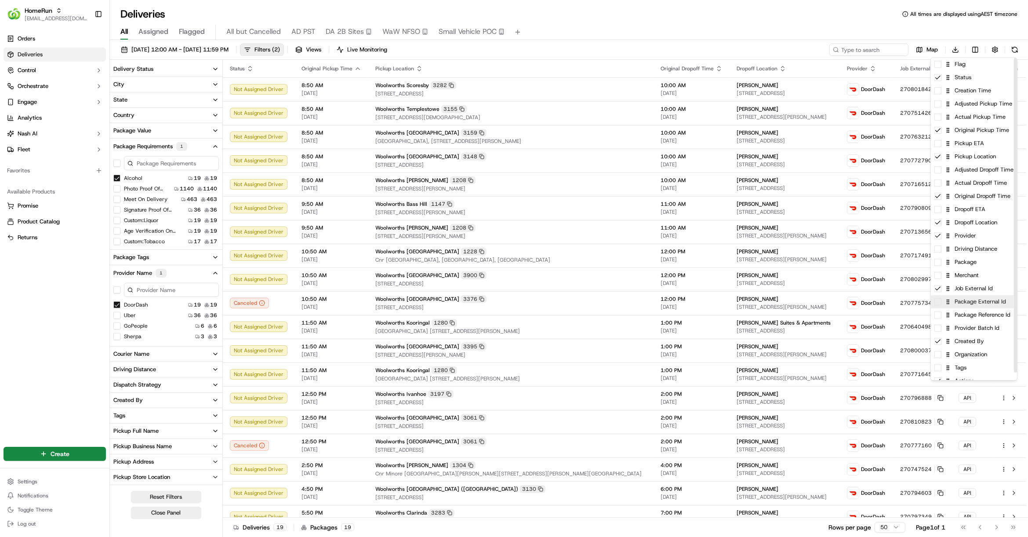
click at [989, 299] on div "Package External Id" at bounding box center [974, 301] width 86 height 13
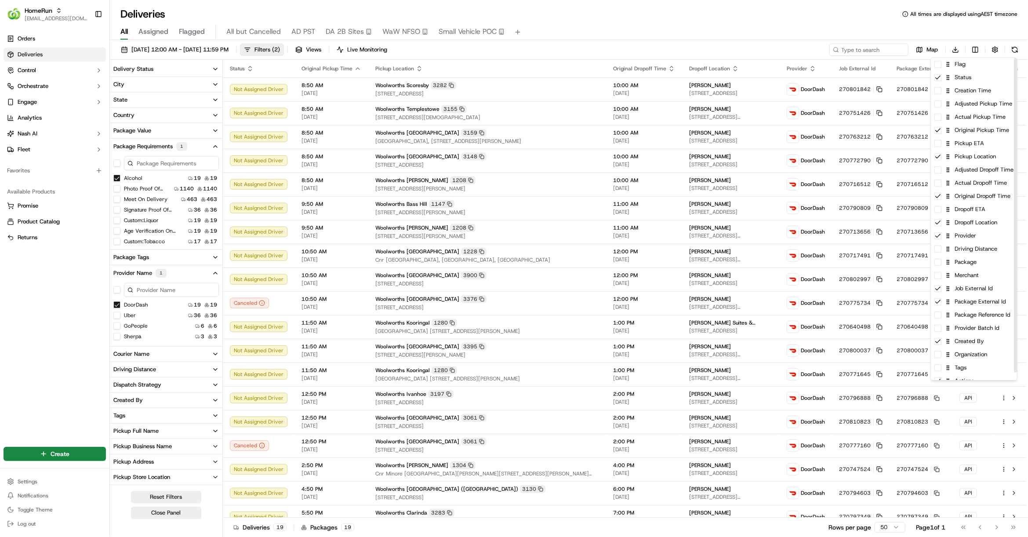
click at [793, 28] on html "HomeRun hleungkaiyuen2@woolworths.com.au Toggle Sidebar Orders Deliveries Contr…" at bounding box center [514, 268] width 1028 height 537
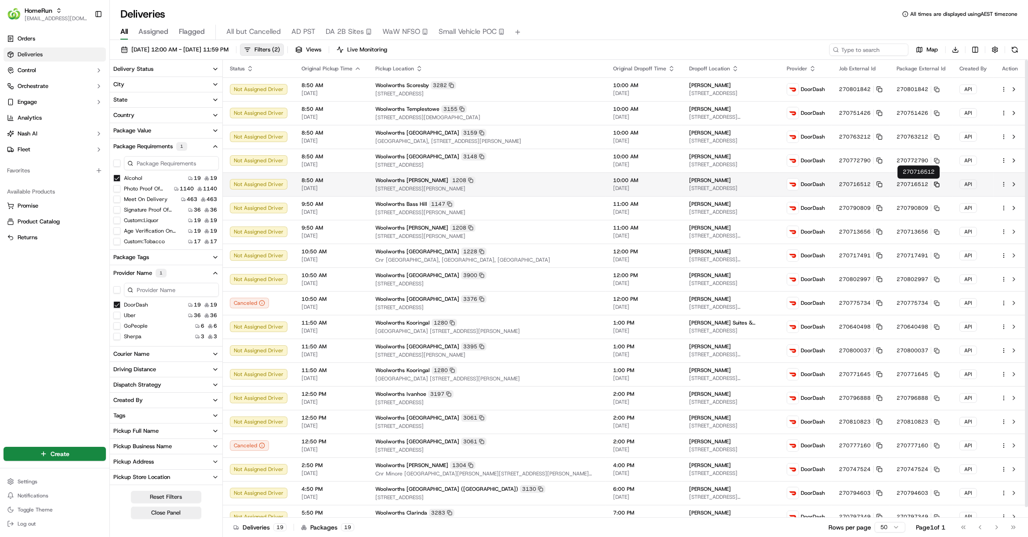
click at [938, 186] on icon at bounding box center [937, 185] width 6 height 6
click at [117, 313] on button "Uber" at bounding box center [116, 315] width 7 height 7
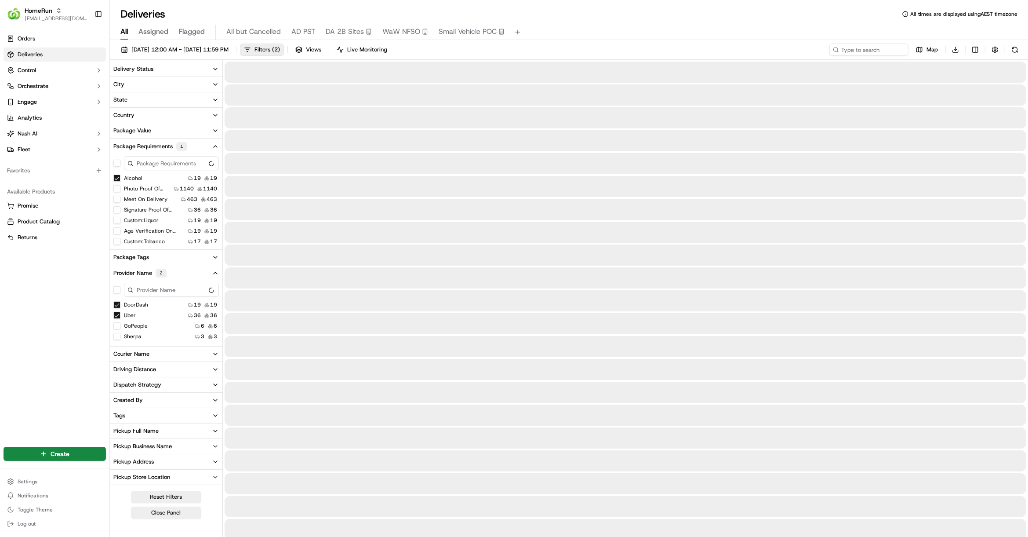
click at [117, 305] on button "DoorDash" at bounding box center [116, 304] width 7 height 7
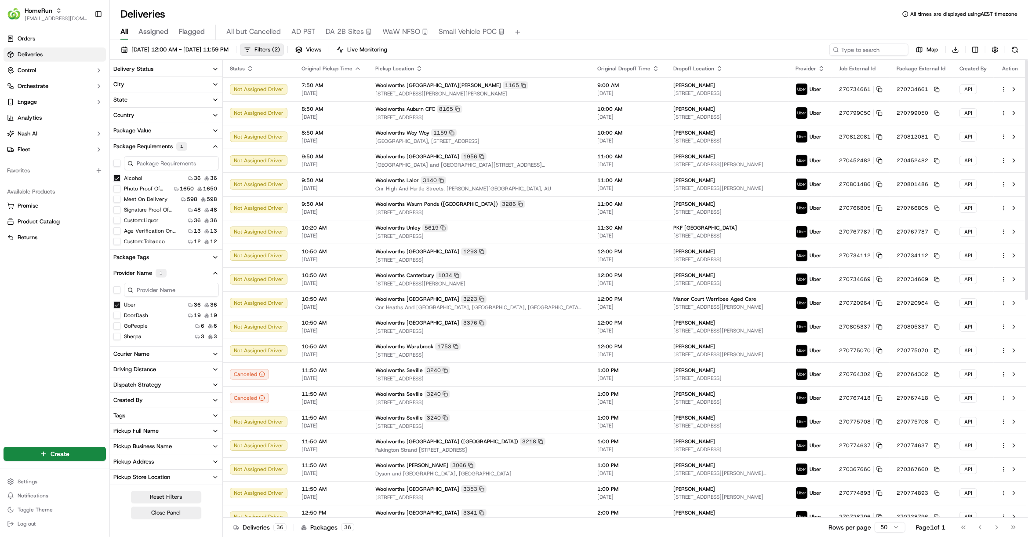
click at [627, 29] on div "All Assigned Flagged All but Cancelled AD PST DA 2B Sites WaW NFSO Small Vehicl…" at bounding box center [569, 32] width 919 height 15
click at [939, 255] on icon at bounding box center [937, 256] width 6 height 6
click at [114, 303] on button "Uber" at bounding box center [116, 304] width 7 height 7
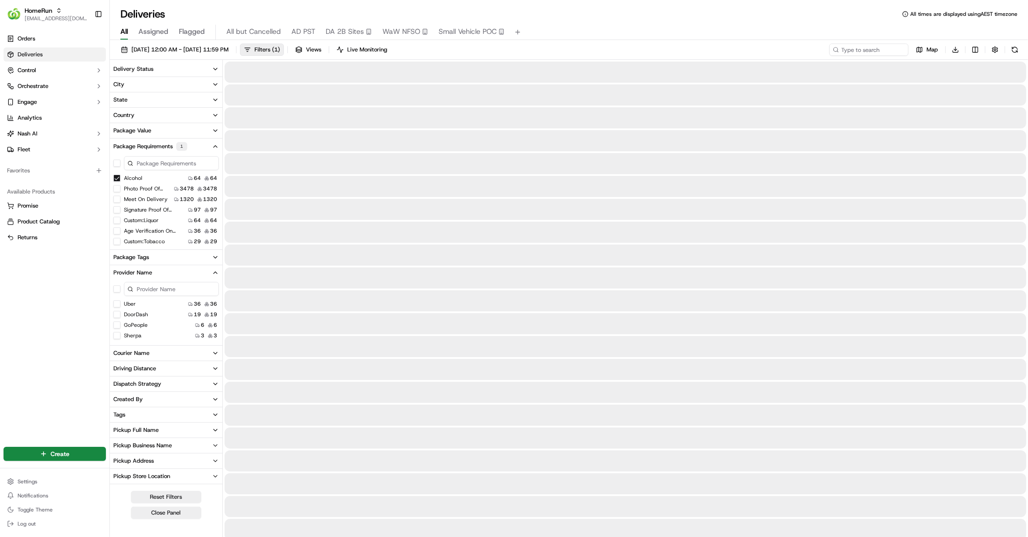
click at [116, 323] on button "GoPeople" at bounding box center [116, 324] width 7 height 7
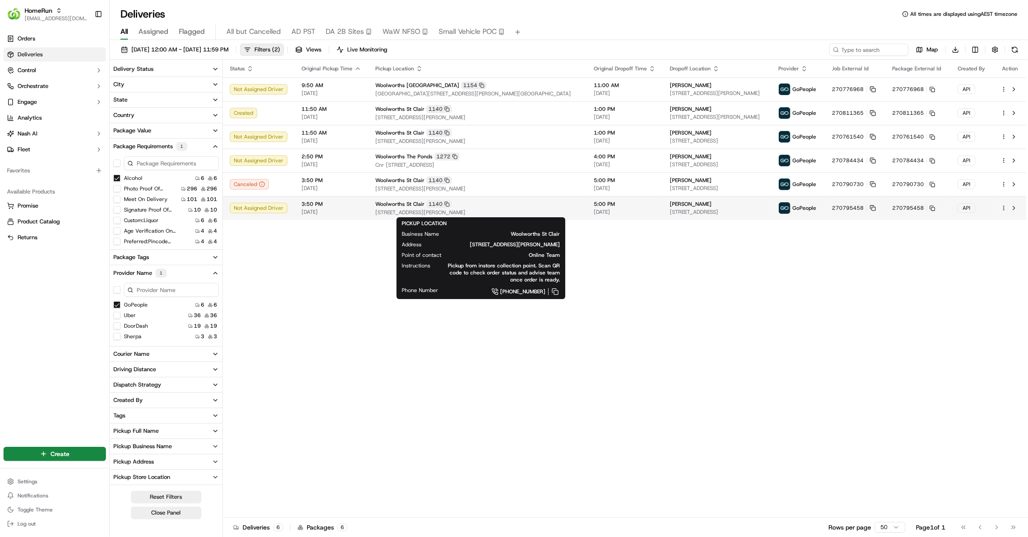
click at [543, 210] on span "[STREET_ADDRESS][PERSON_NAME]" at bounding box center [478, 212] width 204 height 7
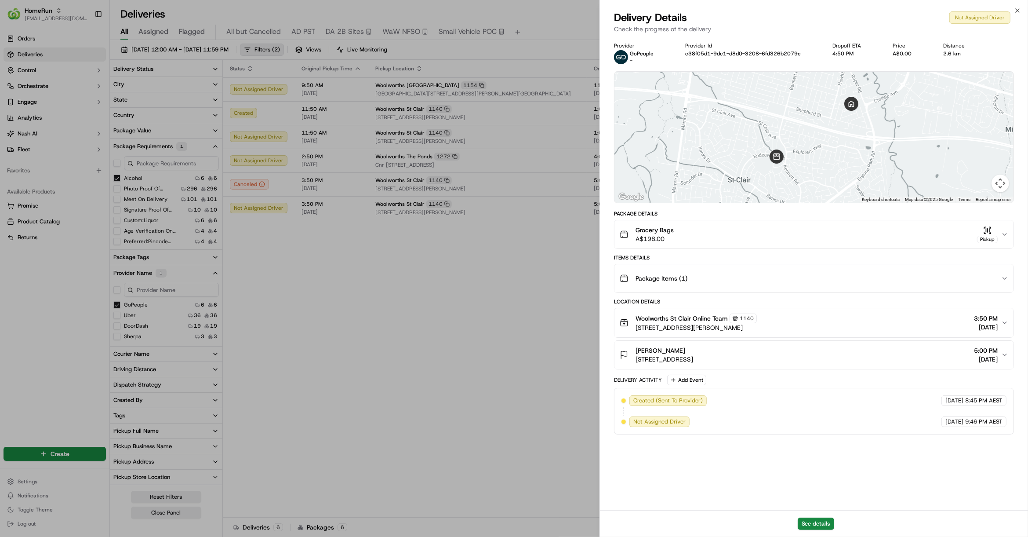
click at [827, 284] on div "Package Items ( 1 )" at bounding box center [811, 279] width 382 height 18
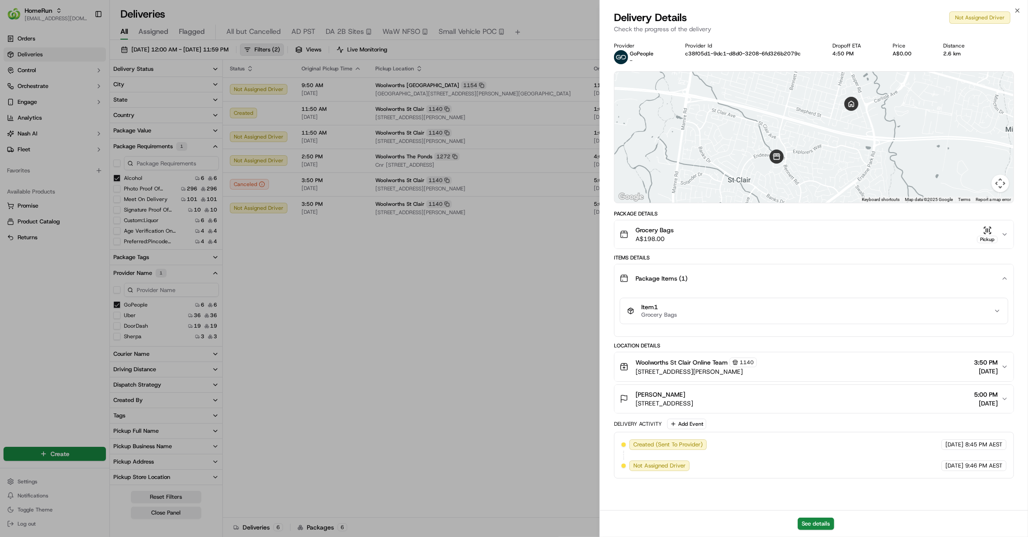
click at [829, 279] on div "Package Items ( 1 )" at bounding box center [811, 279] width 382 height 18
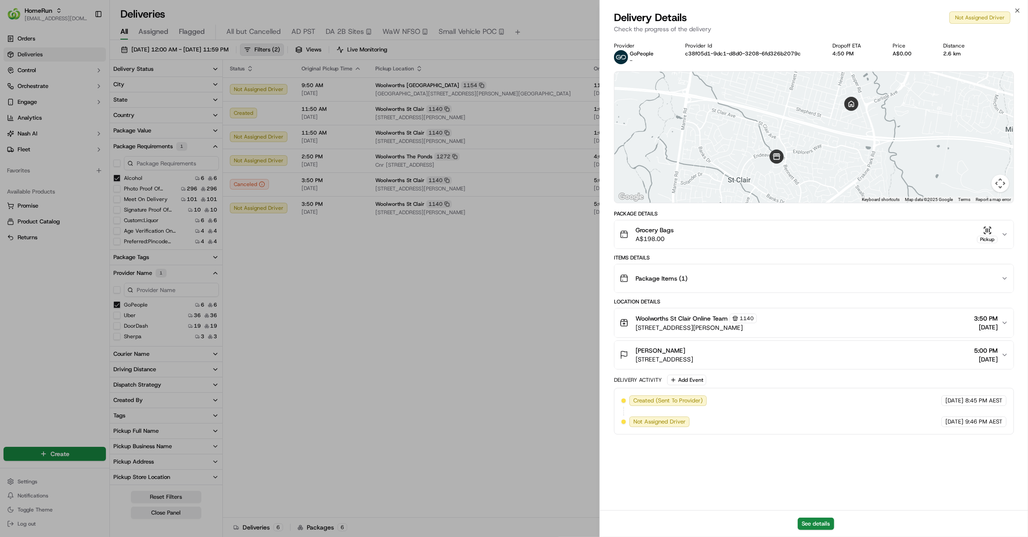
click at [828, 279] on div "Package Items ( 1 )" at bounding box center [811, 279] width 382 height 18
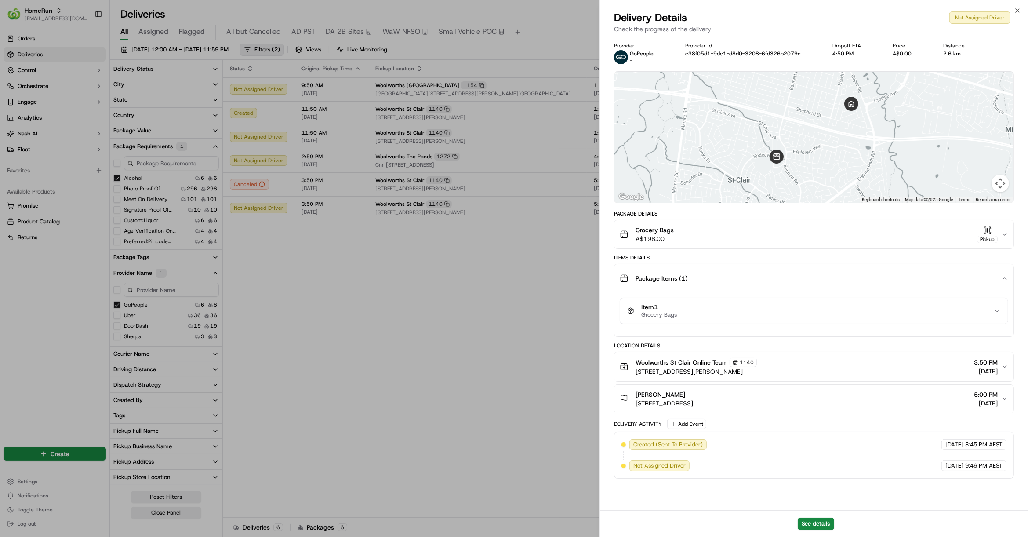
click at [831, 244] on button "Grocery Bags A$198.00 Pickup" at bounding box center [814, 234] width 399 height 28
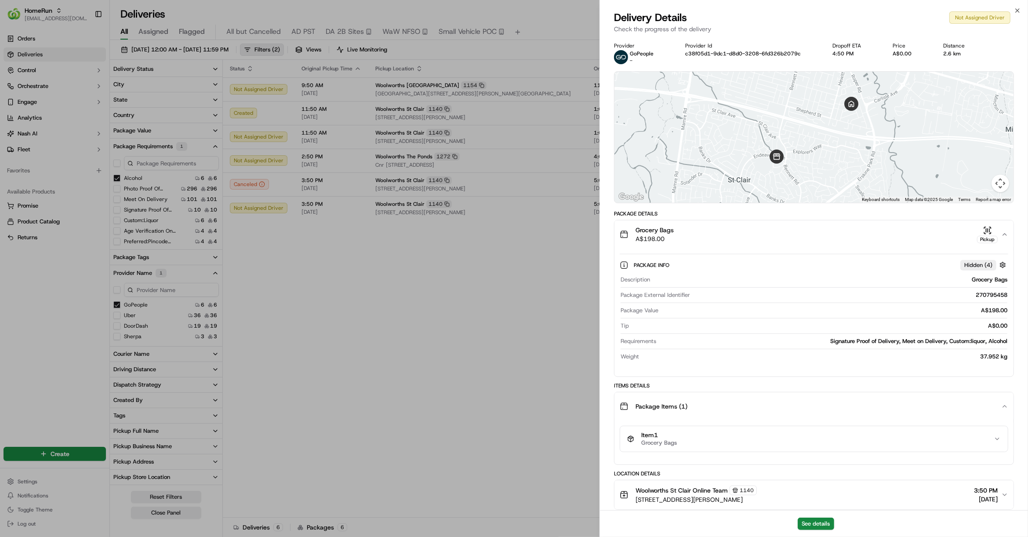
click at [991, 293] on div "270795458" at bounding box center [851, 295] width 314 height 8
copy div "270795458"
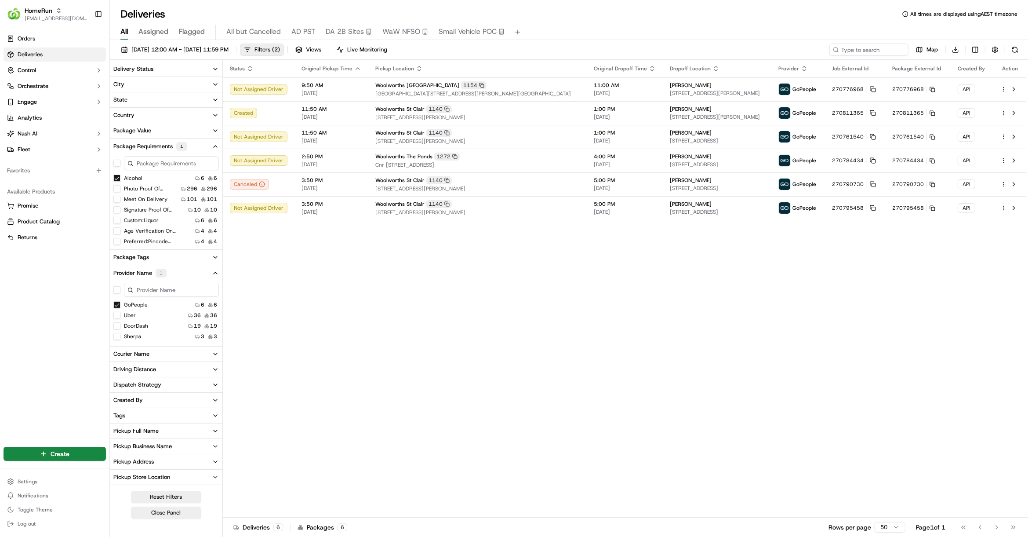
click at [116, 303] on button "GoPeople" at bounding box center [116, 304] width 7 height 7
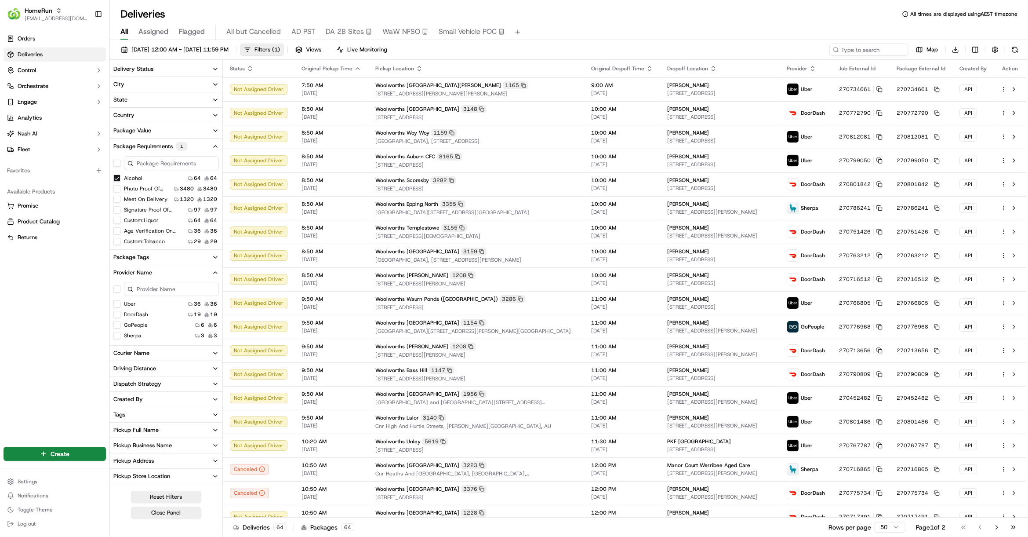
click at [117, 177] on button "Alcohol" at bounding box center [116, 178] width 7 height 7
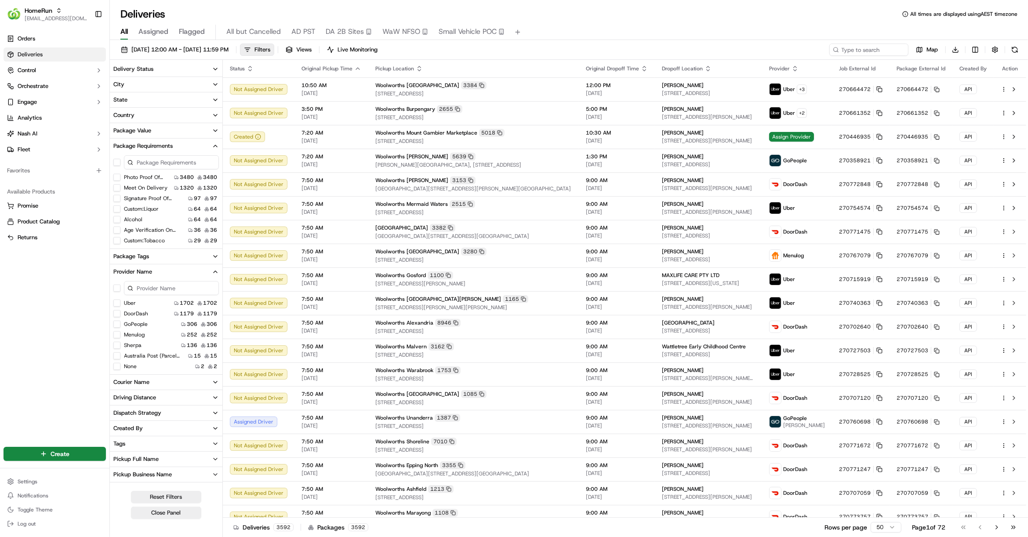
click at [118, 335] on button "Menulog" at bounding box center [116, 334] width 7 height 7
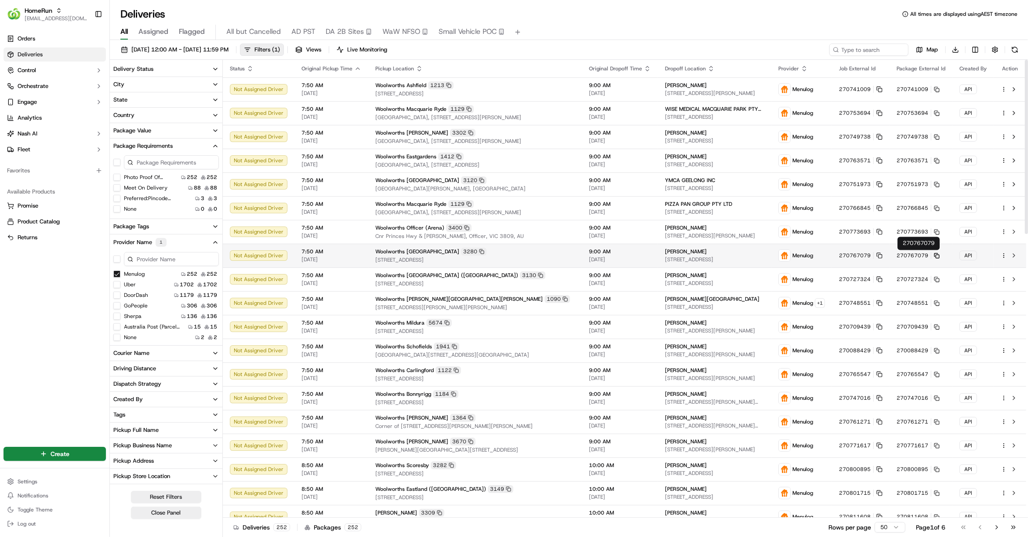
click at [940, 256] on rect at bounding box center [938, 257] width 4 height 4
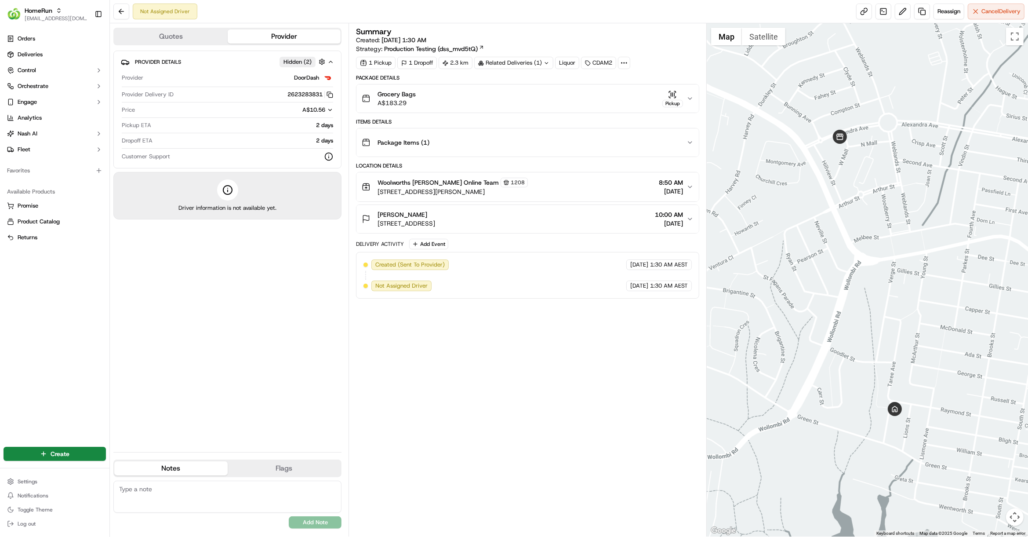
click at [479, 95] on div "Grocery Bags A$183.29 Pickup" at bounding box center [524, 99] width 325 height 18
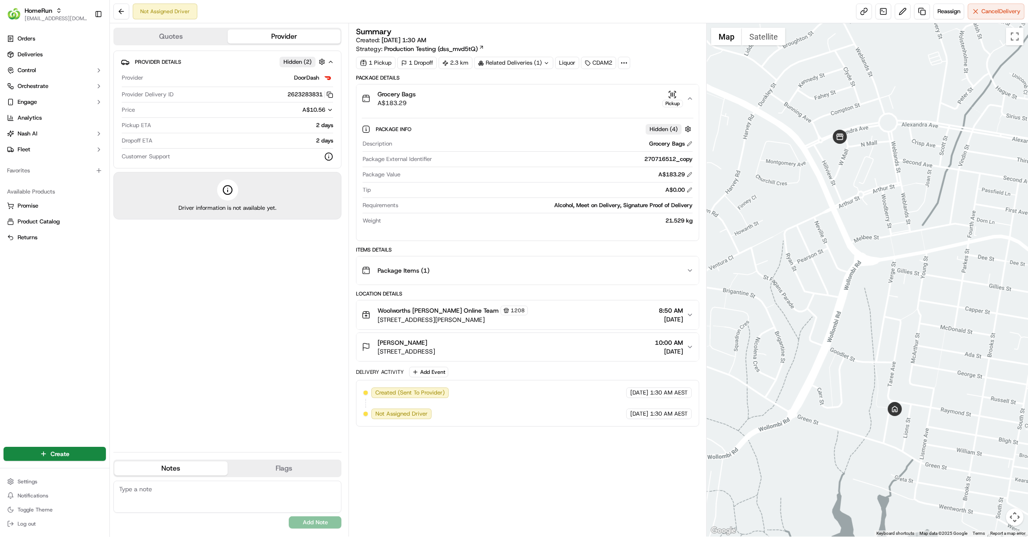
click at [671, 158] on div "270716512_copy" at bounding box center [564, 159] width 257 height 8
click at [648, 157] on div "270716512_copy" at bounding box center [564, 159] width 257 height 8
drag, startPoint x: 641, startPoint y: 160, endPoint x: 675, endPoint y: 157, distance: 34.9
click at [675, 157] on div "270716512_copy" at bounding box center [564, 159] width 257 height 8
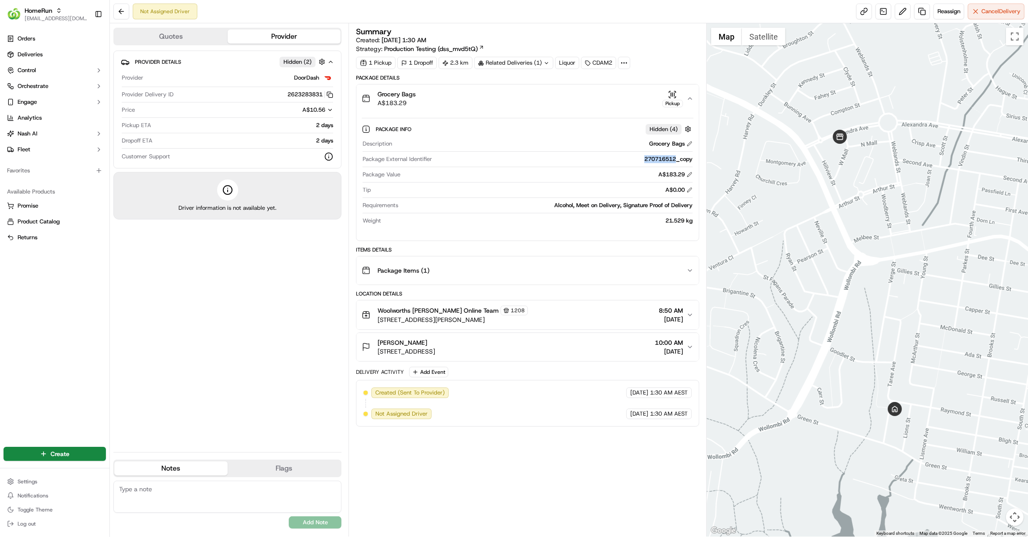
copy div "270716512"
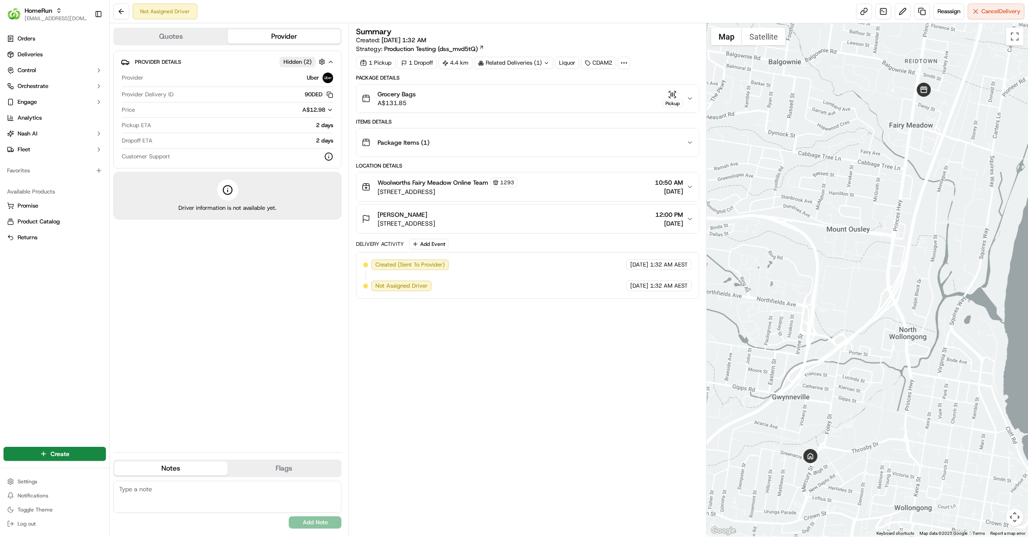
click at [425, 376] on div "Summary Created: [DATE] 1:32 AM Strategy: Production Testing (dss_mvd5tQ) 1 Pic…" at bounding box center [527, 280] width 343 height 504
click at [601, 187] on div "Woolworths Fairy Meadow Online Team 1293 [STREET_ADDRESS] 10:50 AM [DATE]" at bounding box center [524, 187] width 325 height 18
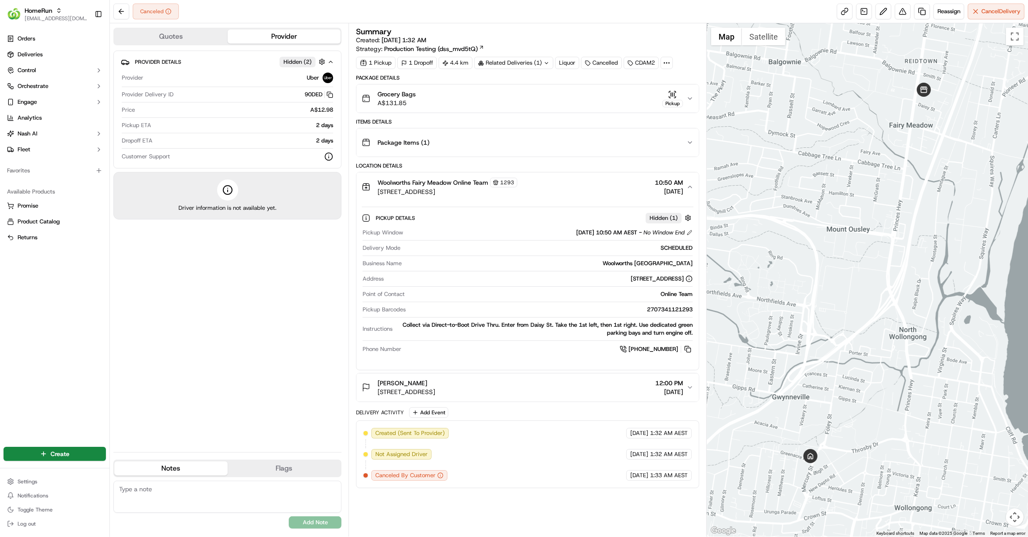
click at [604, 180] on div "Woolworths Fairy Meadow Online Team 1293 [STREET_ADDRESS] 10:50 AM [DATE]" at bounding box center [524, 187] width 325 height 18
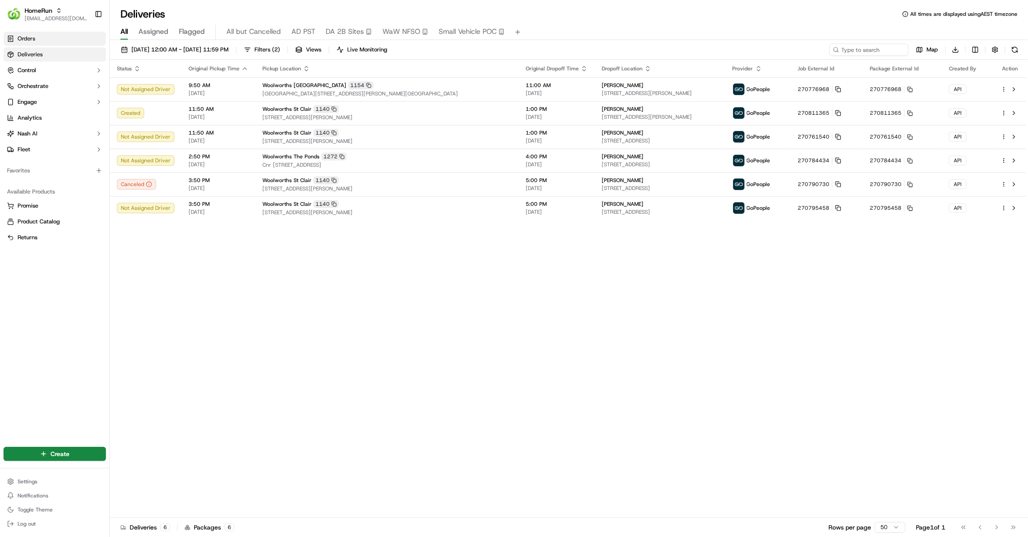
click at [22, 37] on span "Orders" at bounding box center [27, 39] width 18 height 8
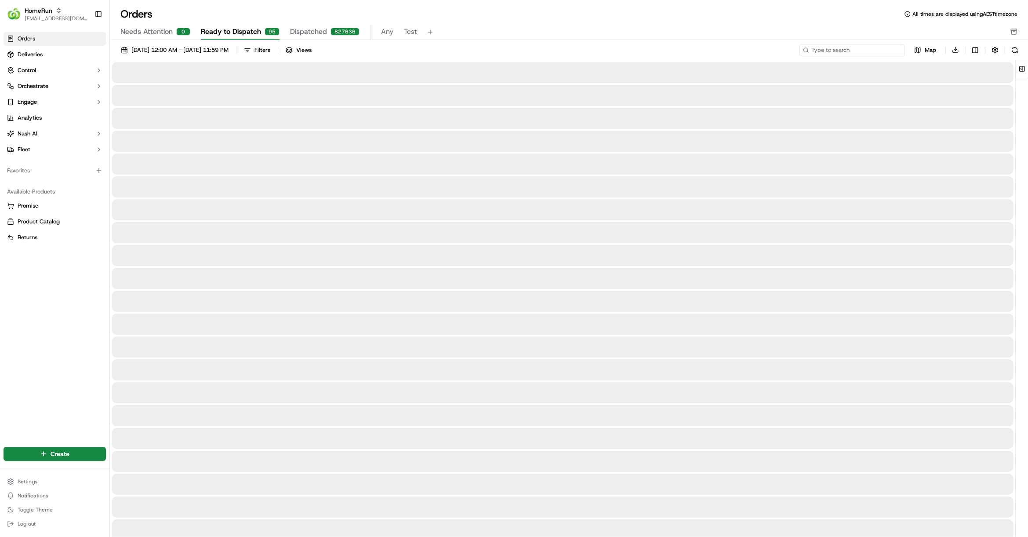
click at [864, 52] on input at bounding box center [853, 50] width 106 height 12
paste input "270795458"
type input "270795458"
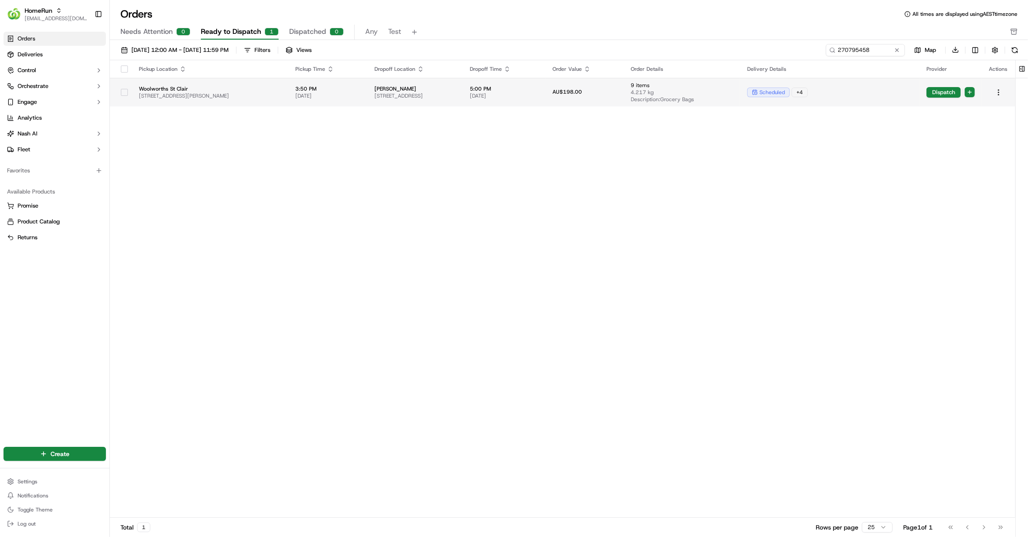
click at [702, 97] on span "Description: Grocery Bags" at bounding box center [682, 99] width 102 height 7
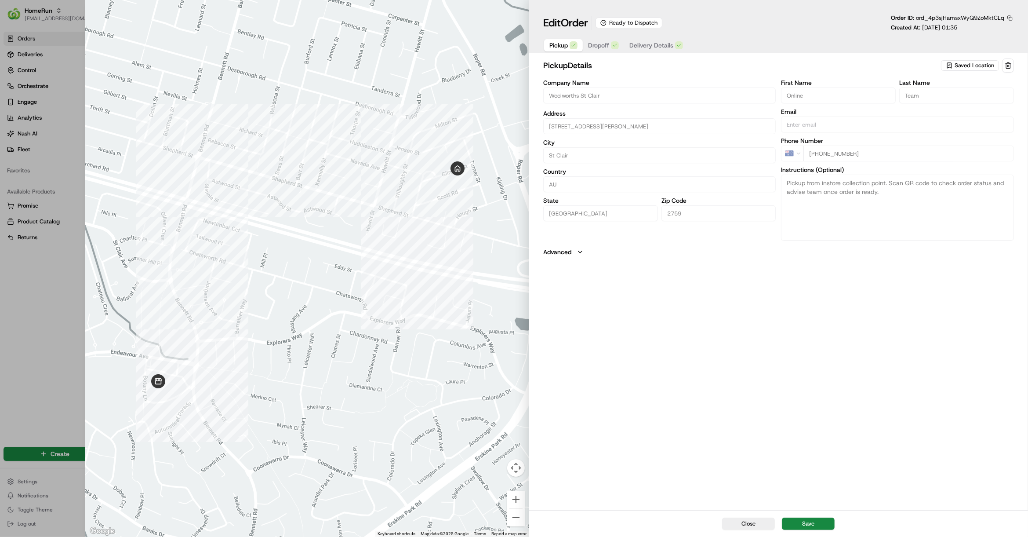
click at [648, 44] on span "Delivery Details" at bounding box center [652, 45] width 44 height 9
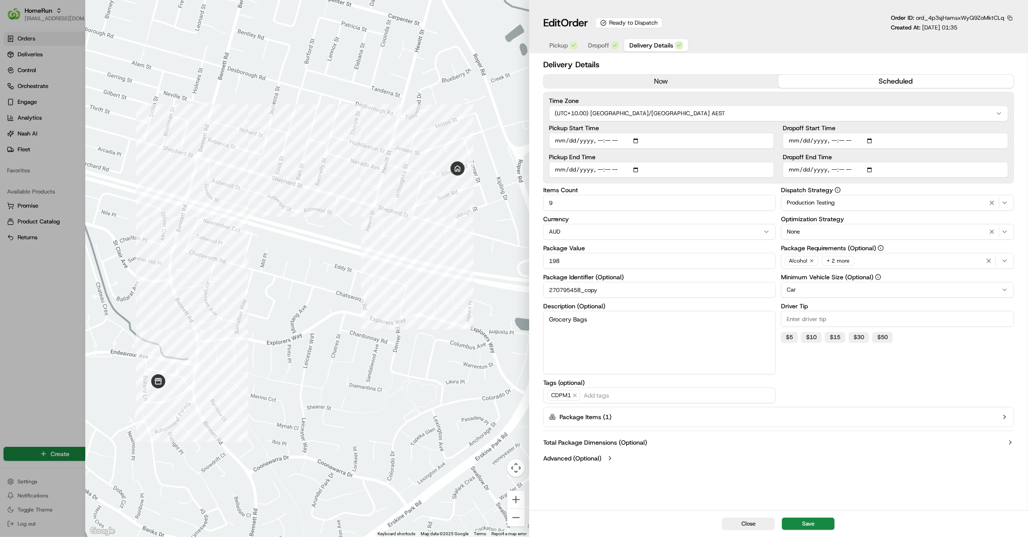
click at [839, 261] on div "+ 2 more" at bounding box center [838, 261] width 33 height 10
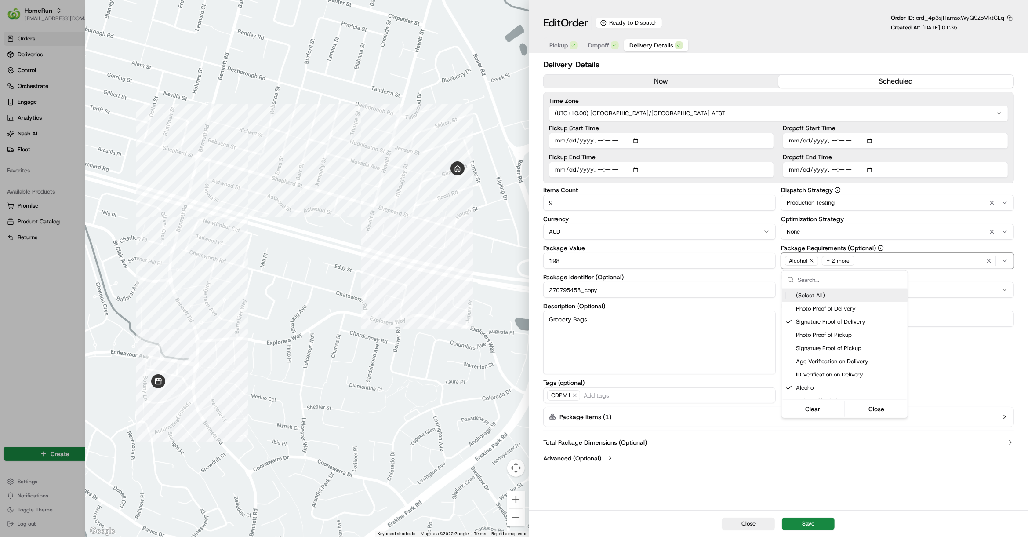
click at [1010, 263] on div at bounding box center [514, 268] width 1028 height 537
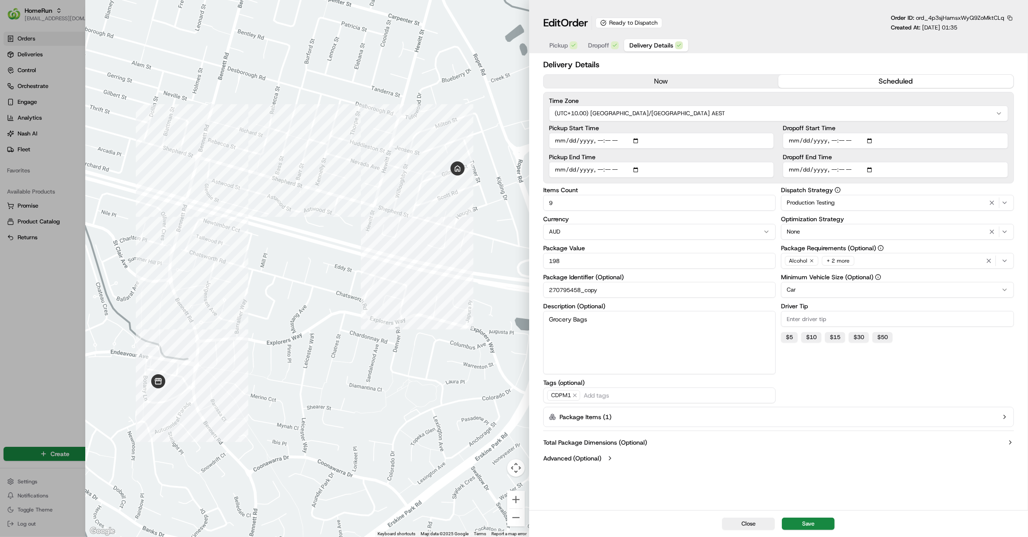
click at [1009, 261] on icon "button" at bounding box center [1005, 260] width 7 height 7
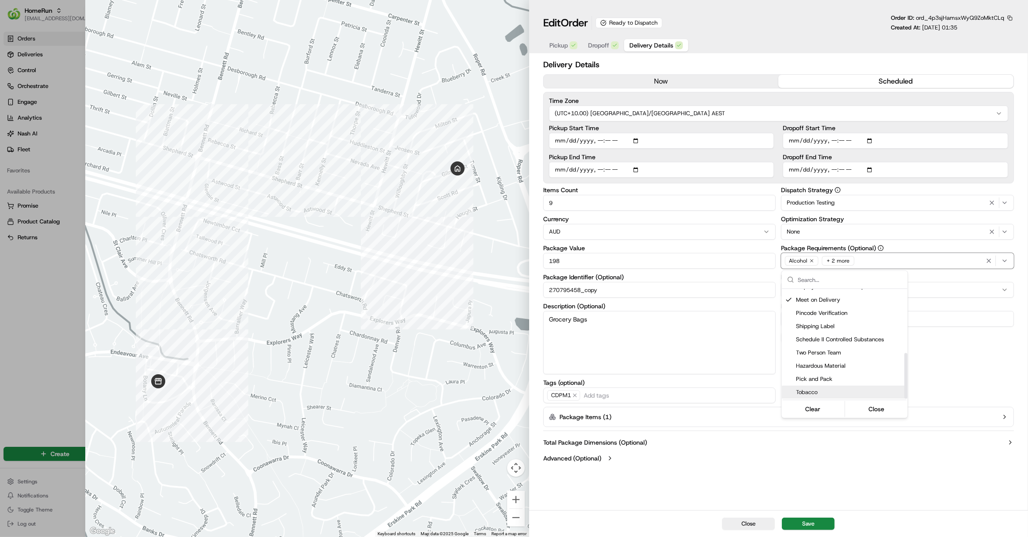
click at [937, 482] on div at bounding box center [514, 268] width 1028 height 537
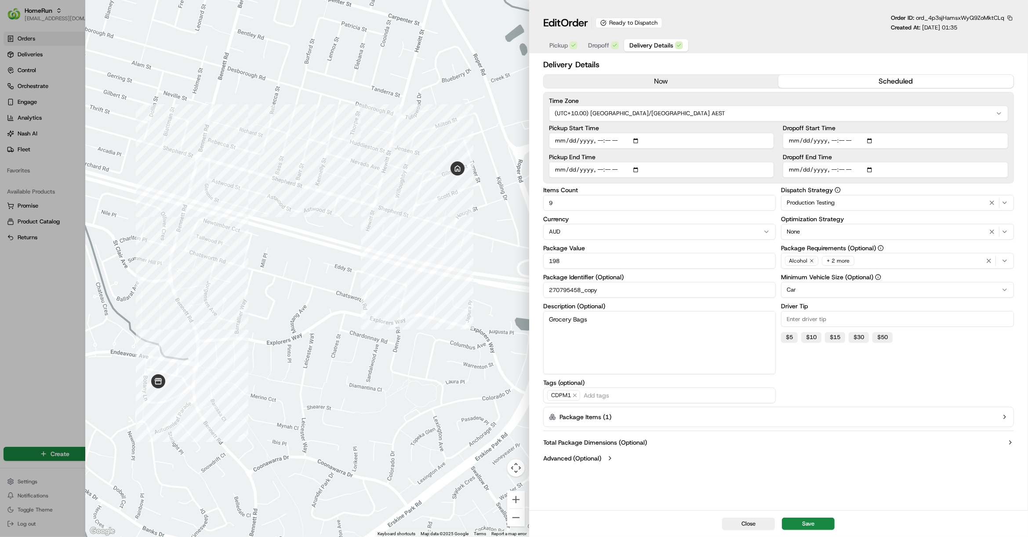
type input "1"
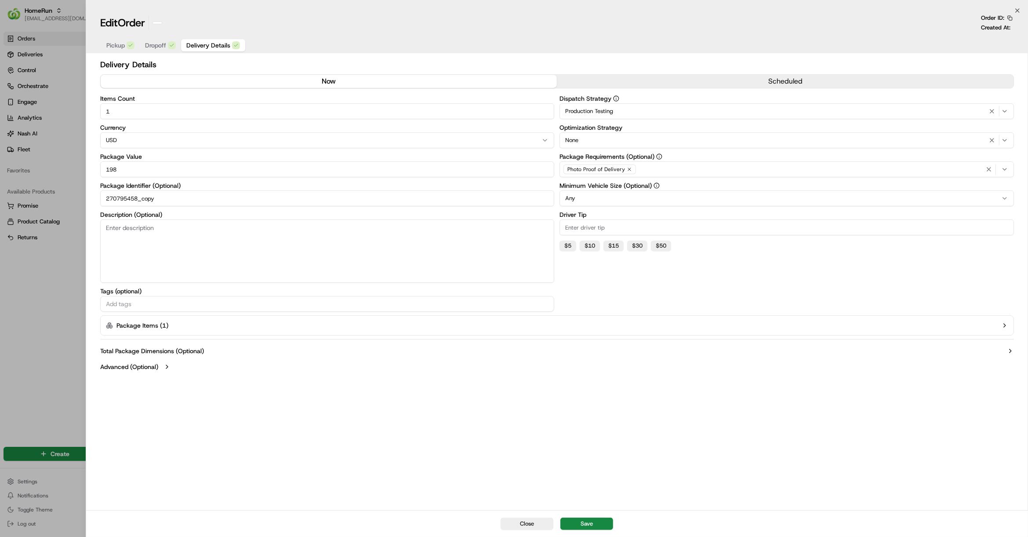
click at [61, 292] on div at bounding box center [514, 268] width 1028 height 537
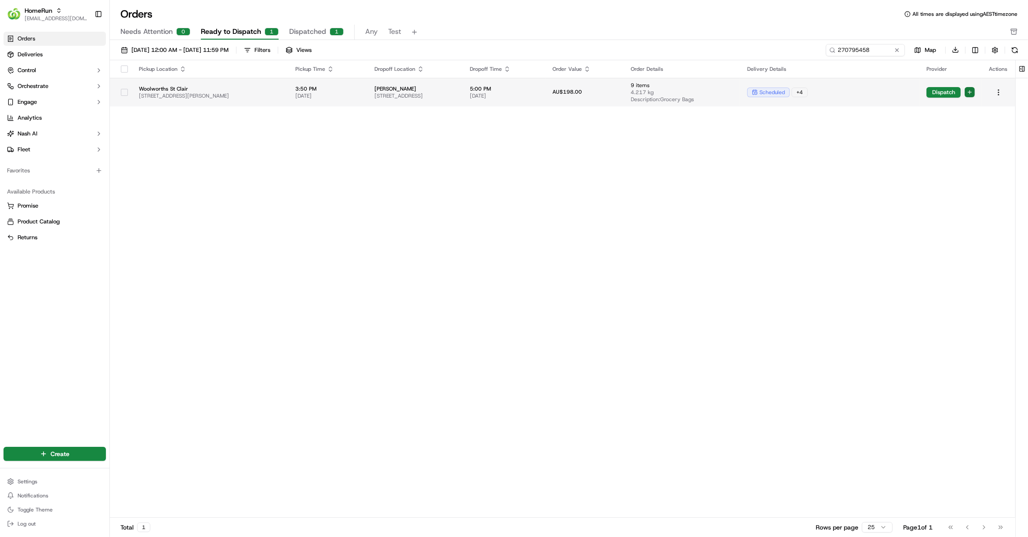
click at [968, 89] on html "HomeRun [EMAIL_ADDRESS][DOMAIN_NAME] Toggle Sidebar Orders Deliveries Control O…" at bounding box center [514, 268] width 1028 height 537
click at [950, 120] on span "Autodispatch" at bounding box center [960, 120] width 32 height 7
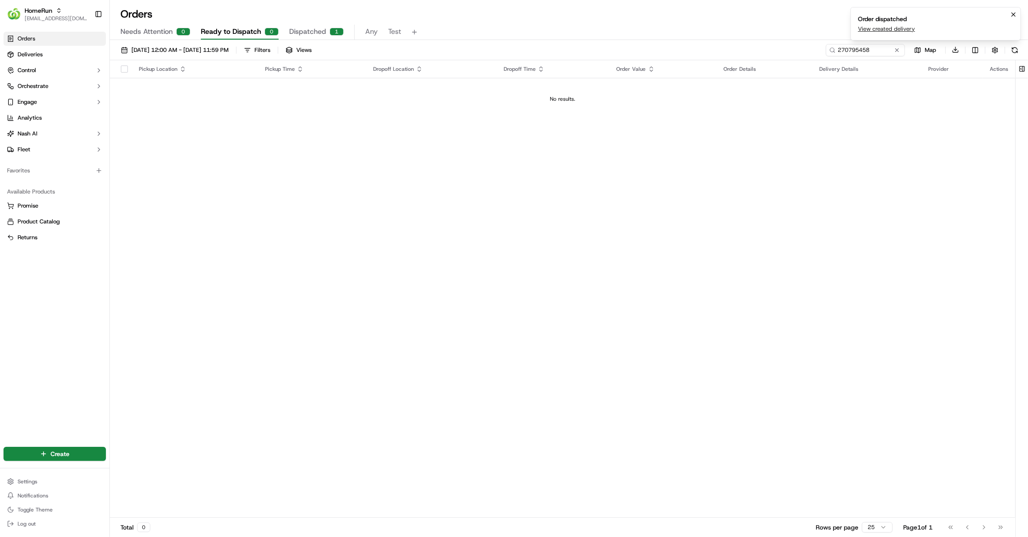
click at [889, 29] on link "View created delivery" at bounding box center [886, 29] width 57 height 8
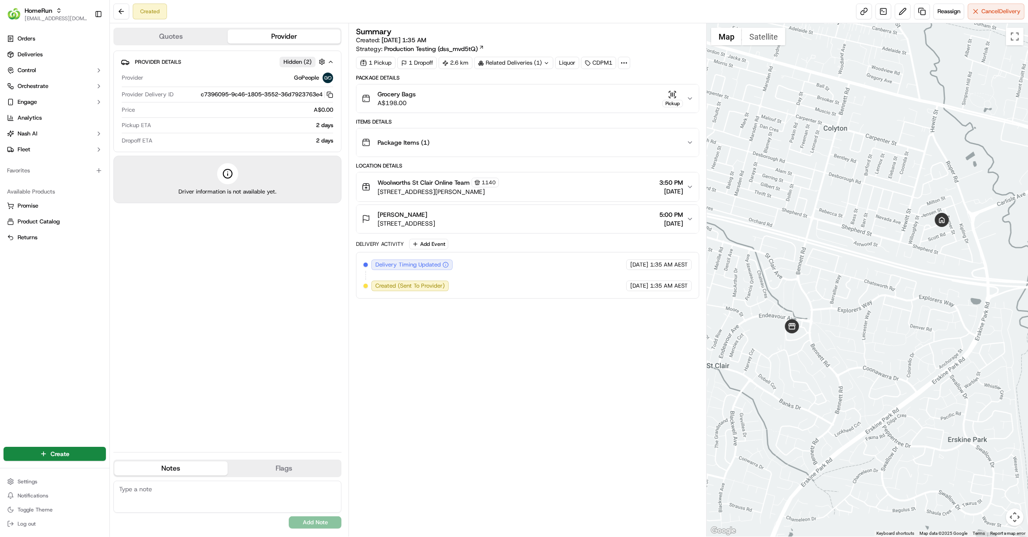
click at [624, 59] on icon at bounding box center [624, 63] width 8 height 8
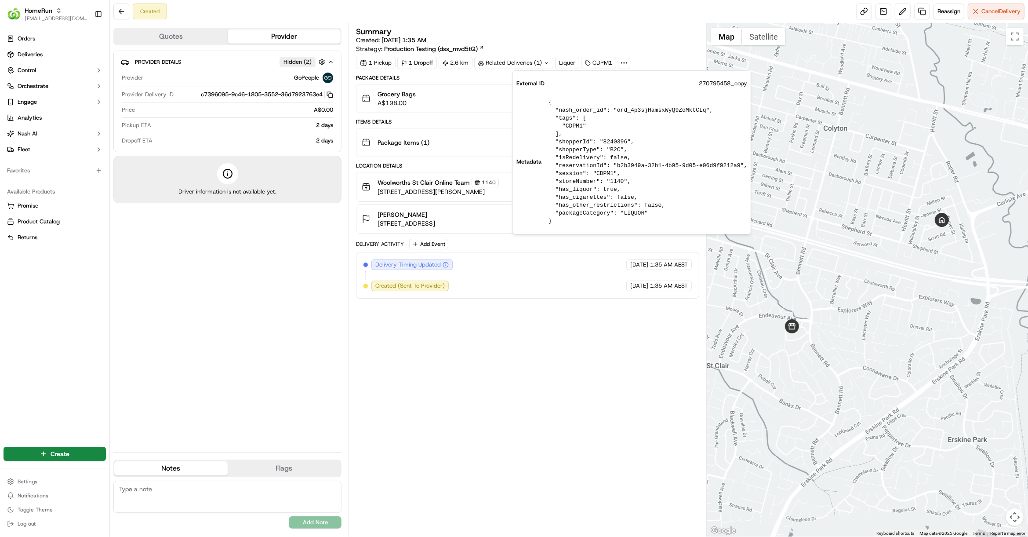
click at [624, 59] on icon at bounding box center [624, 63] width 8 height 8
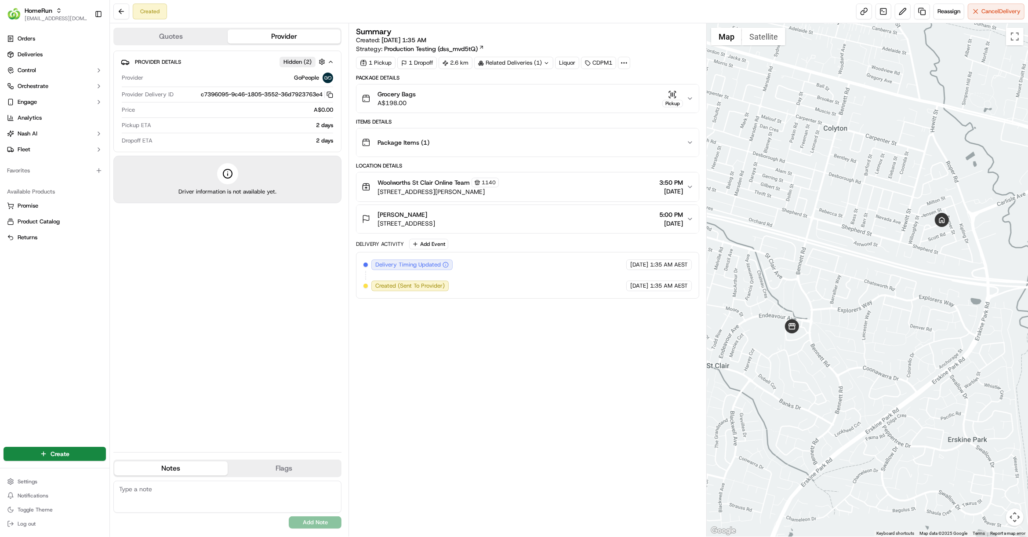
click at [533, 88] on button "Grocery Bags A$198.00 Pickup" at bounding box center [528, 98] width 343 height 28
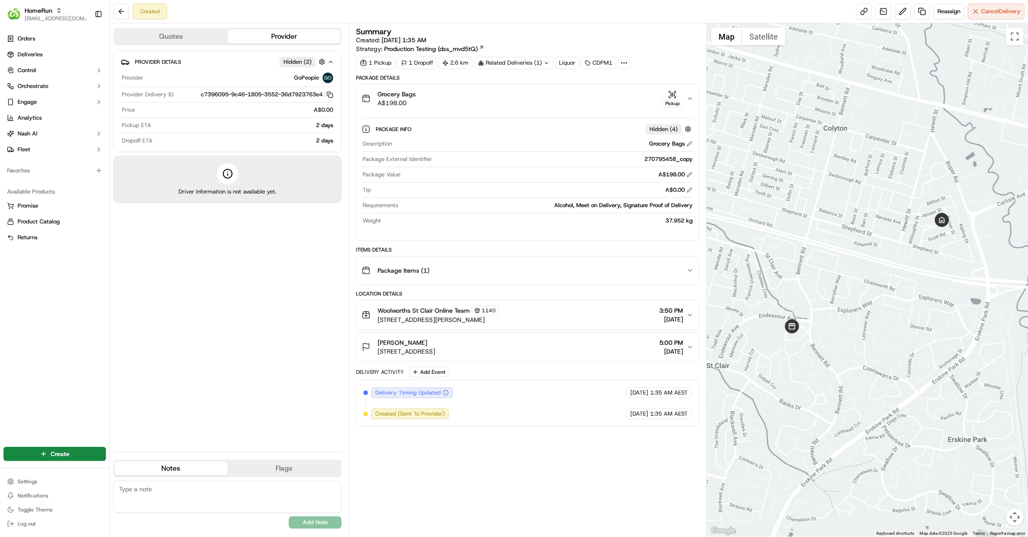
click at [676, 163] on div "Package External Identifier 270795458_copy" at bounding box center [528, 161] width 330 height 12
click at [675, 157] on div "270795458_copy" at bounding box center [564, 159] width 257 height 8
copy div "270795458_copy"
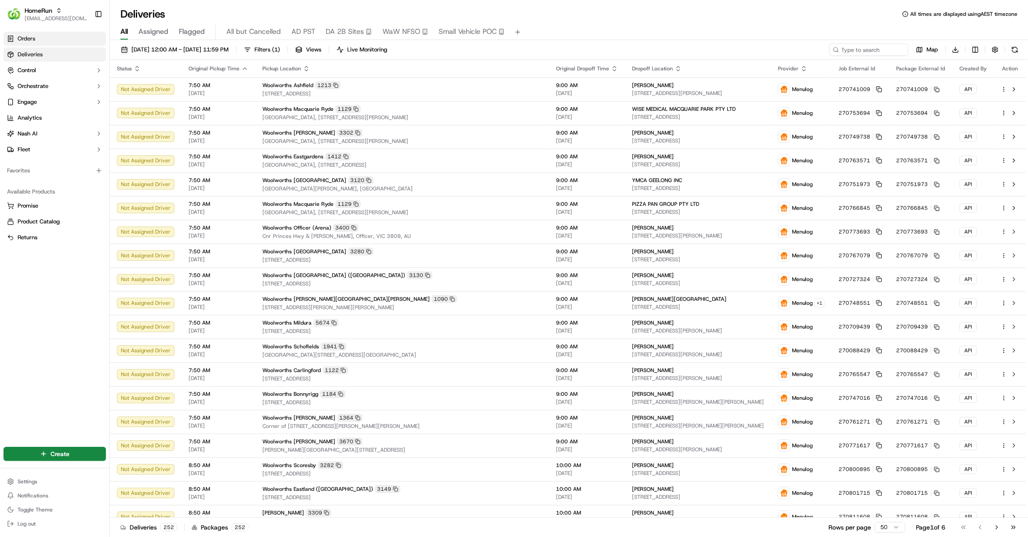
drag, startPoint x: 45, startPoint y: 41, endPoint x: 84, endPoint y: 43, distance: 39.2
click at [45, 41] on link "Orders" at bounding box center [55, 39] width 102 height 14
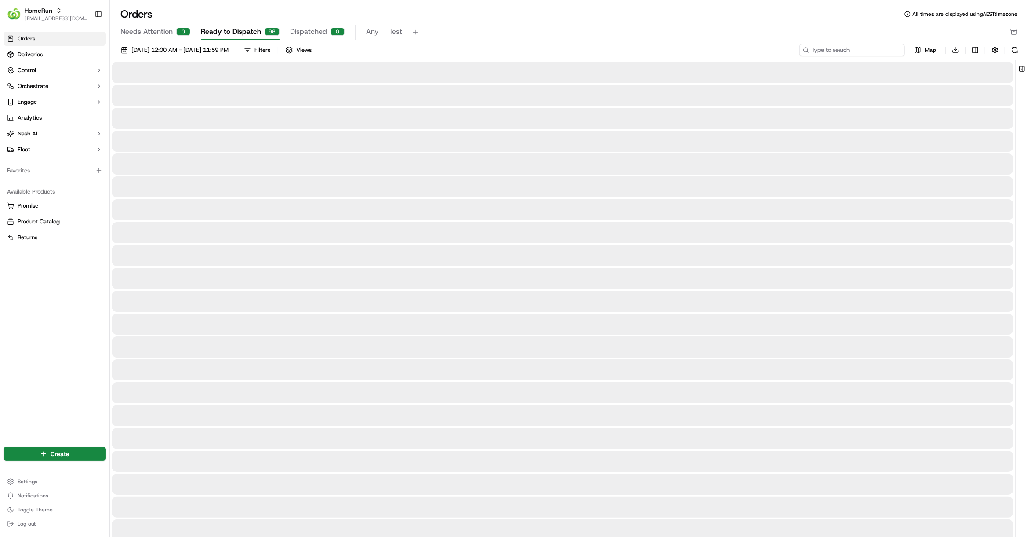
click at [858, 51] on input at bounding box center [853, 50] width 106 height 12
paste input "270767079"
type input "270767079"
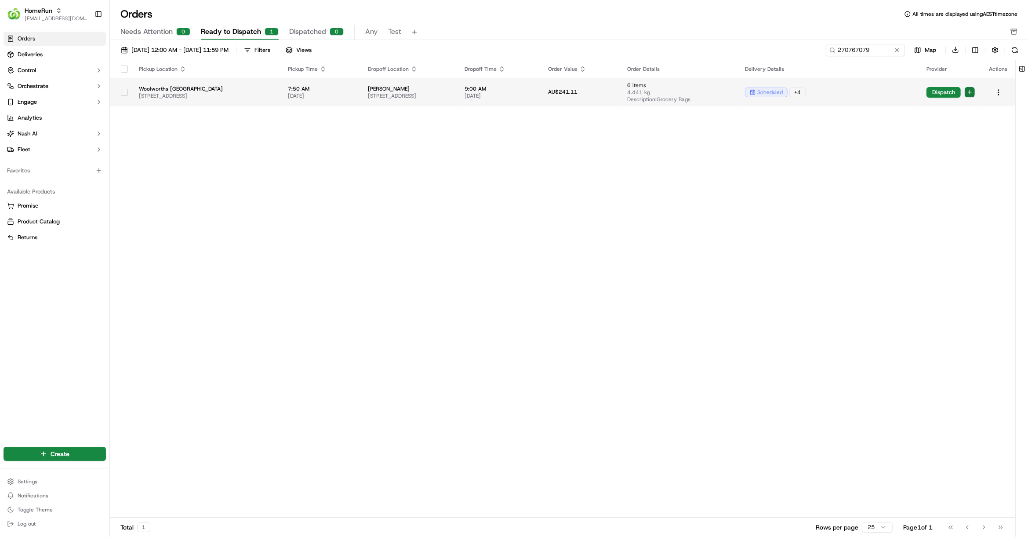
click at [974, 94] on html "HomeRun hleungkaiyuen2@woolworths.com.au Toggle Sidebar Orders Deliveries Contr…" at bounding box center [514, 268] width 1028 height 537
click at [974, 107] on span "Assign Provider" at bounding box center [963, 105] width 39 height 7
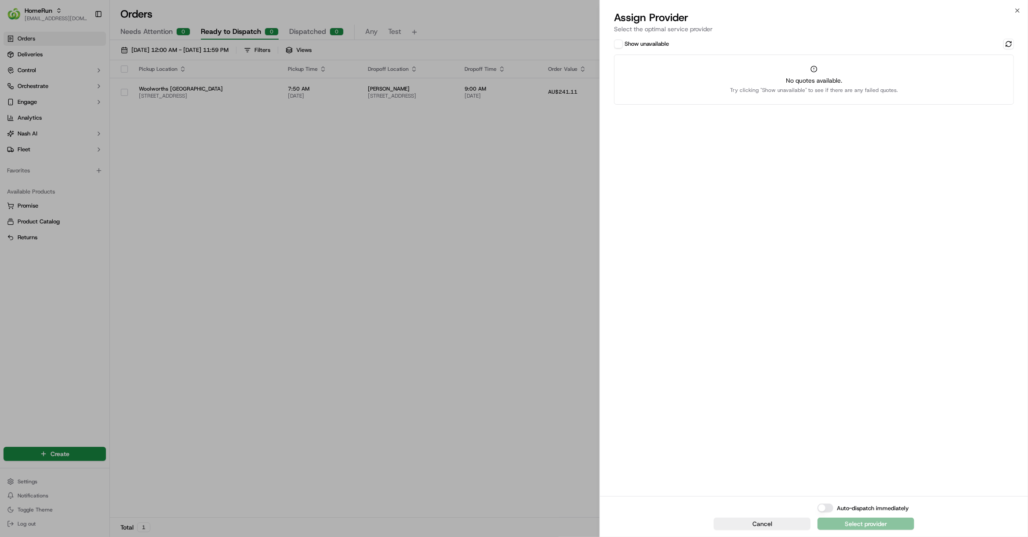
click at [639, 43] on label "Show unavailable" at bounding box center [647, 44] width 44 height 8
click at [623, 43] on button "Show unavailable" at bounding box center [618, 44] width 9 height 9
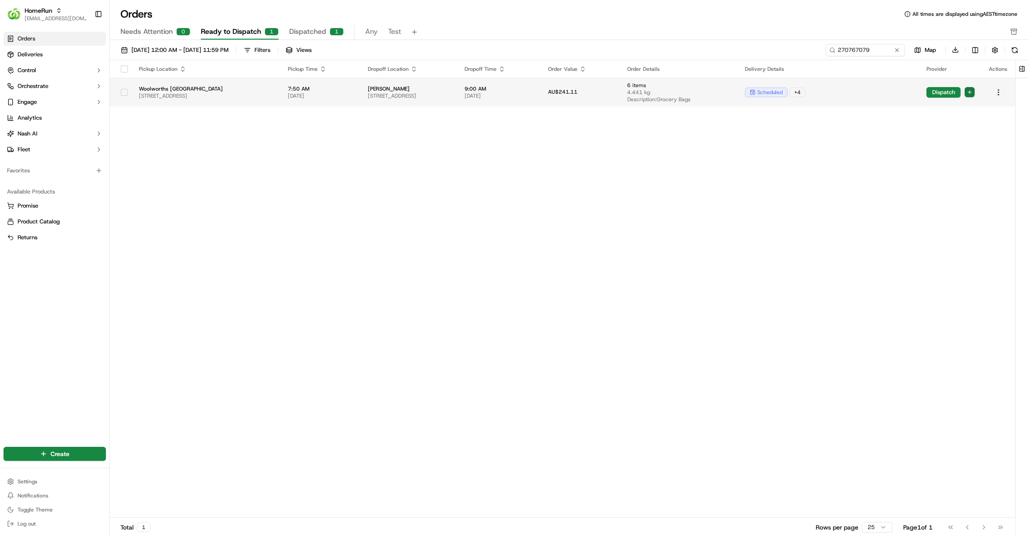
click at [970, 95] on html "HomeRun hleungkaiyuen2@woolworths.com.au Toggle Sidebar Orders Deliveries Contr…" at bounding box center [514, 268] width 1028 height 537
click at [968, 117] on span "Autodispatch" at bounding box center [960, 120] width 32 height 7
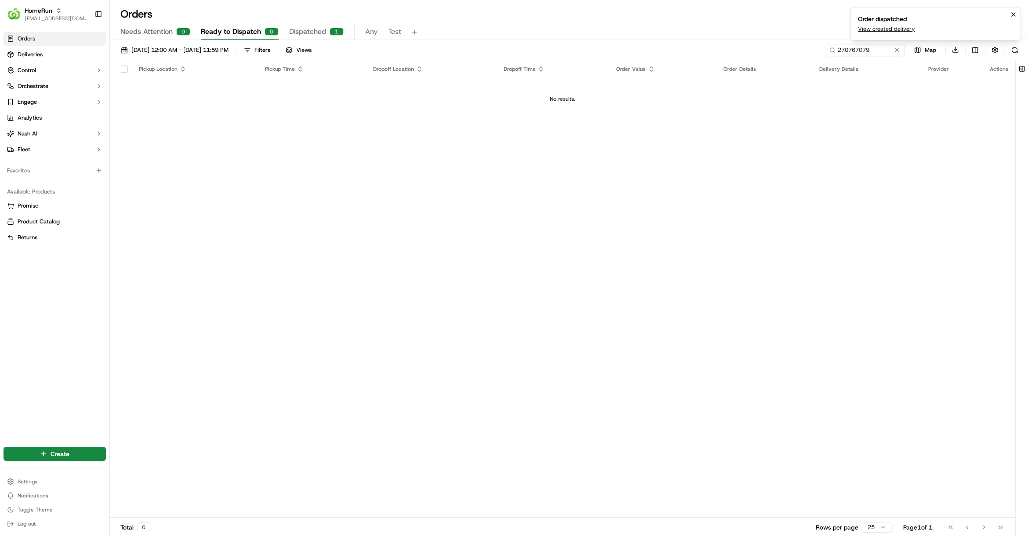
click at [893, 30] on link "View created delivery" at bounding box center [886, 29] width 57 height 8
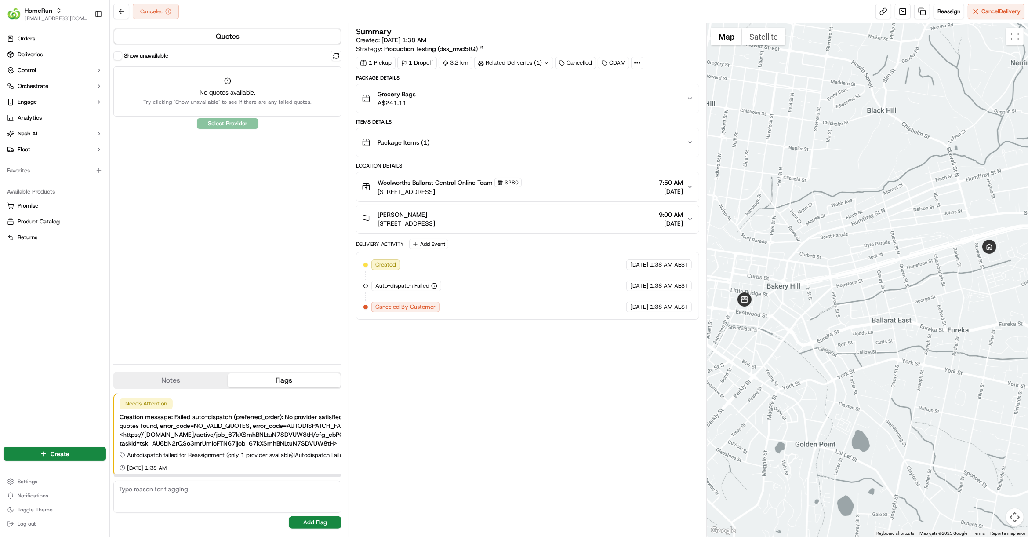
click at [194, 476] on div at bounding box center [227, 475] width 227 height 3
click at [35, 485] on html "HomeRun [EMAIL_ADDRESS][DOMAIN_NAME] Toggle Sidebar Orders Deliveries Control O…" at bounding box center [514, 268] width 1028 height 537
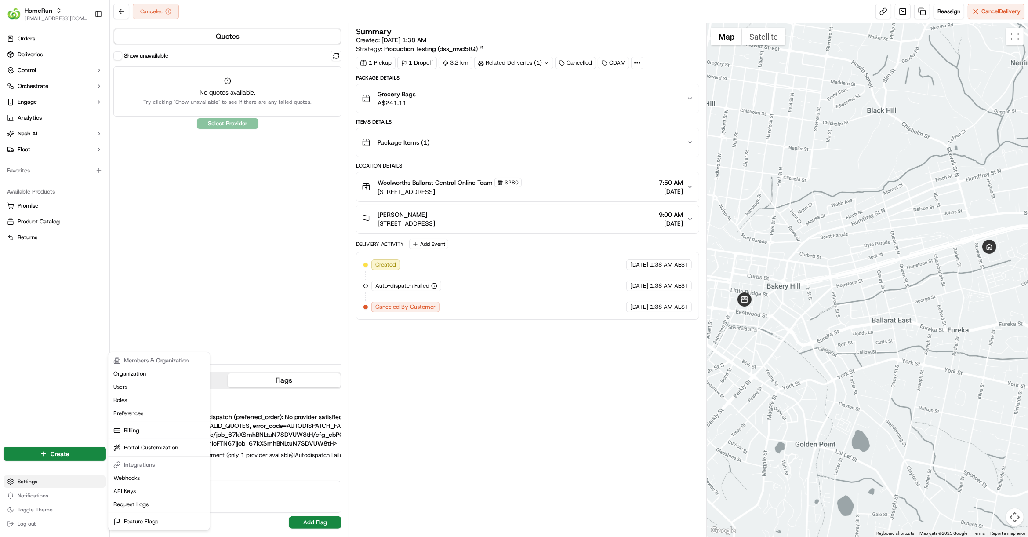
drag, startPoint x: 45, startPoint y: 473, endPoint x: 40, endPoint y: 478, distance: 7.2
click at [45, 473] on html "HomeRun [EMAIL_ADDRESS][DOMAIN_NAME] Toggle Sidebar Orders Deliveries Control O…" at bounding box center [514, 268] width 1028 height 537
click at [38, 479] on html "HomeRun [EMAIL_ADDRESS][DOMAIN_NAME] Toggle Sidebar Orders Deliveries Control O…" at bounding box center [514, 268] width 1028 height 537
click at [569, 408] on html "HomeRun [EMAIL_ADDRESS][DOMAIN_NAME] Toggle Sidebar Orders Deliveries Control O…" at bounding box center [514, 268] width 1028 height 537
